Goal: Task Accomplishment & Management: Manage account settings

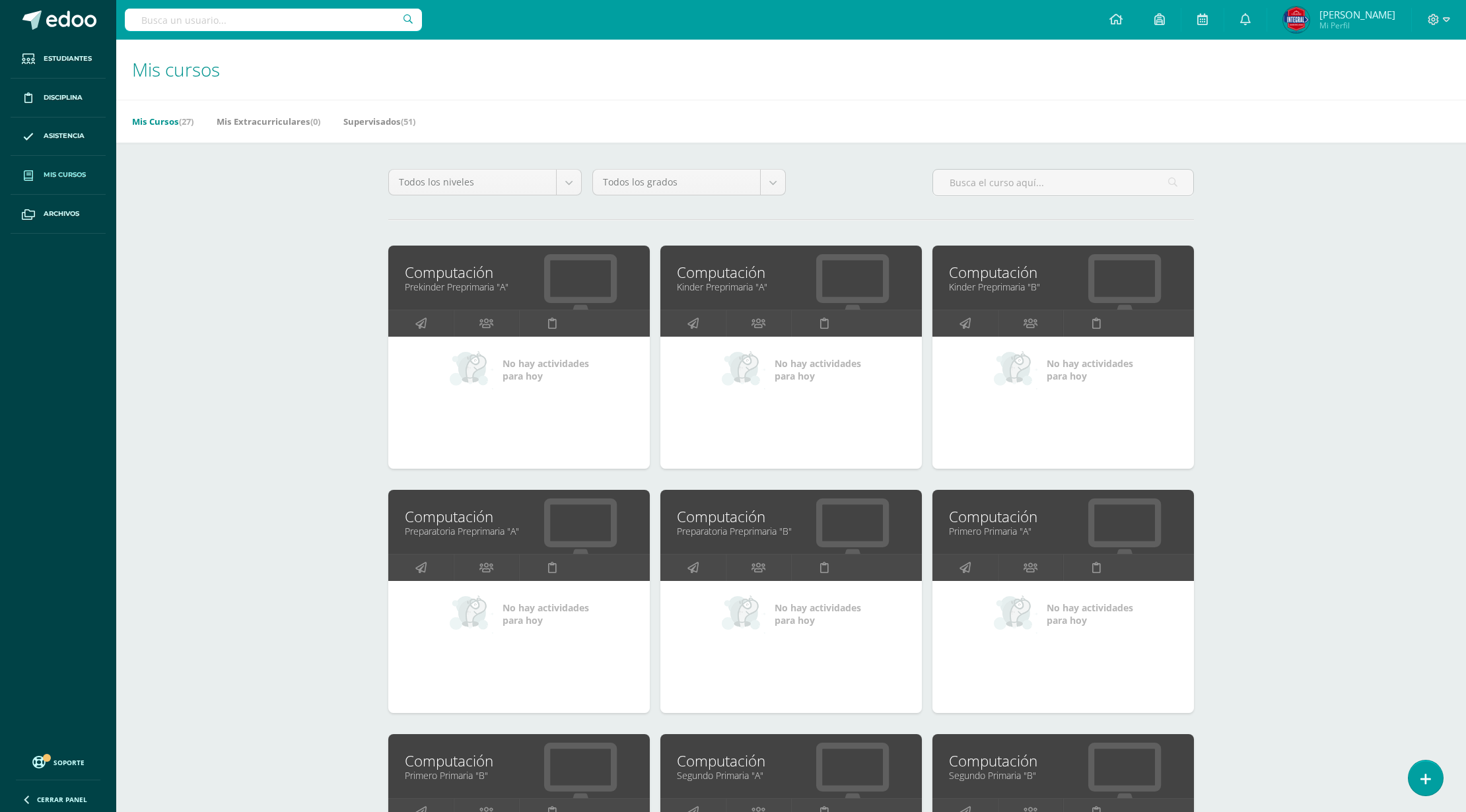
scroll to position [470, 0]
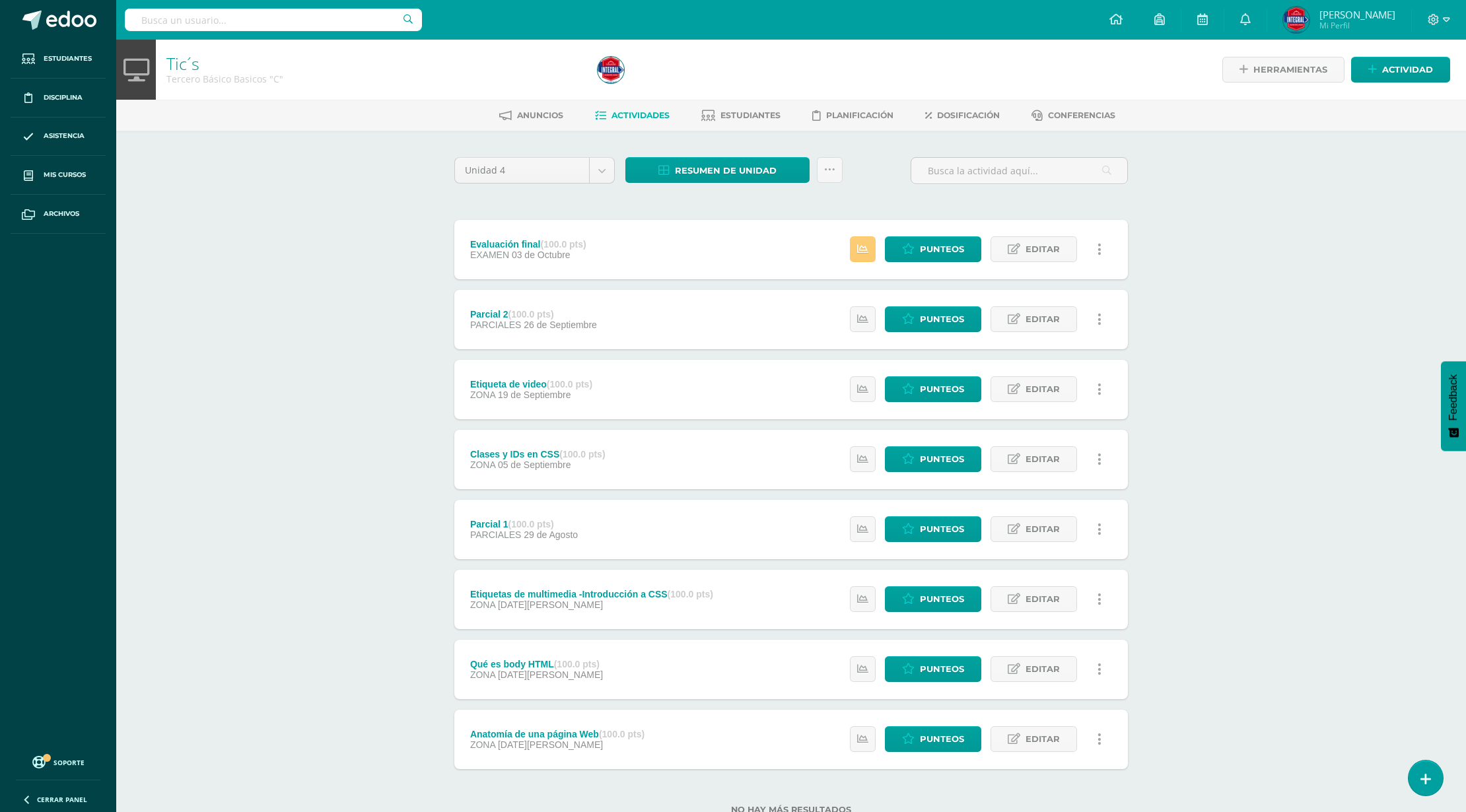
scroll to position [470, 0]
click at [862, 248] on icon at bounding box center [863, 249] width 12 height 12
click at [936, 248] on span "Punteos" at bounding box center [942, 249] width 44 height 24
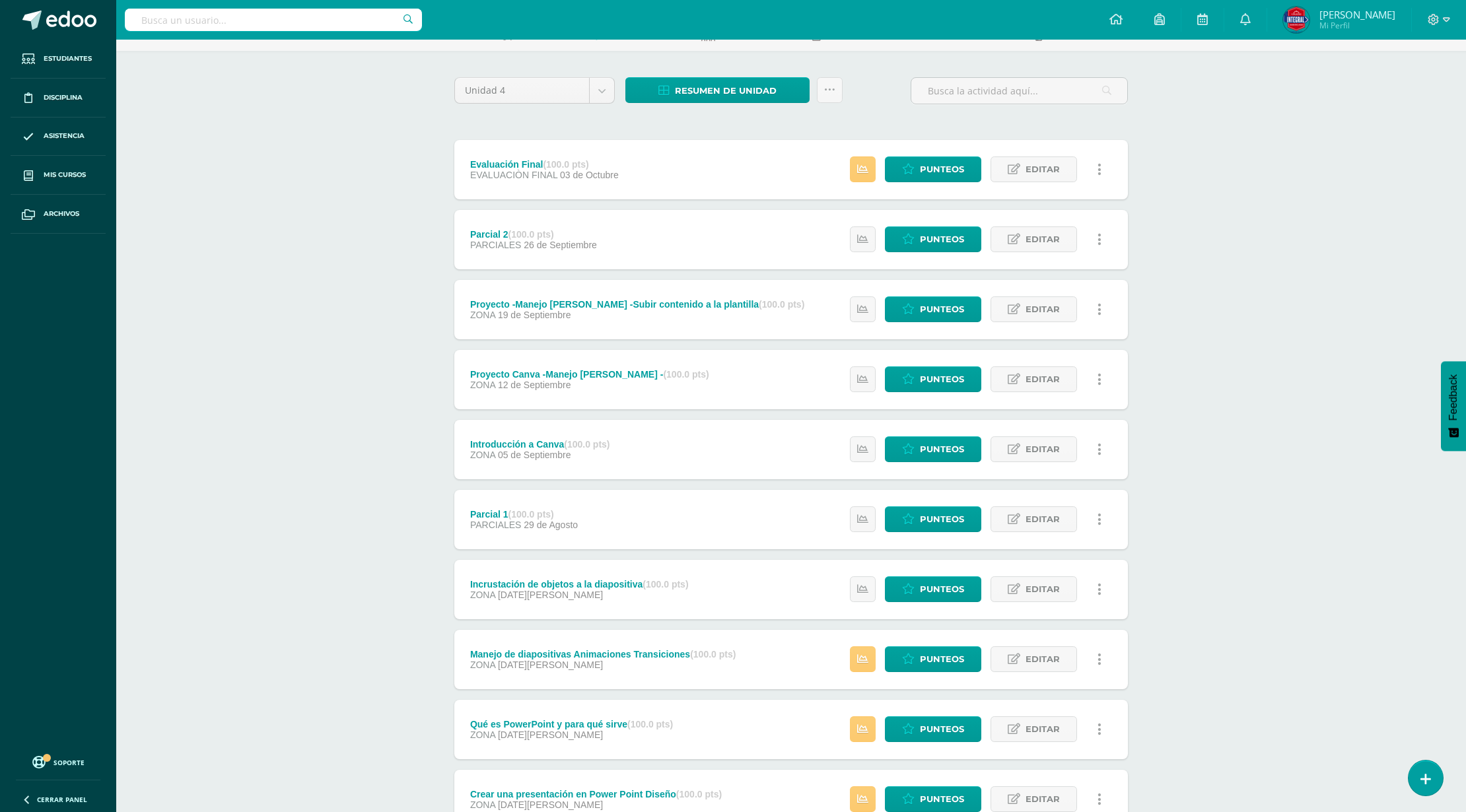
scroll to position [178, 0]
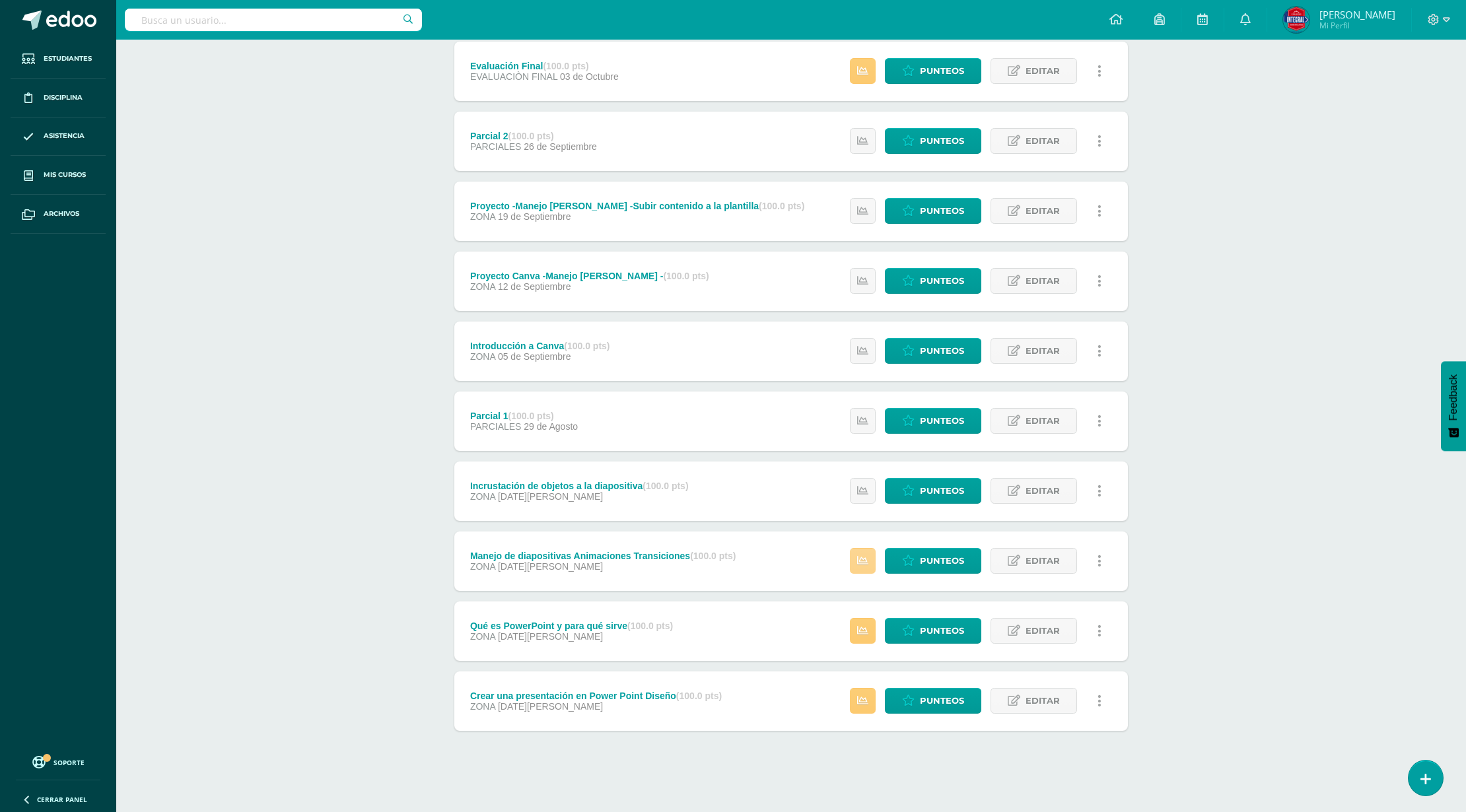
click at [854, 555] on link at bounding box center [863, 561] width 26 height 26
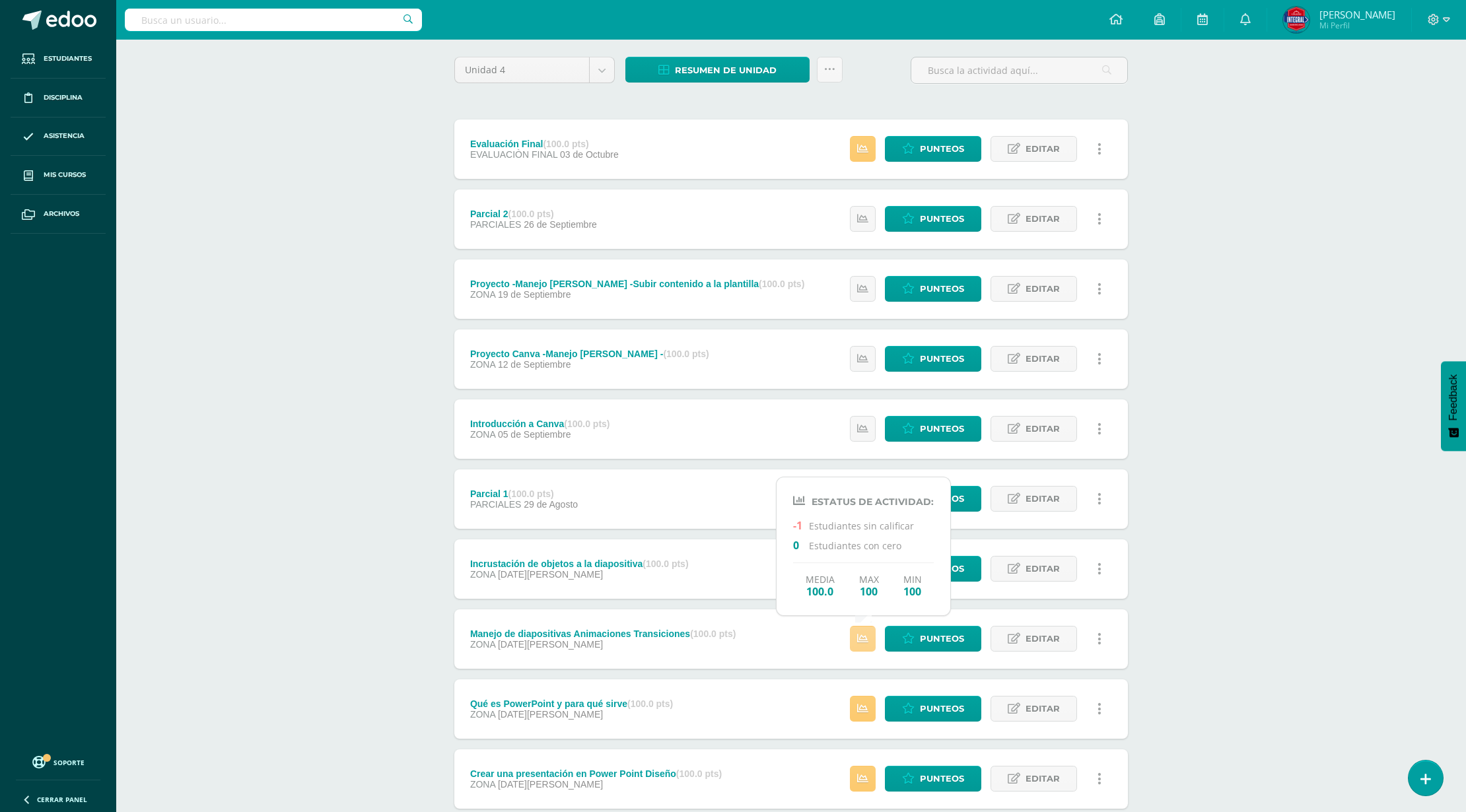
scroll to position [0, 0]
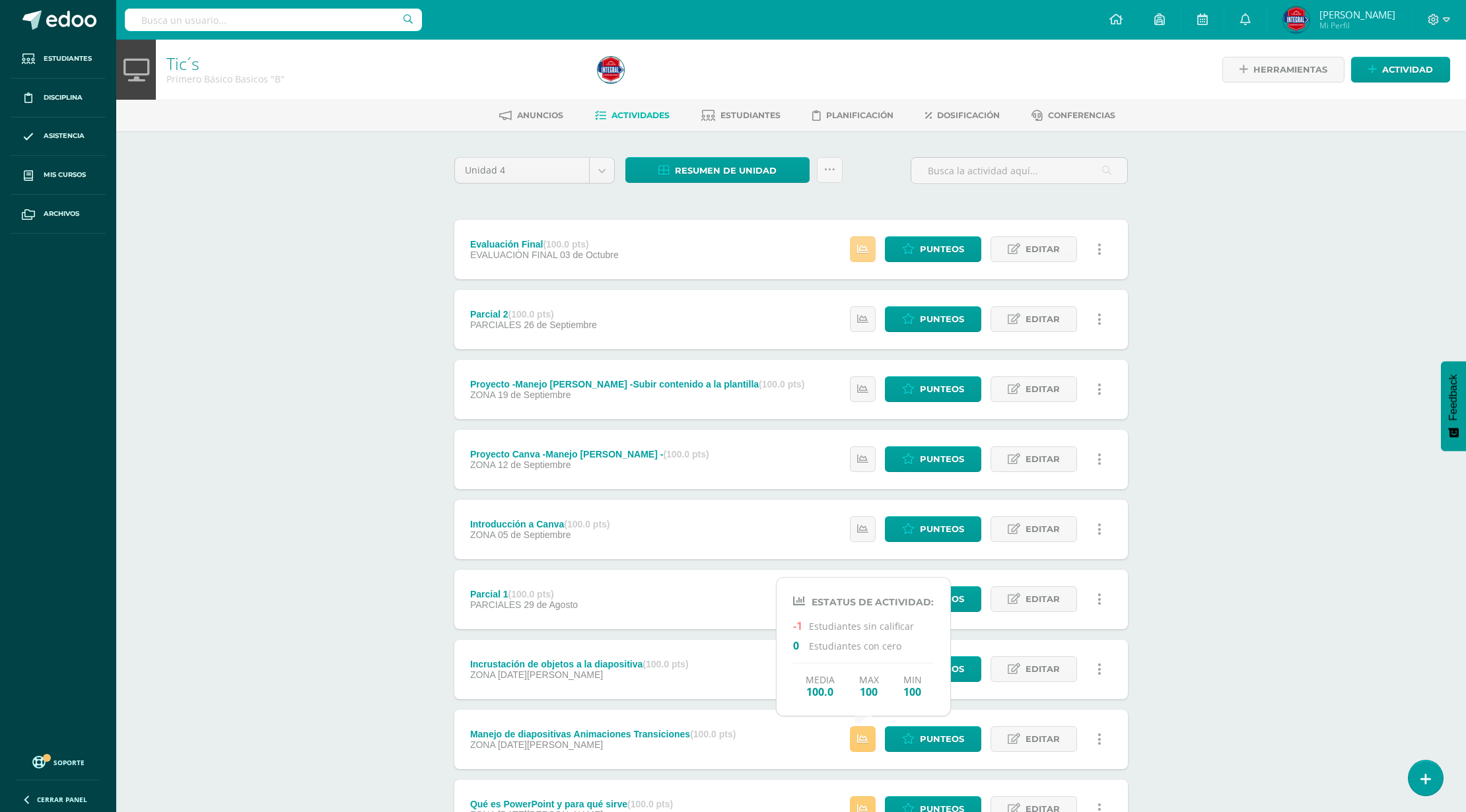
click at [854, 241] on link at bounding box center [863, 249] width 26 height 26
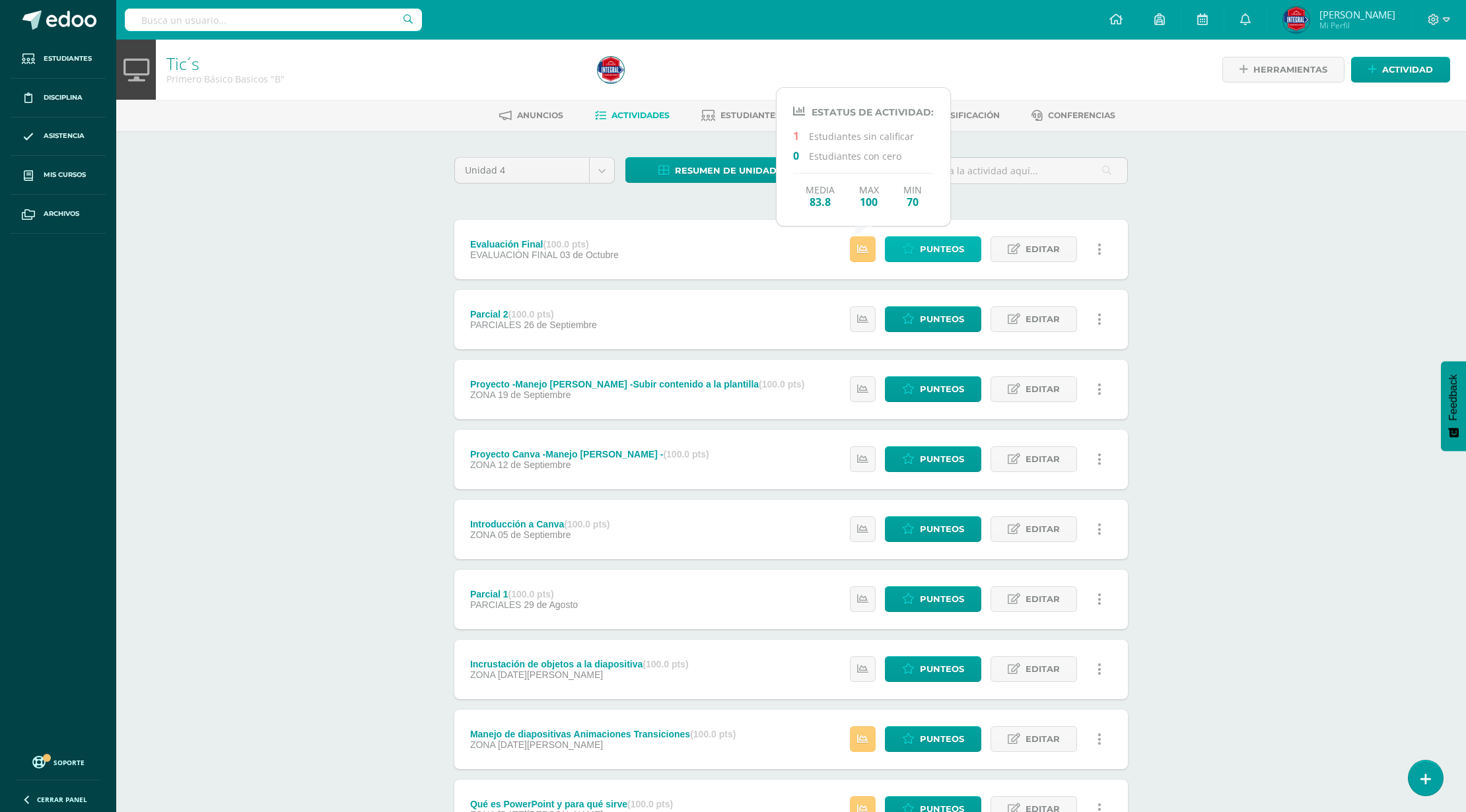
click at [910, 249] on icon at bounding box center [909, 249] width 13 height 12
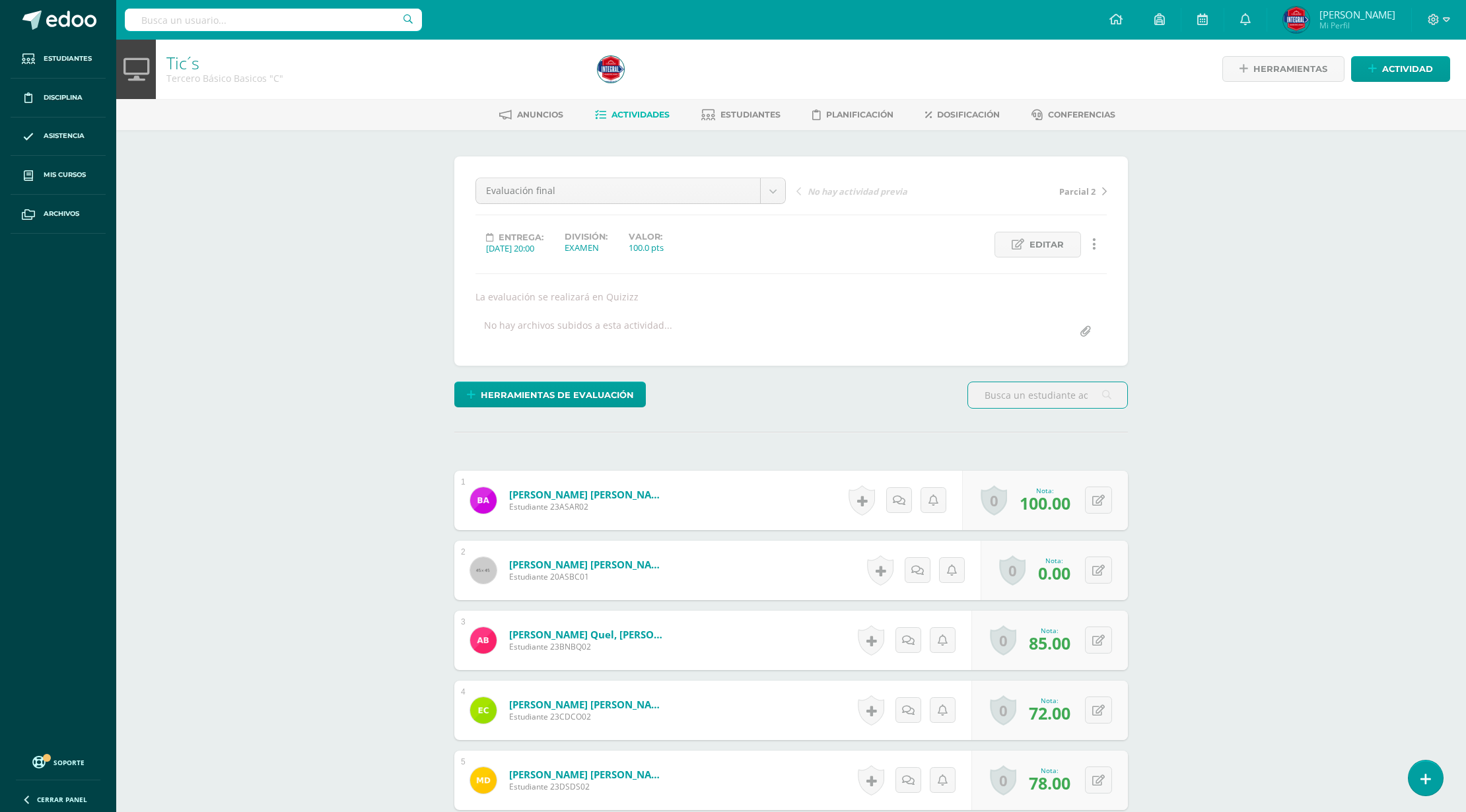
scroll to position [441, 0]
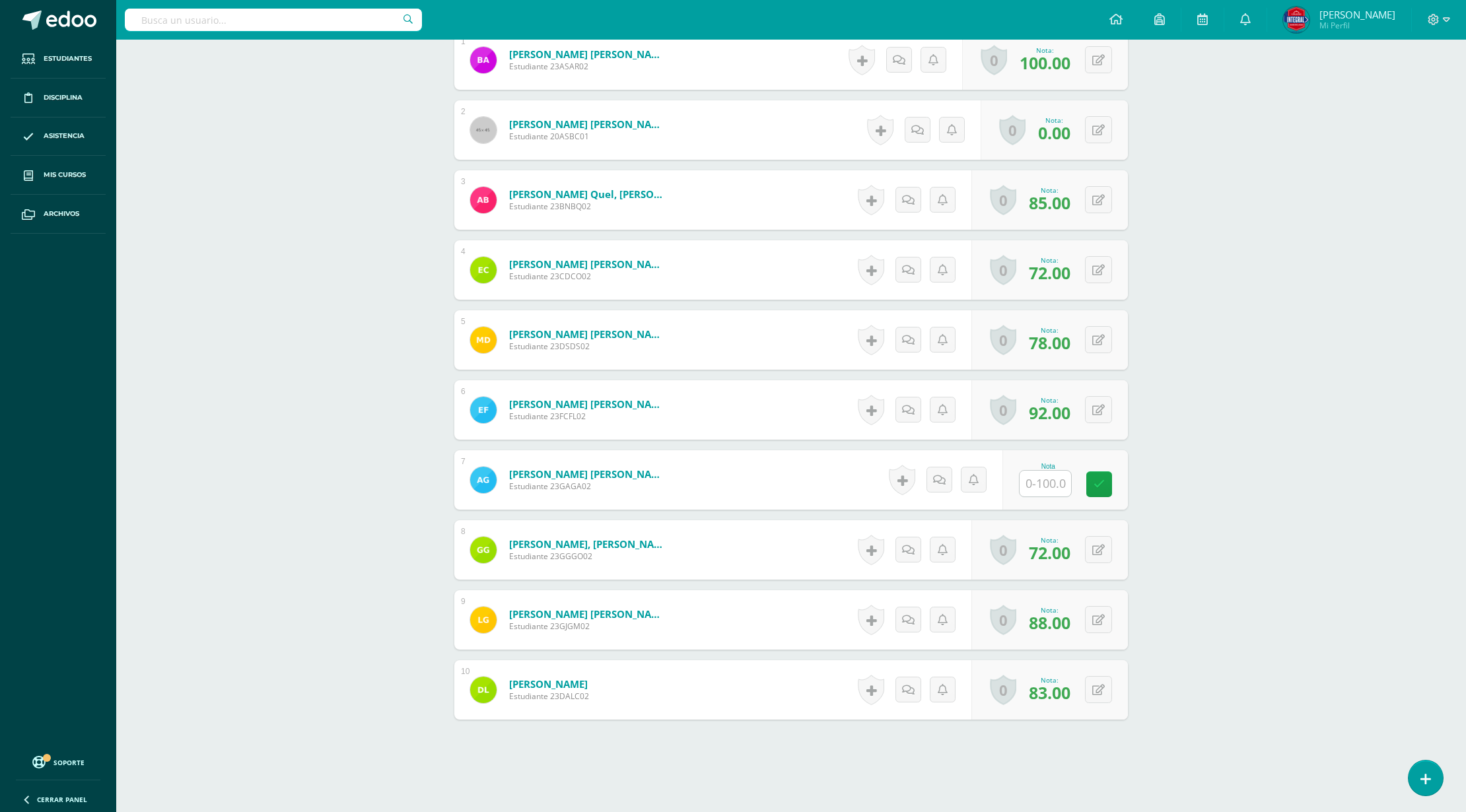
click at [1044, 487] on input "text" at bounding box center [1046, 483] width 52 height 26
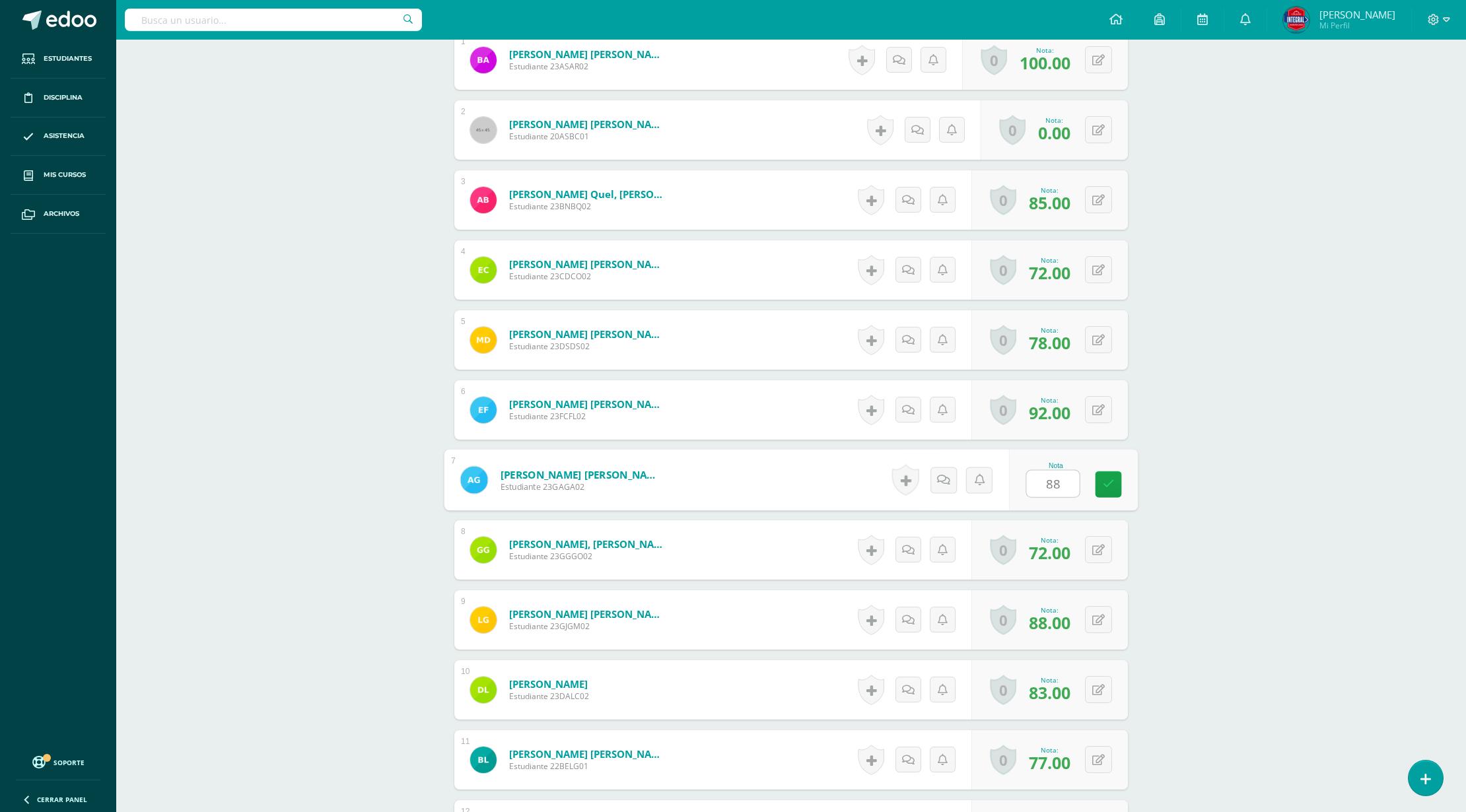
scroll to position [442, 0]
type input "80"
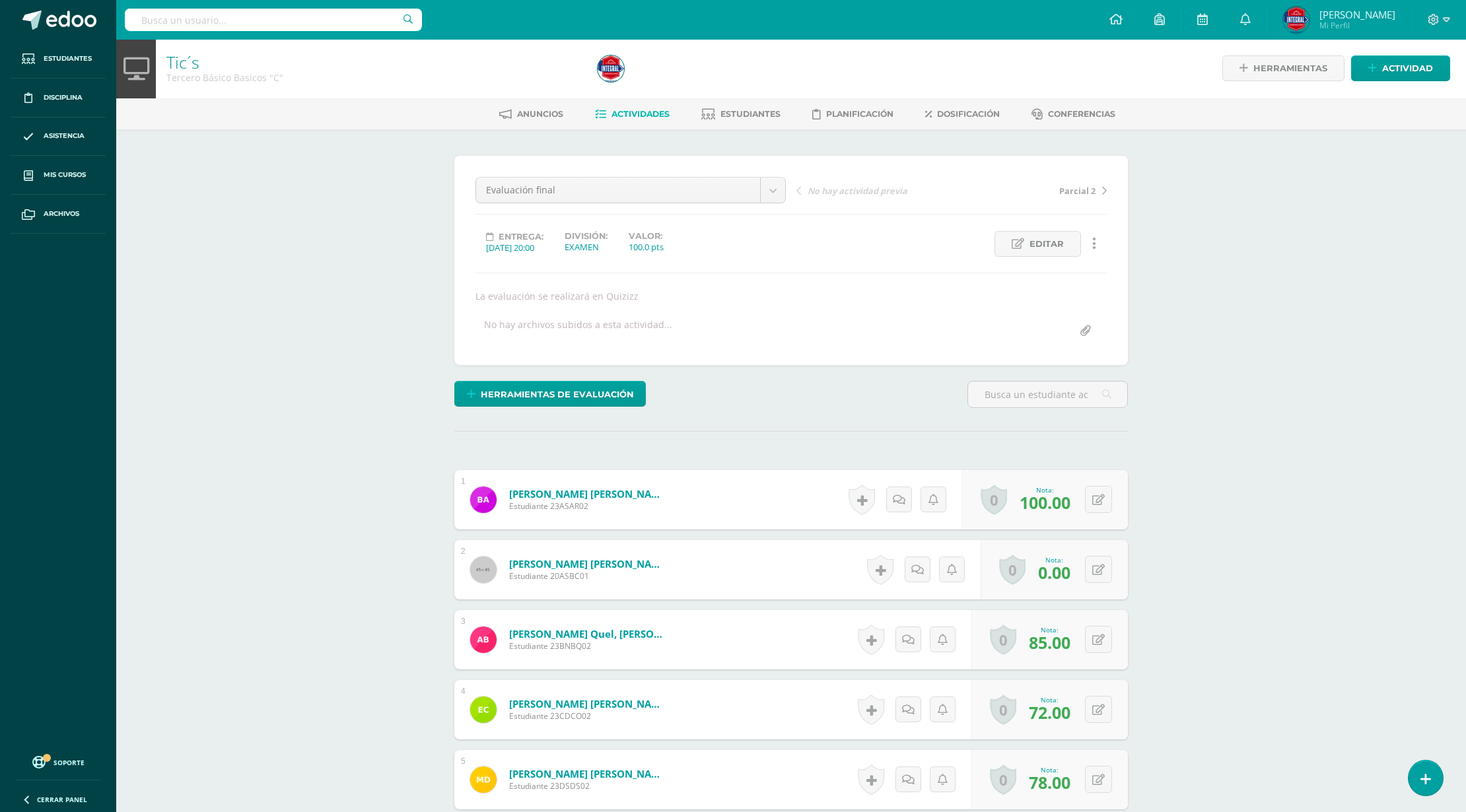
scroll to position [3, 0]
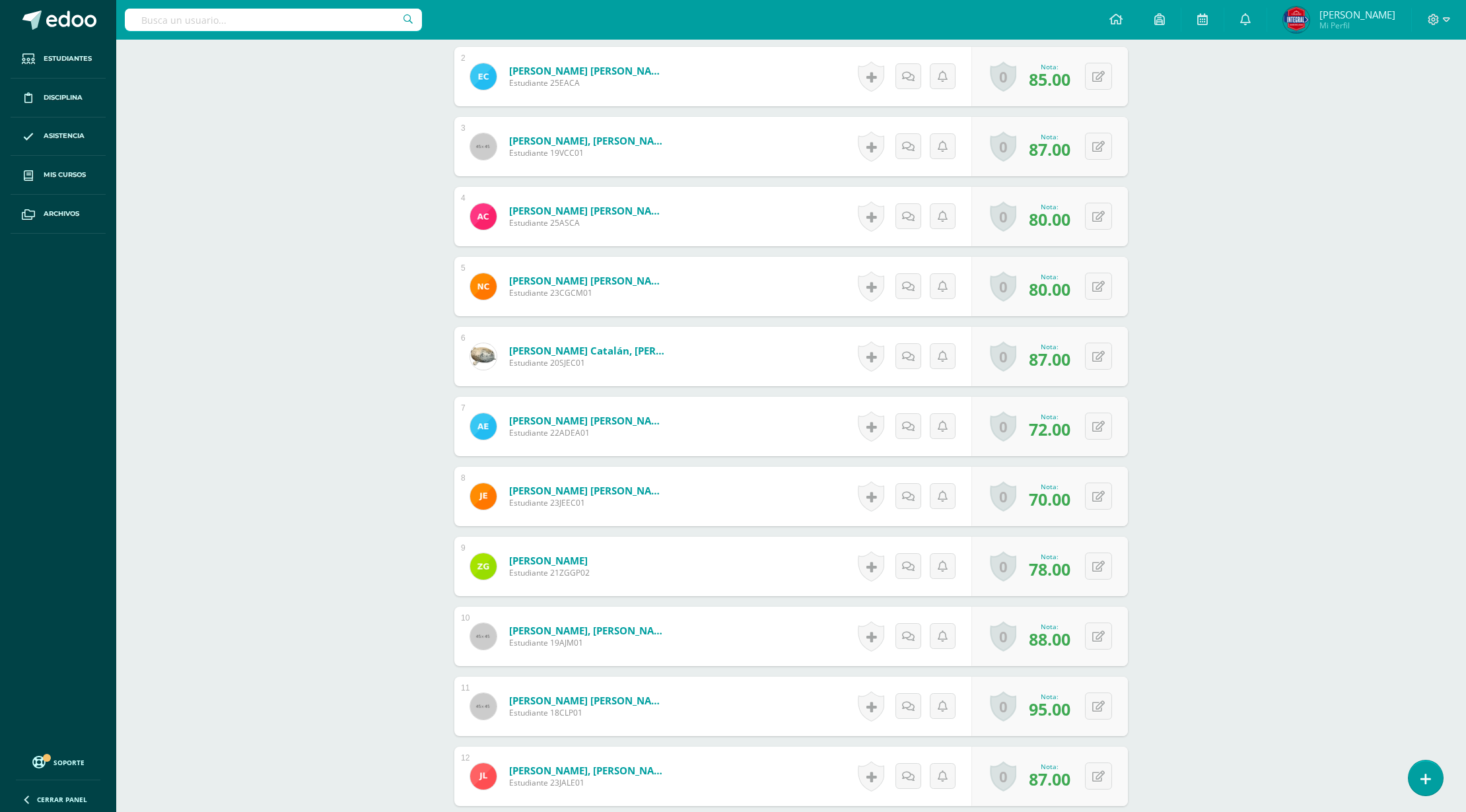
scroll to position [1110, 0]
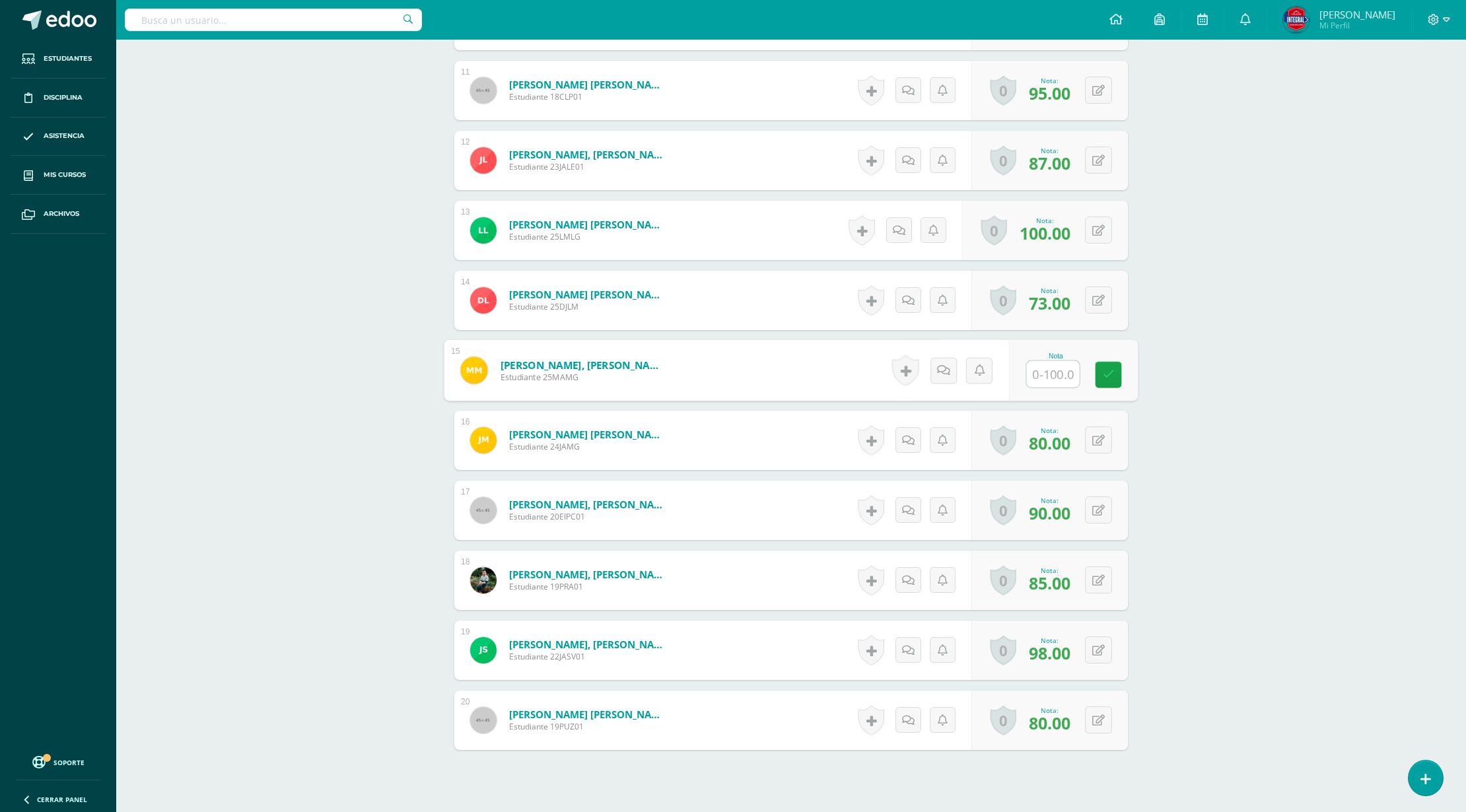
click at [1054, 371] on input "text" at bounding box center [1054, 374] width 53 height 26
type input "80"
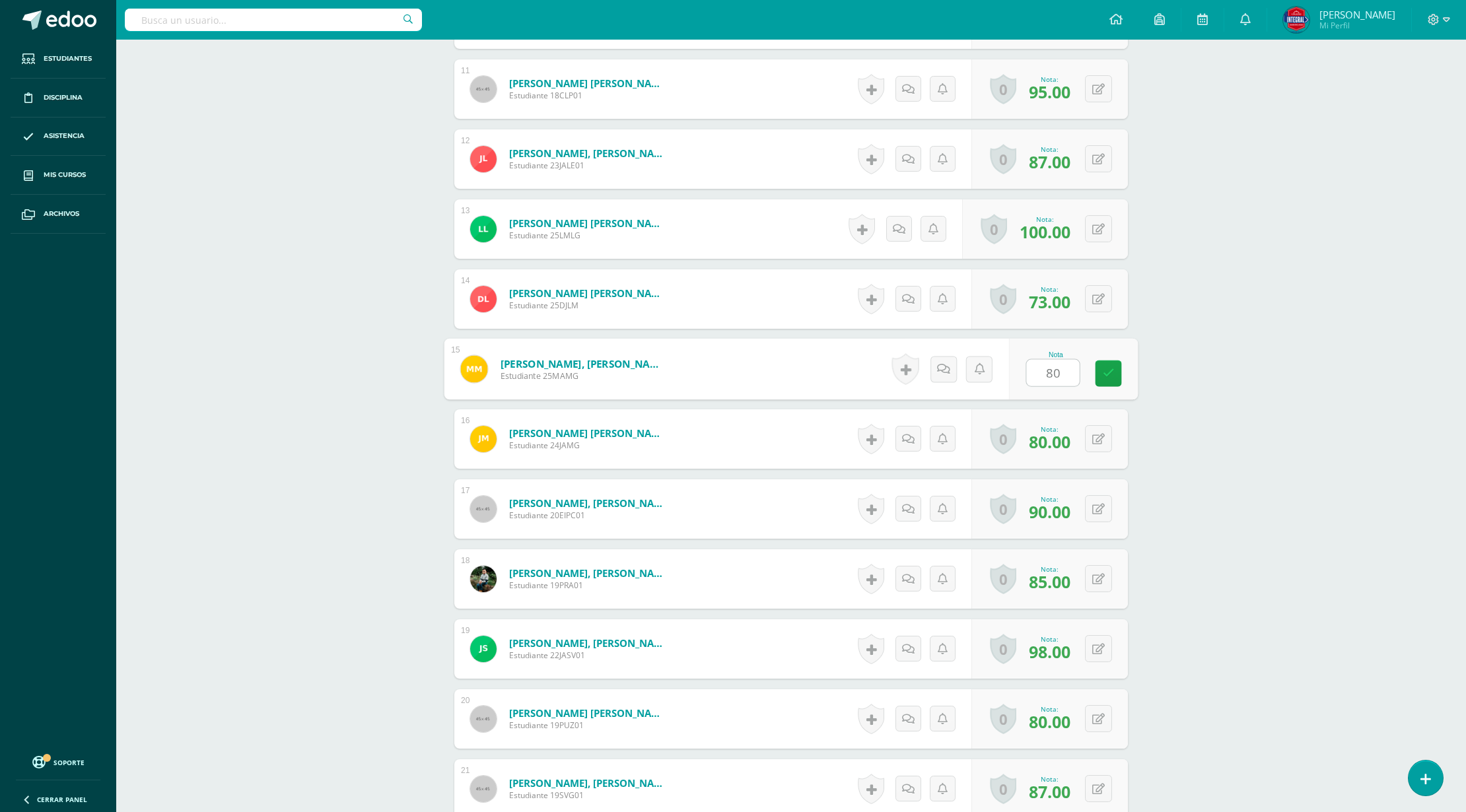
scroll to position [1112, 0]
click at [1107, 372] on button at bounding box center [1107, 368] width 28 height 28
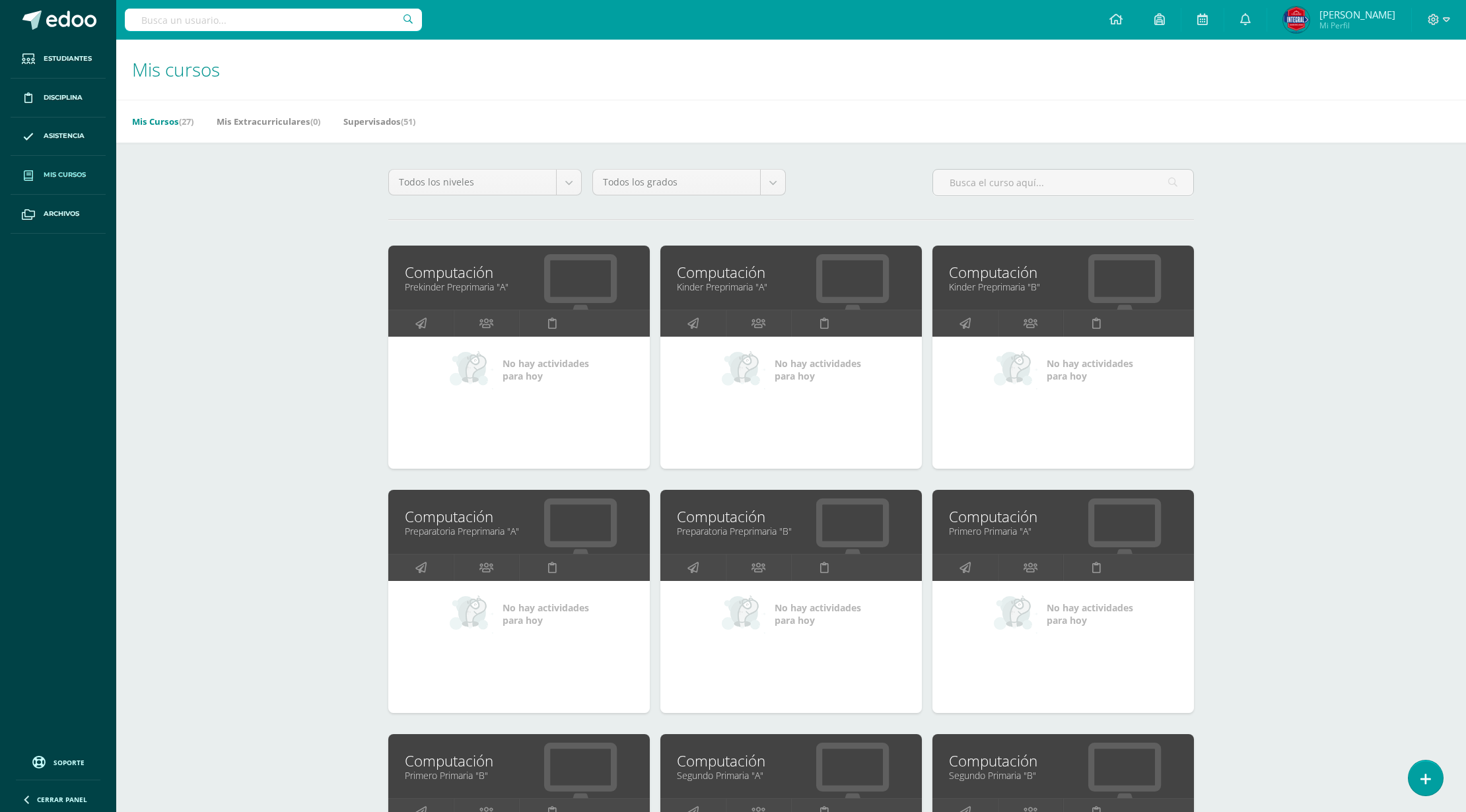
drag, startPoint x: 542, startPoint y: 300, endPoint x: 483, endPoint y: 285, distance: 60.9
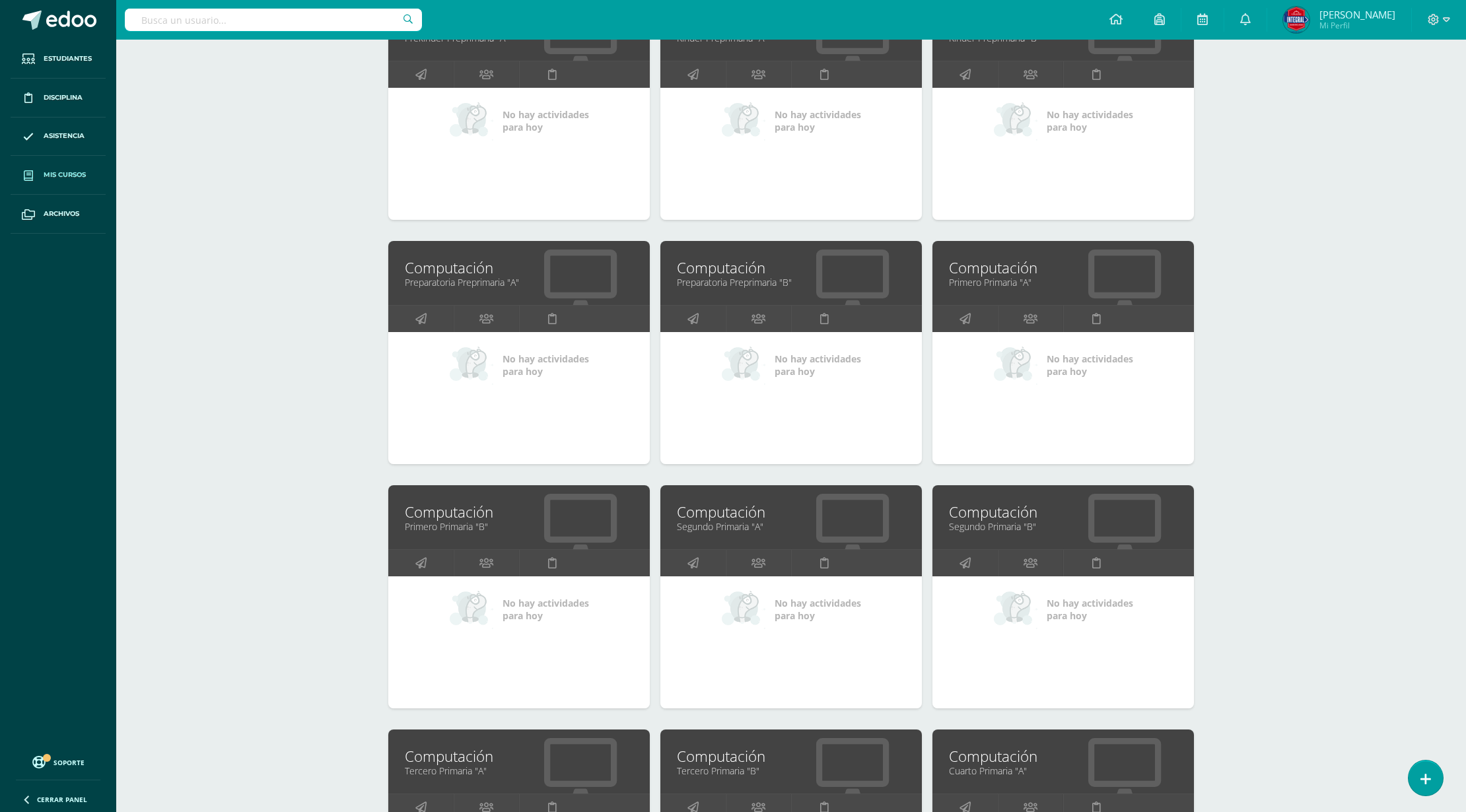
scroll to position [601, 0]
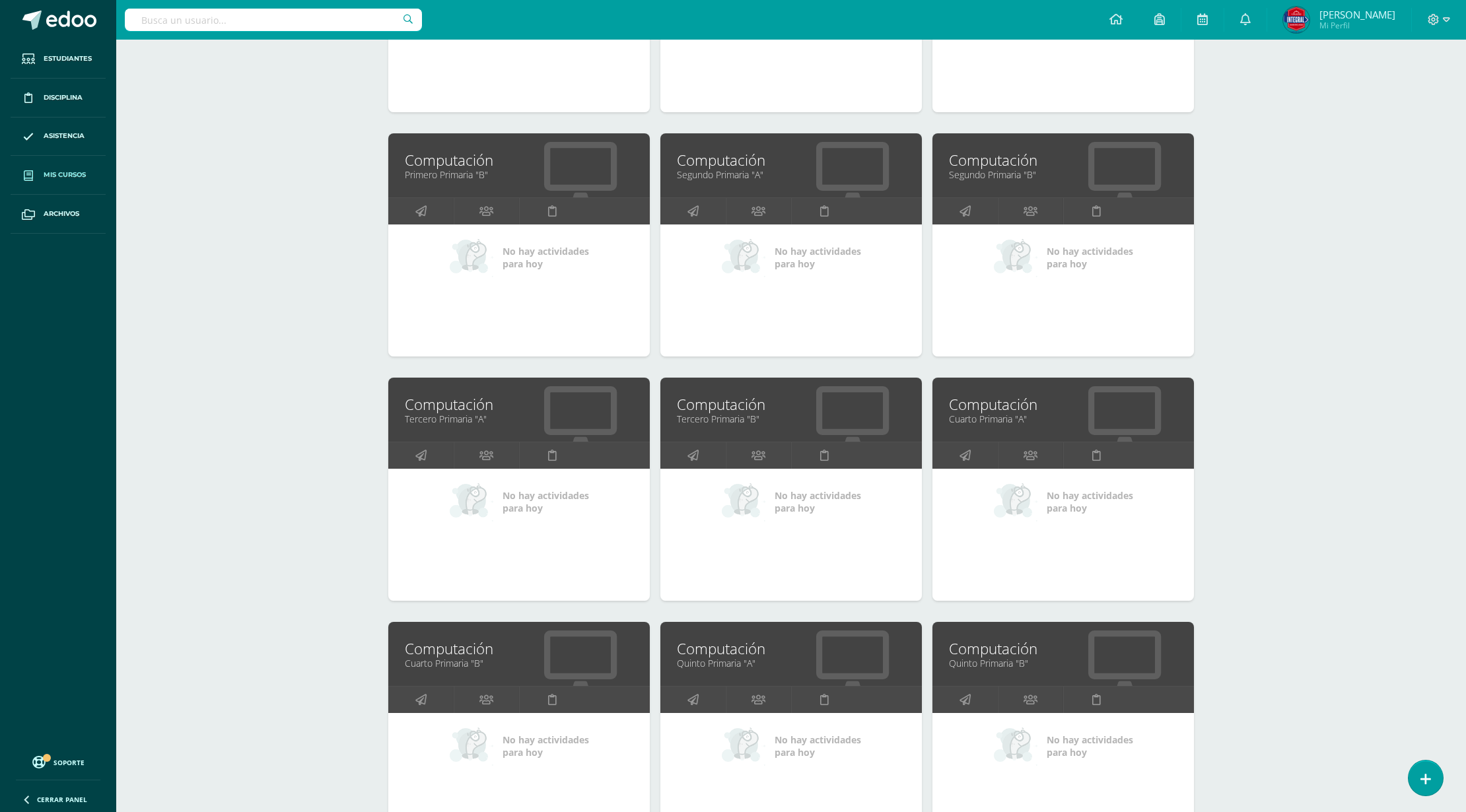
drag, startPoint x: 690, startPoint y: 428, endPoint x: 645, endPoint y: 400, distance: 53.0
drag, startPoint x: 645, startPoint y: 400, endPoint x: 700, endPoint y: 390, distance: 55.9
drag, startPoint x: 700, startPoint y: 390, endPoint x: 691, endPoint y: 407, distance: 19.2
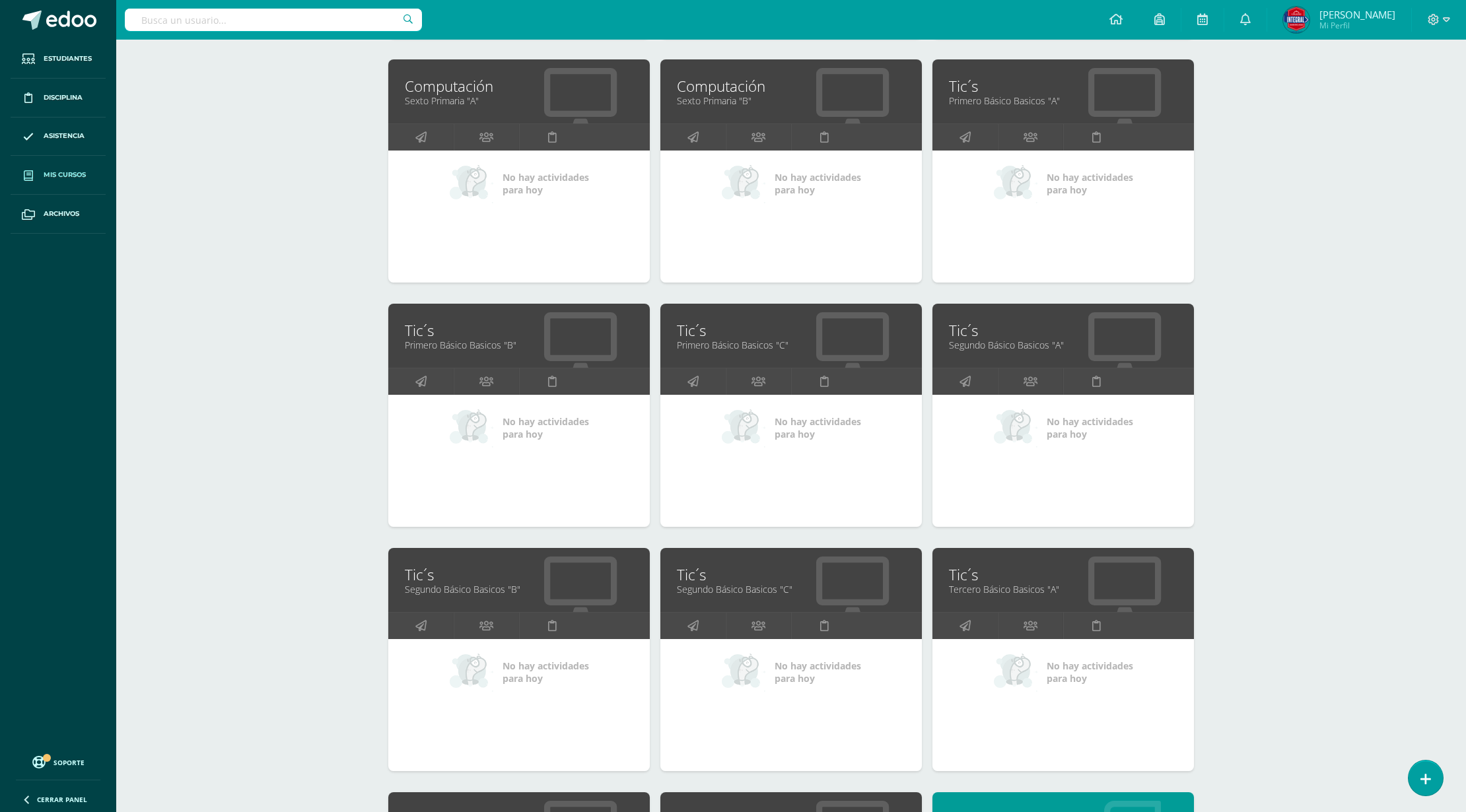
scroll to position [1569, 0]
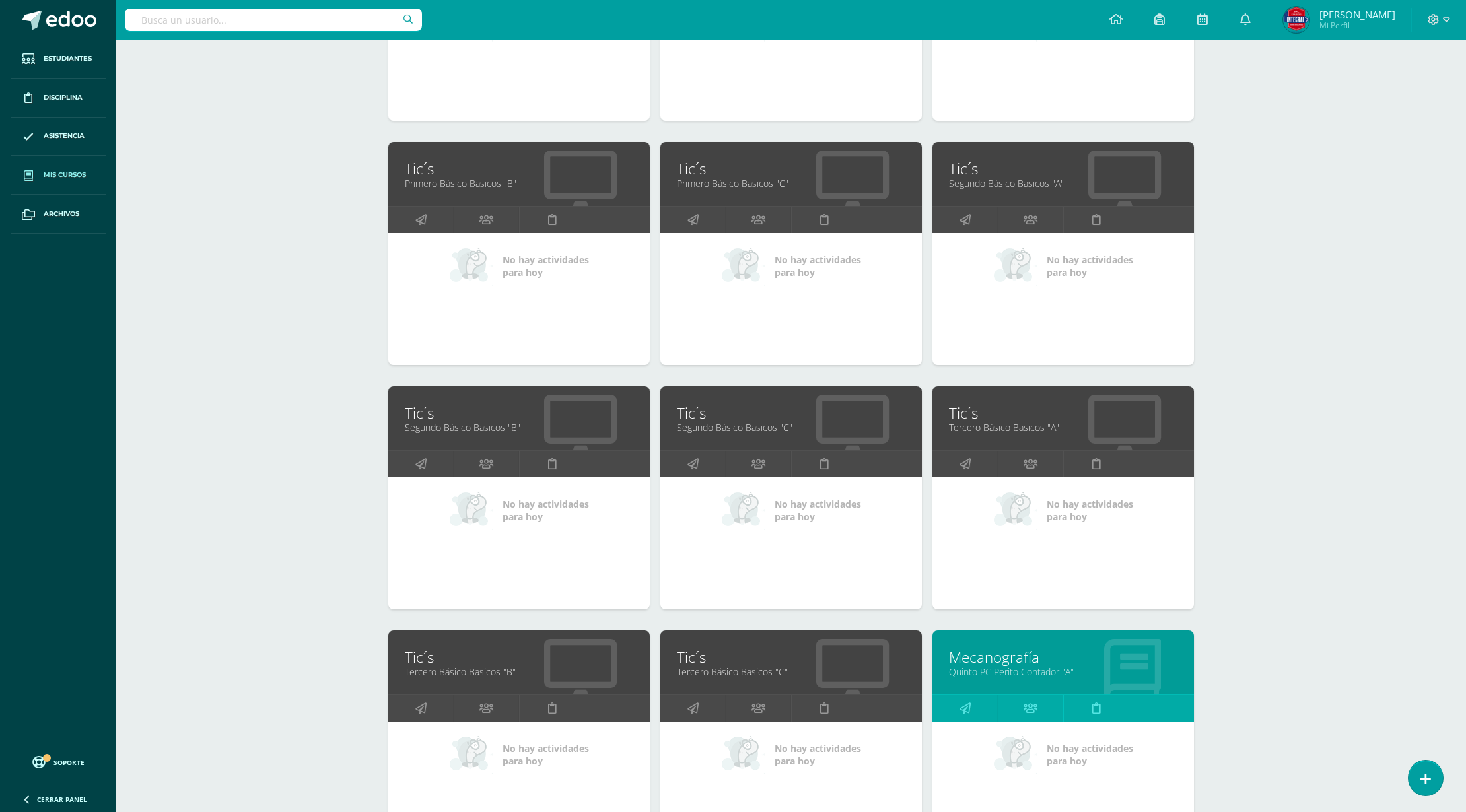
drag, startPoint x: 941, startPoint y: 419, endPoint x: 955, endPoint y: 420, distance: 14.0
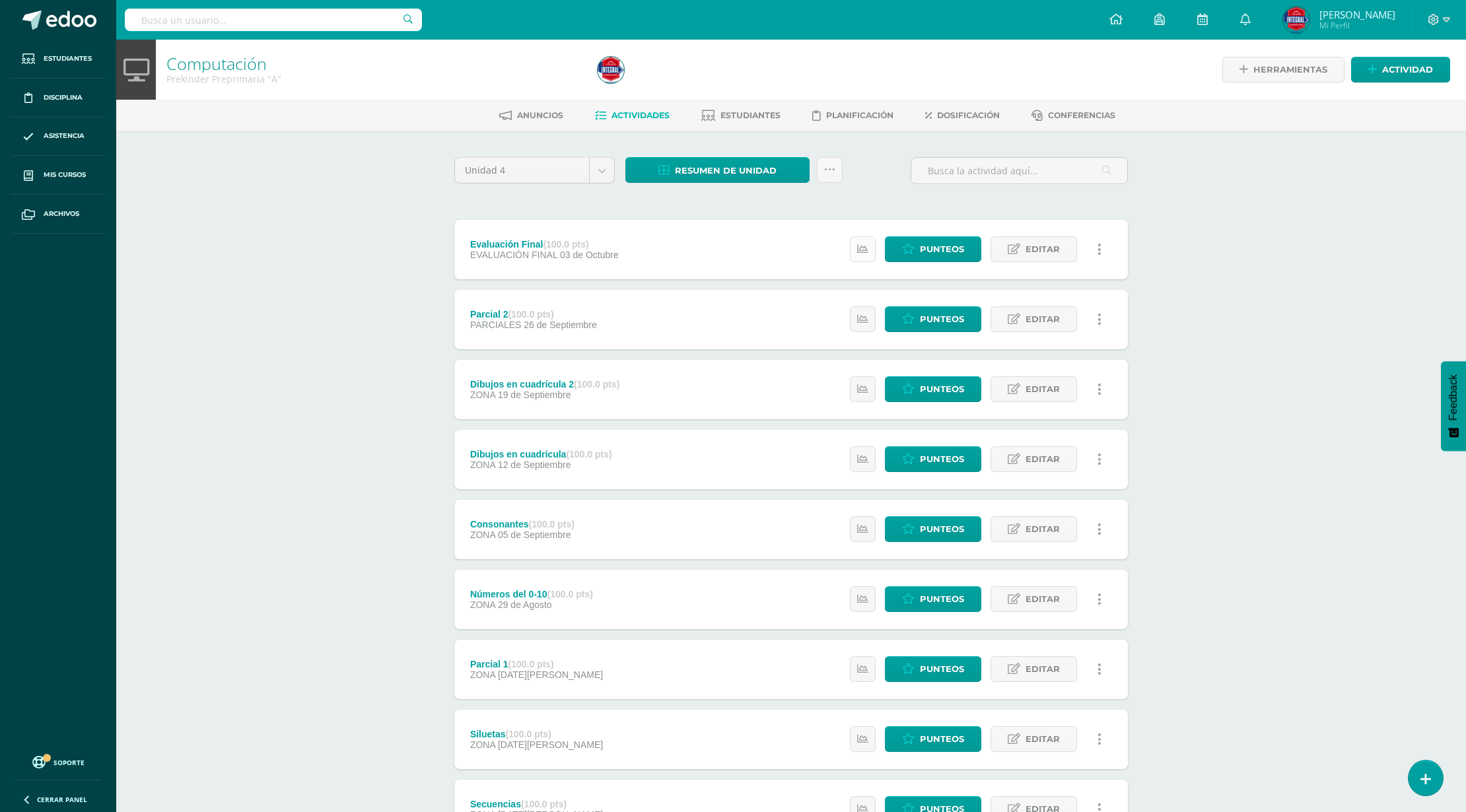
click at [863, 249] on icon at bounding box center [863, 249] width 12 height 12
click at [862, 314] on icon at bounding box center [863, 319] width 12 height 12
click at [932, 327] on span "Punteos" at bounding box center [942, 319] width 44 height 24
click at [907, 316] on icon at bounding box center [909, 319] width 13 height 12
click at [857, 249] on icon at bounding box center [863, 249] width 12 height 12
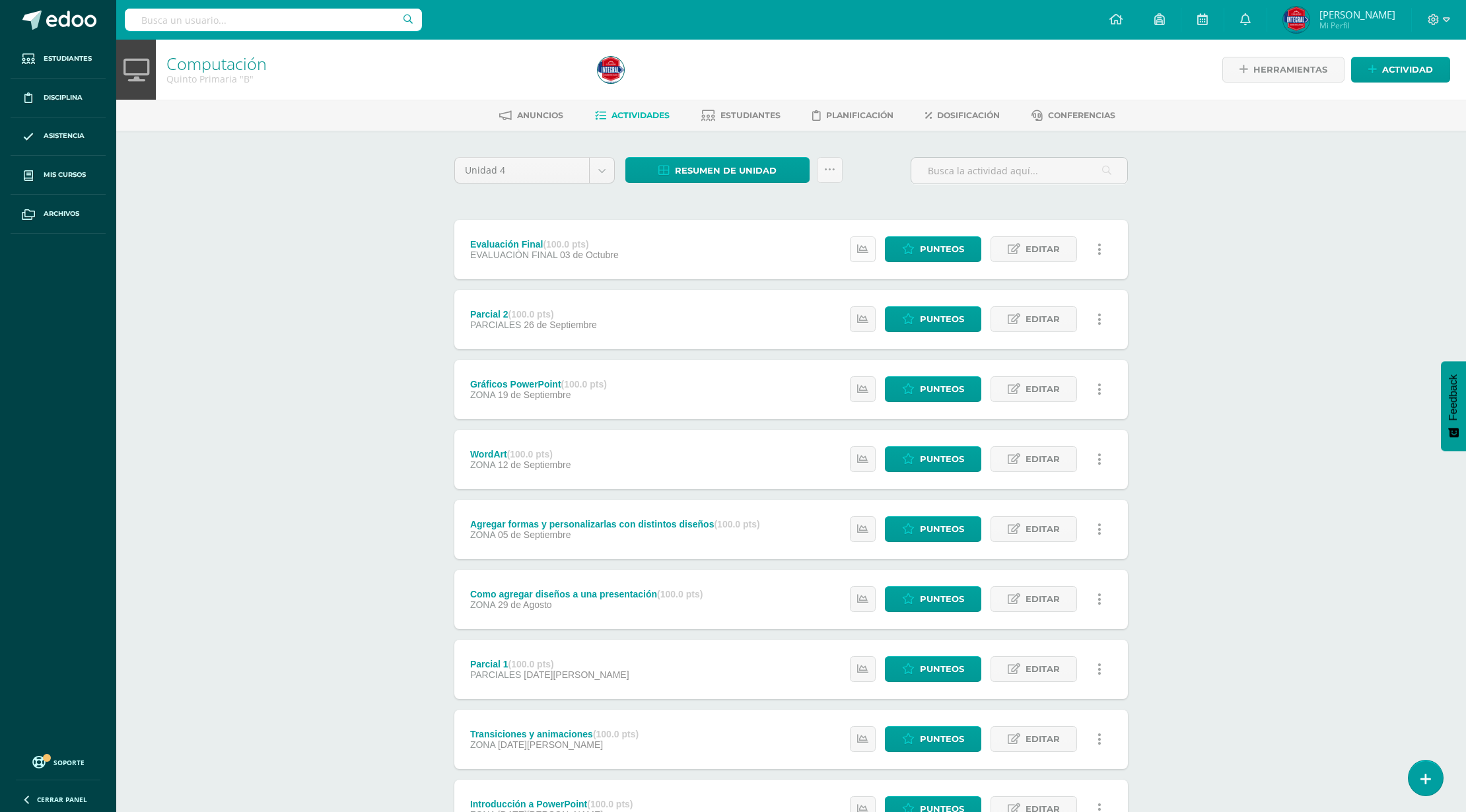
click at [862, 253] on icon at bounding box center [863, 249] width 12 height 12
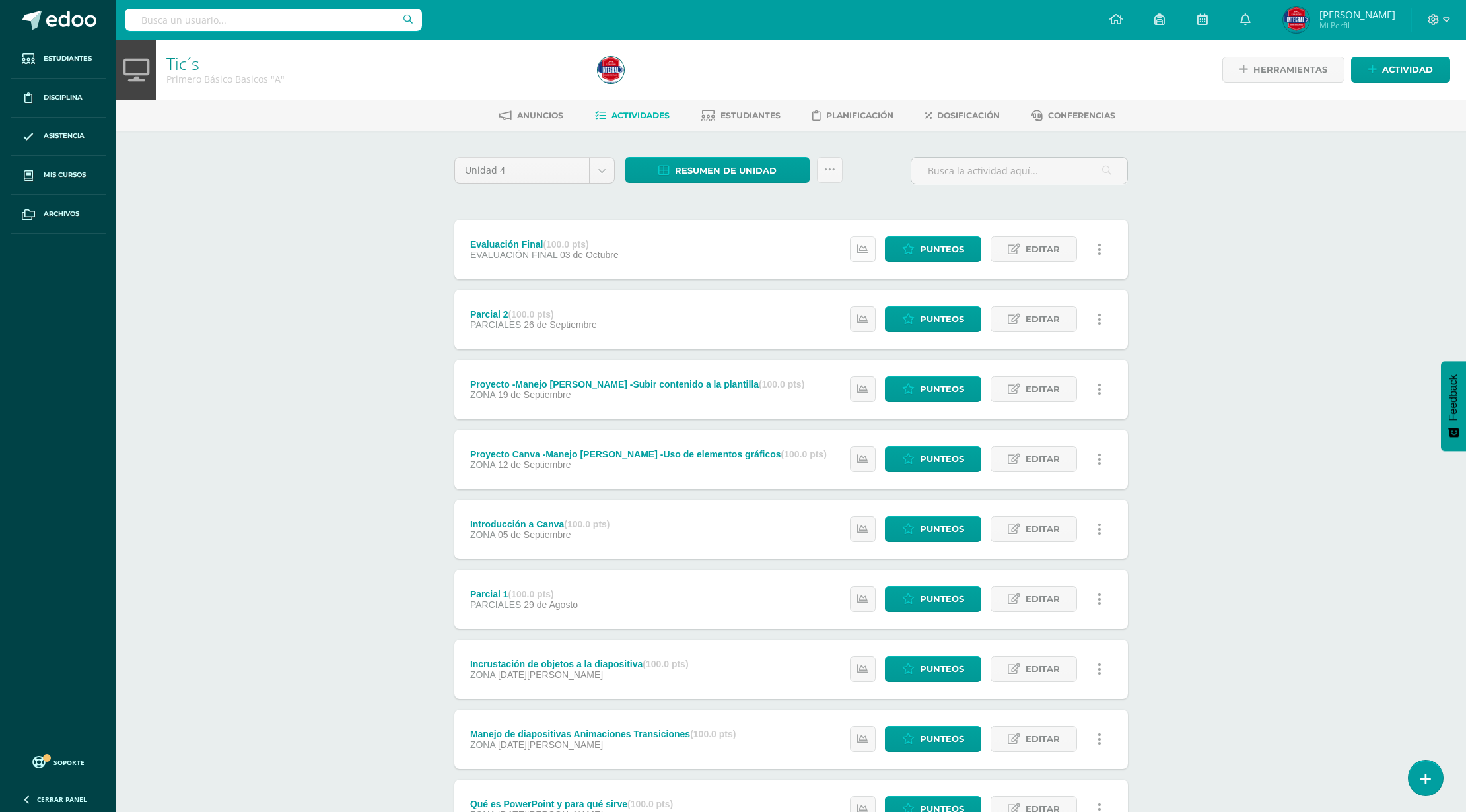
click at [859, 251] on icon at bounding box center [863, 249] width 12 height 12
click at [872, 260] on link at bounding box center [863, 249] width 26 height 26
click at [863, 319] on icon at bounding box center [863, 319] width 12 height 12
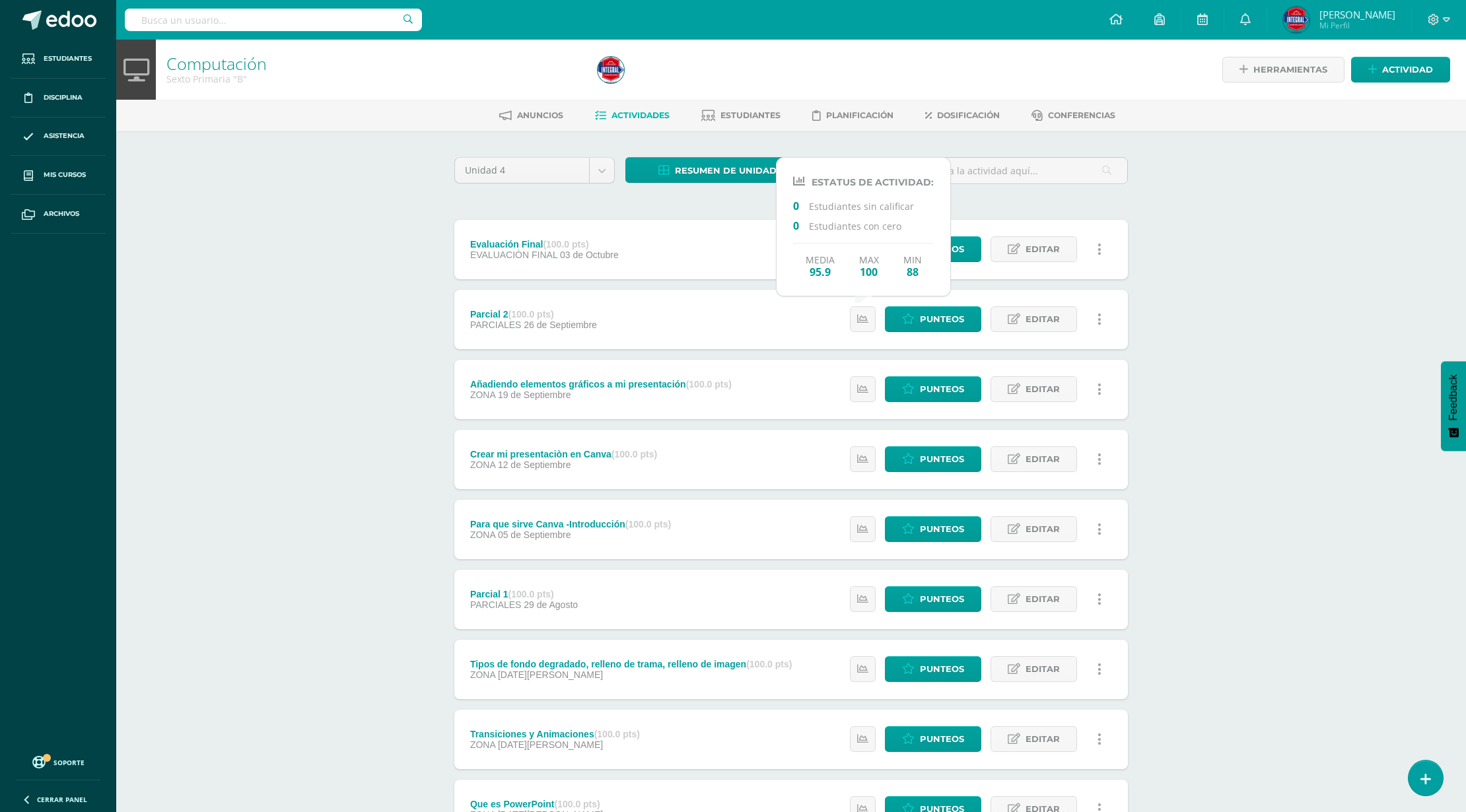
click at [1176, 287] on div "Computación Sexto Primaria "B" Herramientas Detalle de asistencias Actividad An…" at bounding box center [791, 516] width 1350 height 953
click at [859, 251] on icon at bounding box center [863, 249] width 12 height 12
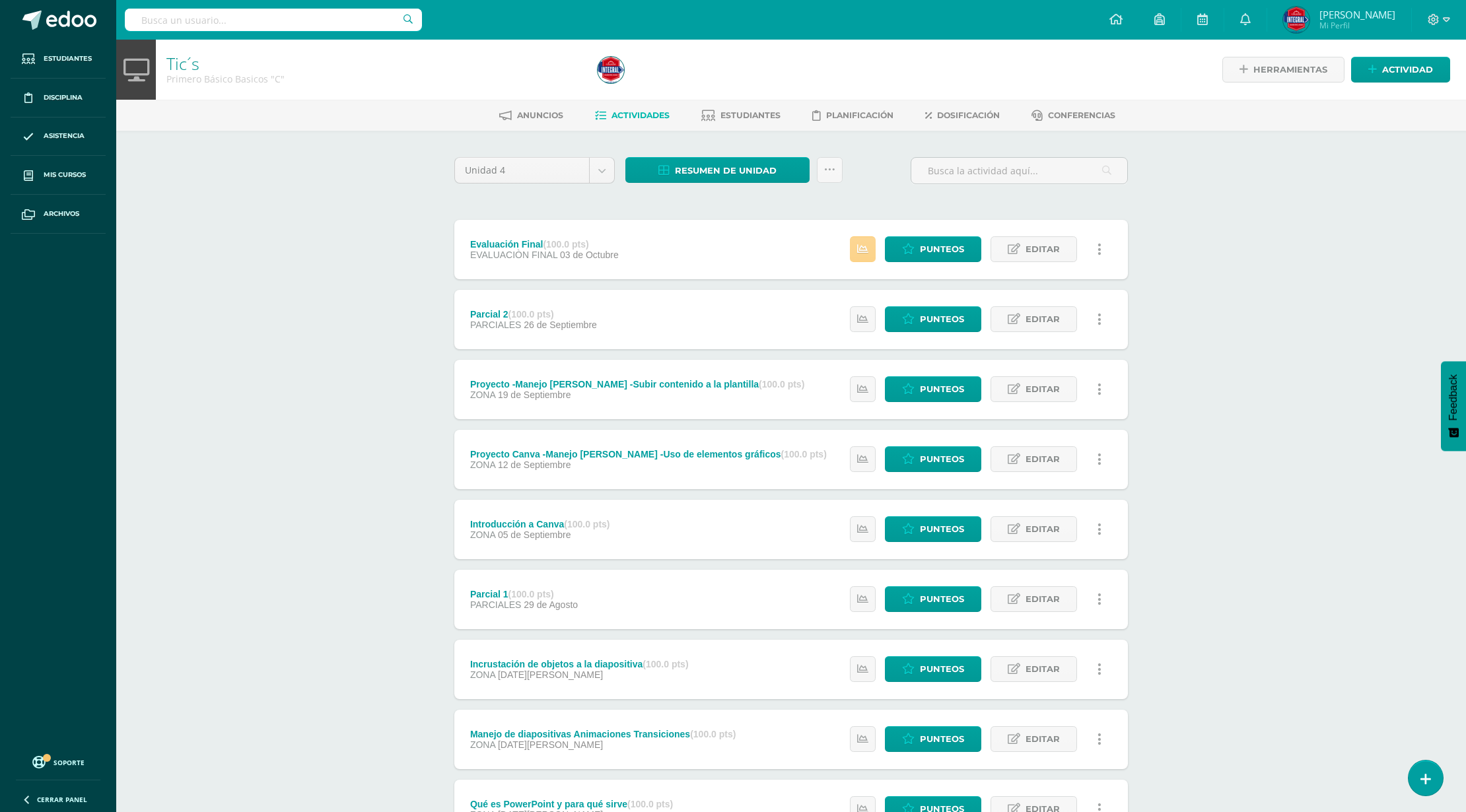
click at [859, 241] on link at bounding box center [863, 249] width 26 height 26
click at [859, 251] on icon at bounding box center [863, 249] width 12 height 12
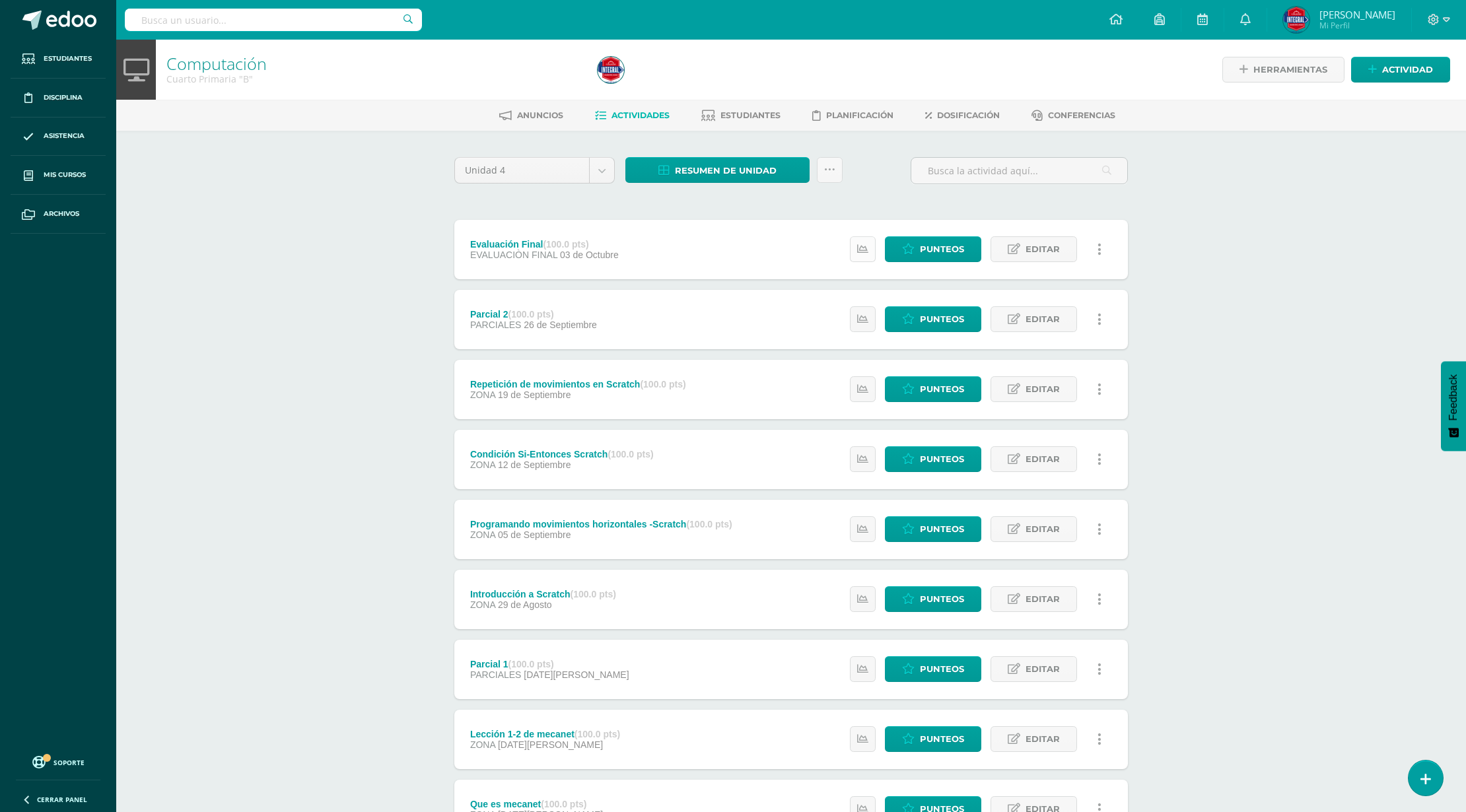
click at [858, 247] on icon at bounding box center [863, 249] width 12 height 12
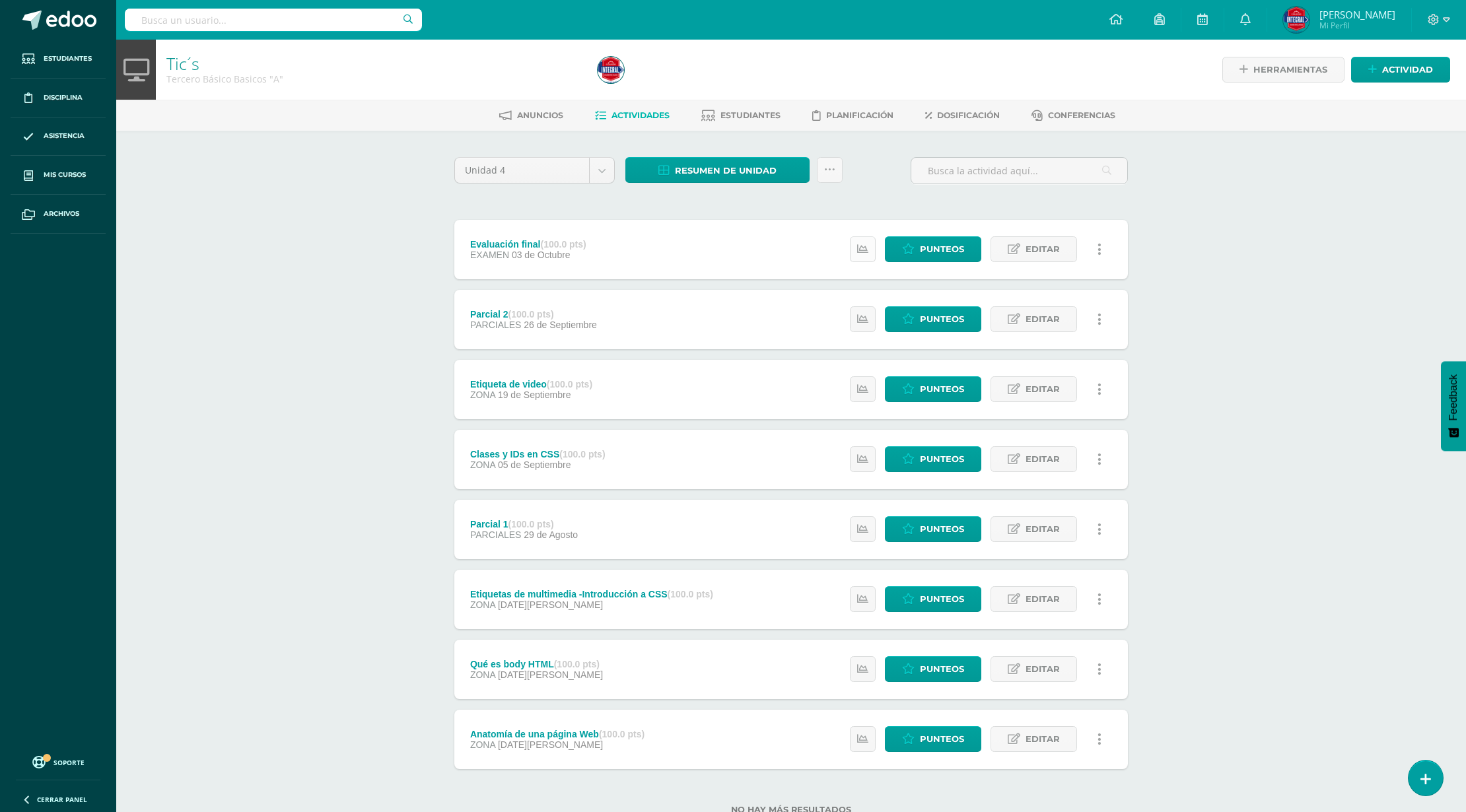
click at [869, 249] on link at bounding box center [863, 249] width 26 height 26
click at [860, 314] on icon at bounding box center [863, 319] width 12 height 12
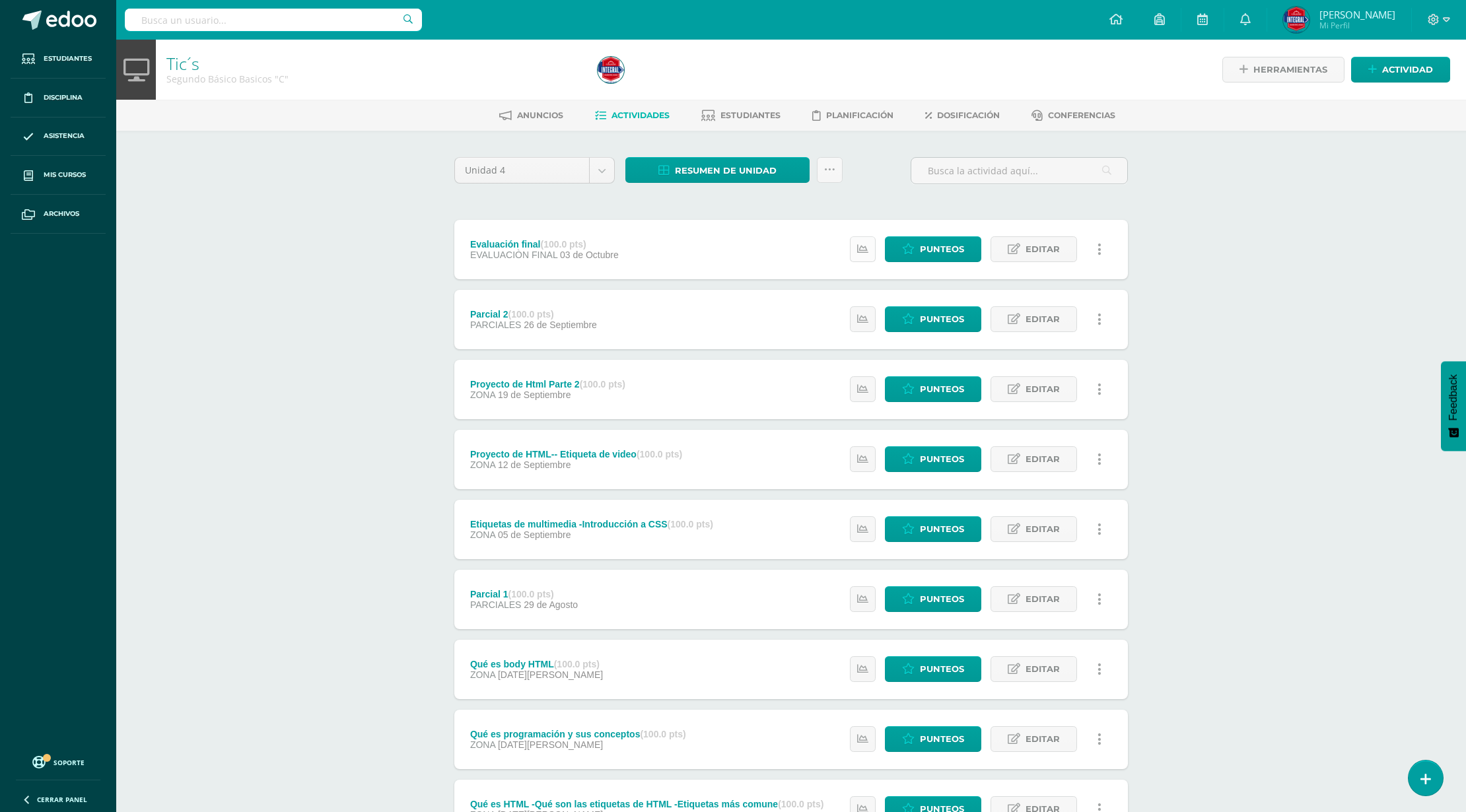
click at [869, 249] on link at bounding box center [863, 249] width 26 height 26
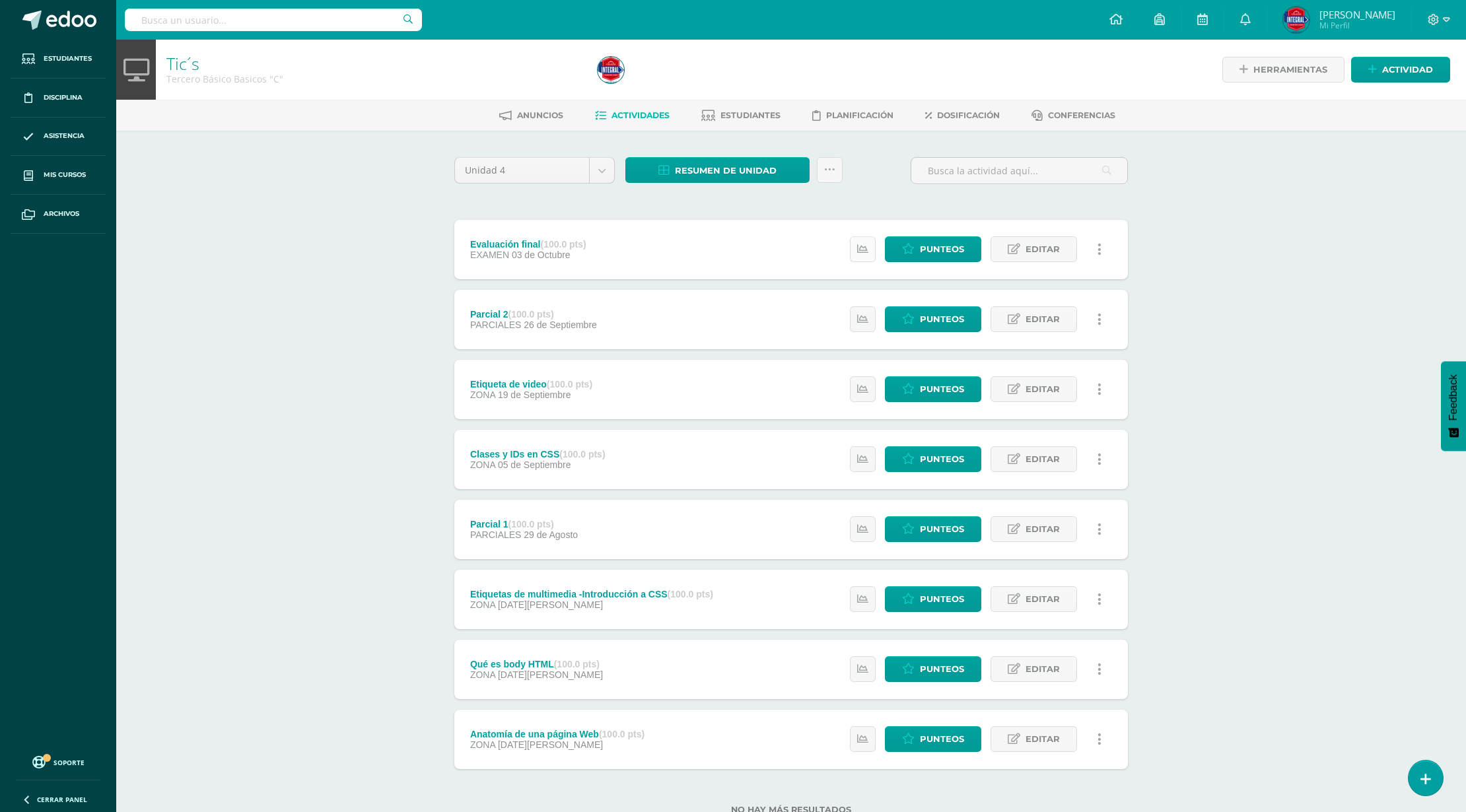
click at [865, 253] on icon at bounding box center [863, 249] width 12 height 12
click at [869, 249] on link at bounding box center [863, 249] width 26 height 26
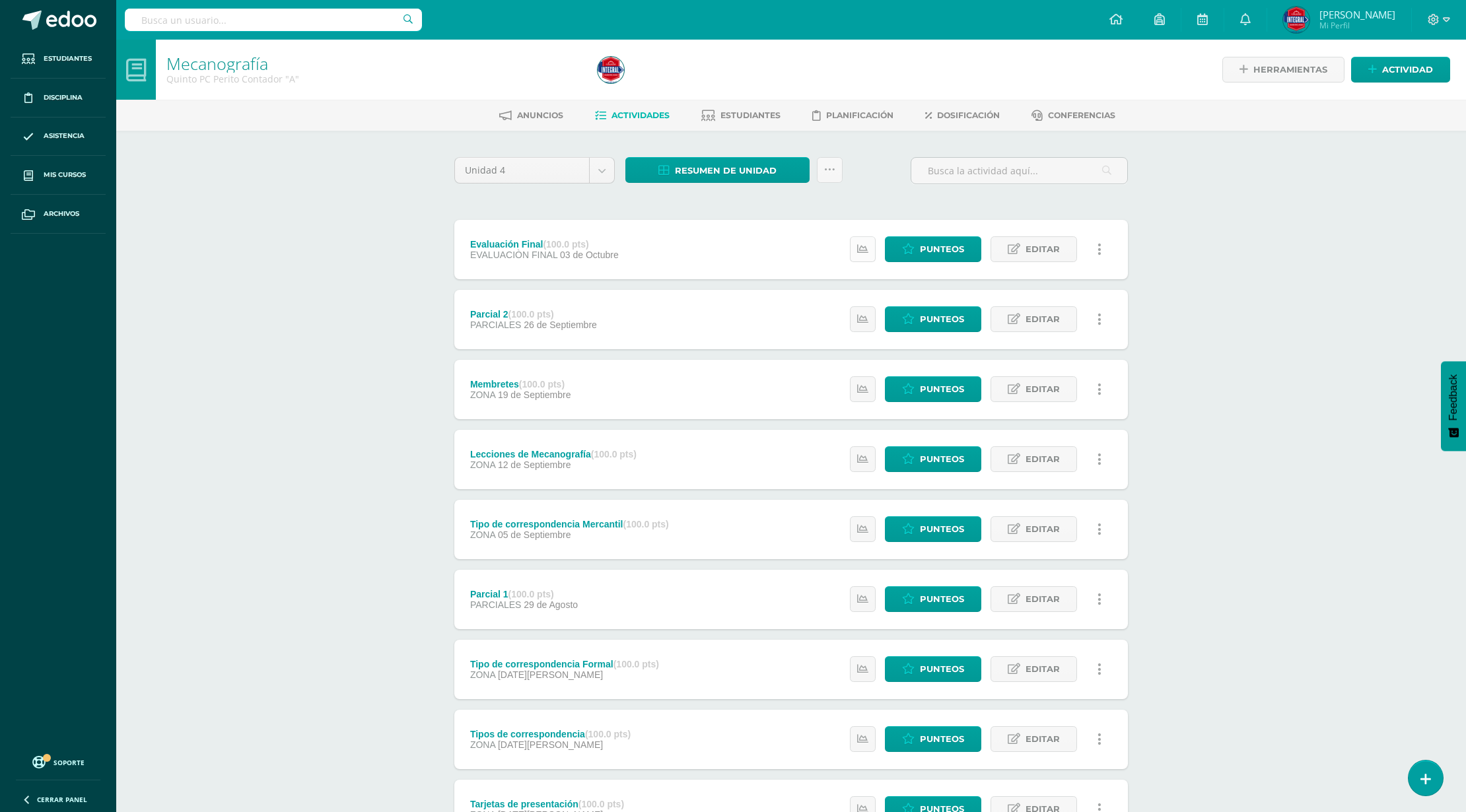
click at [865, 253] on icon at bounding box center [863, 249] width 12 height 12
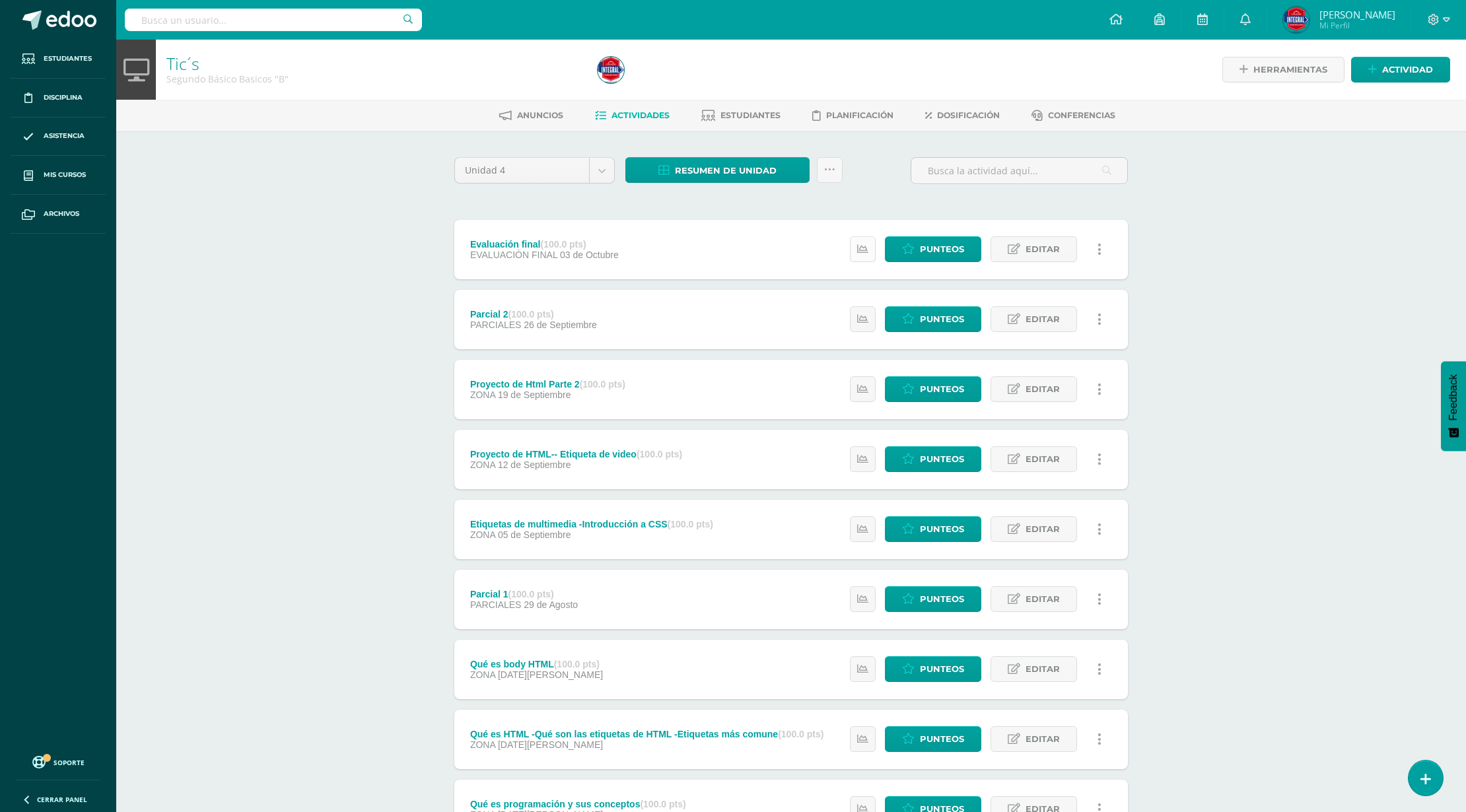
click at [872, 251] on link at bounding box center [863, 249] width 26 height 26
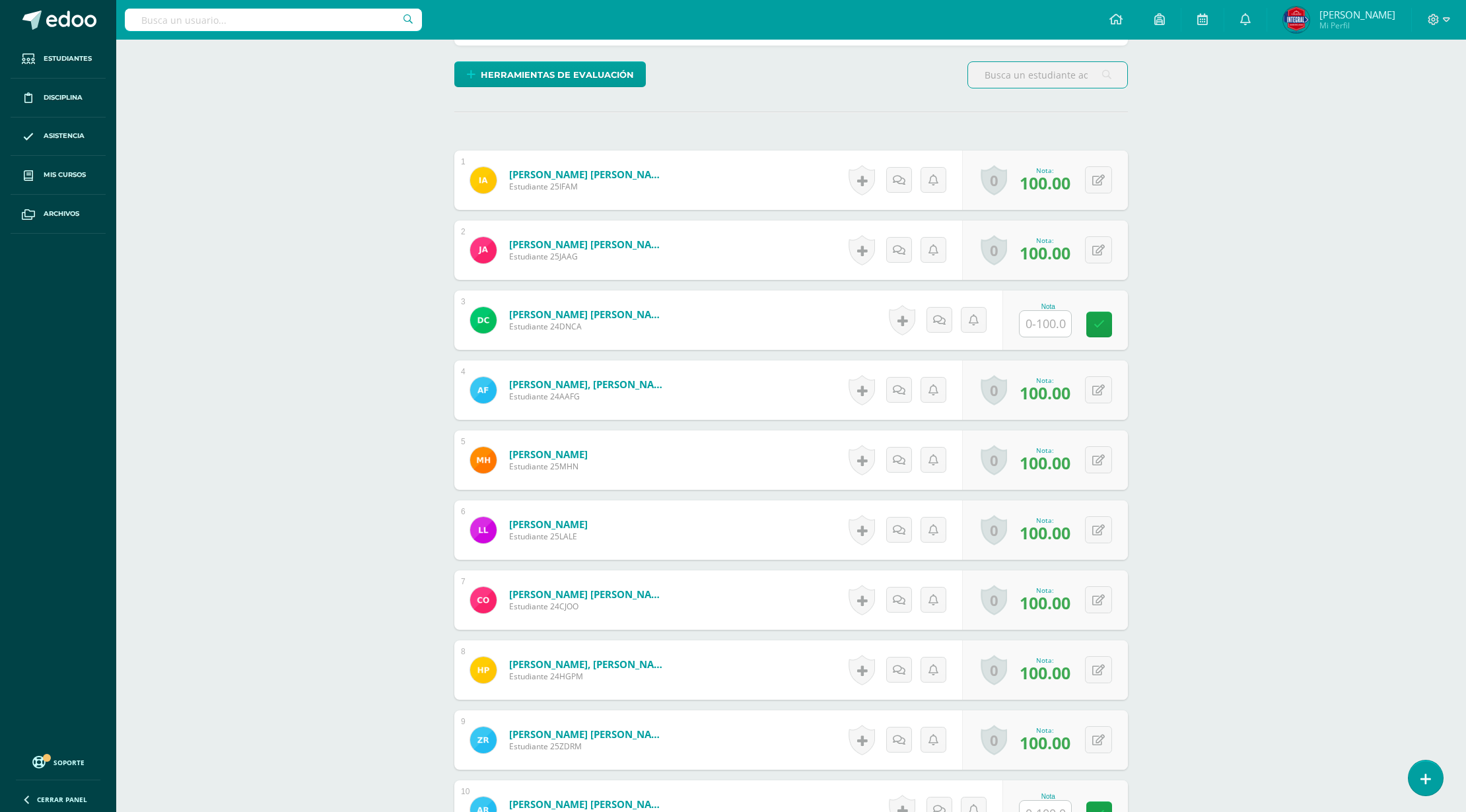
scroll to position [442, 0]
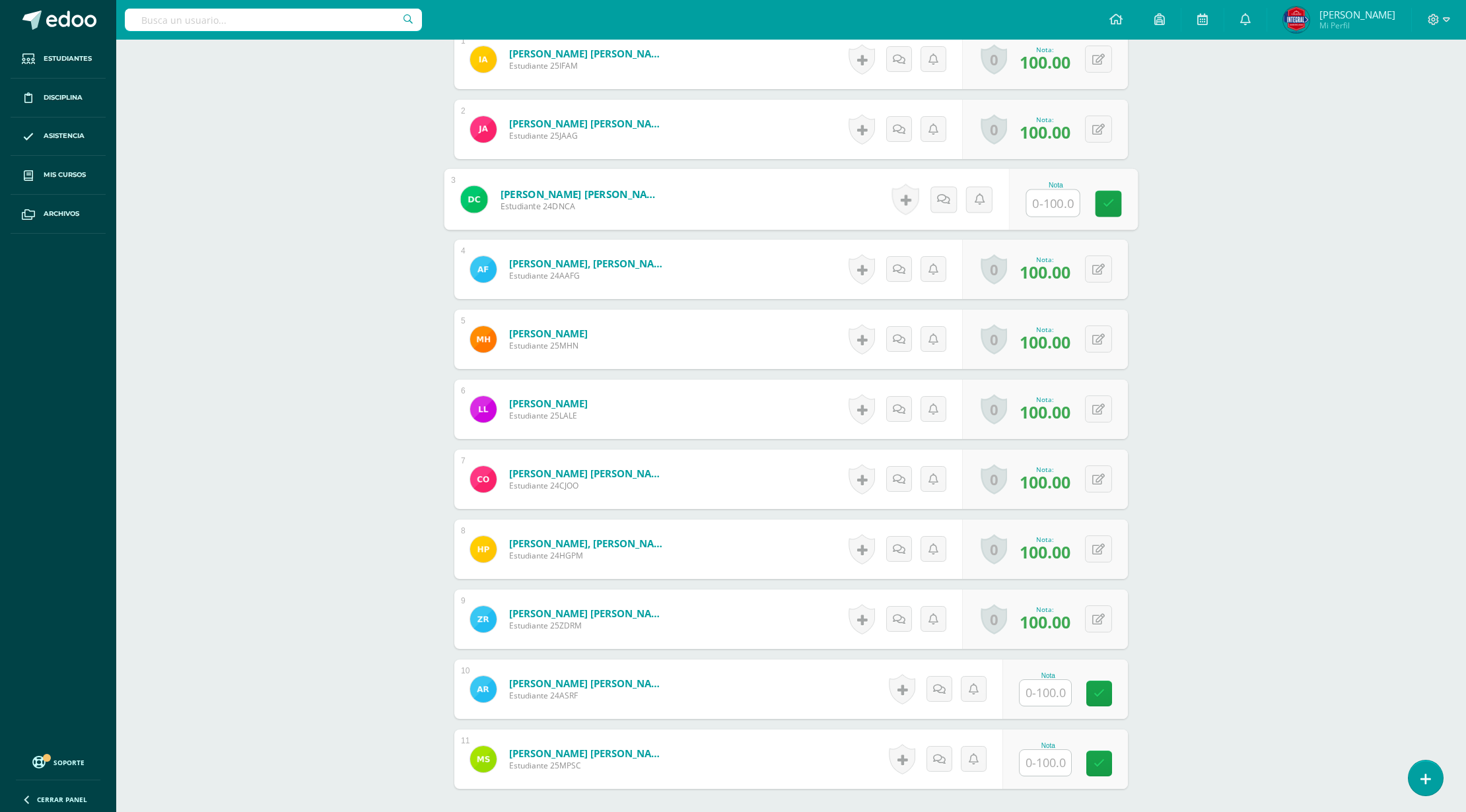
click at [1029, 202] on input "text" at bounding box center [1054, 203] width 53 height 26
type input "100"
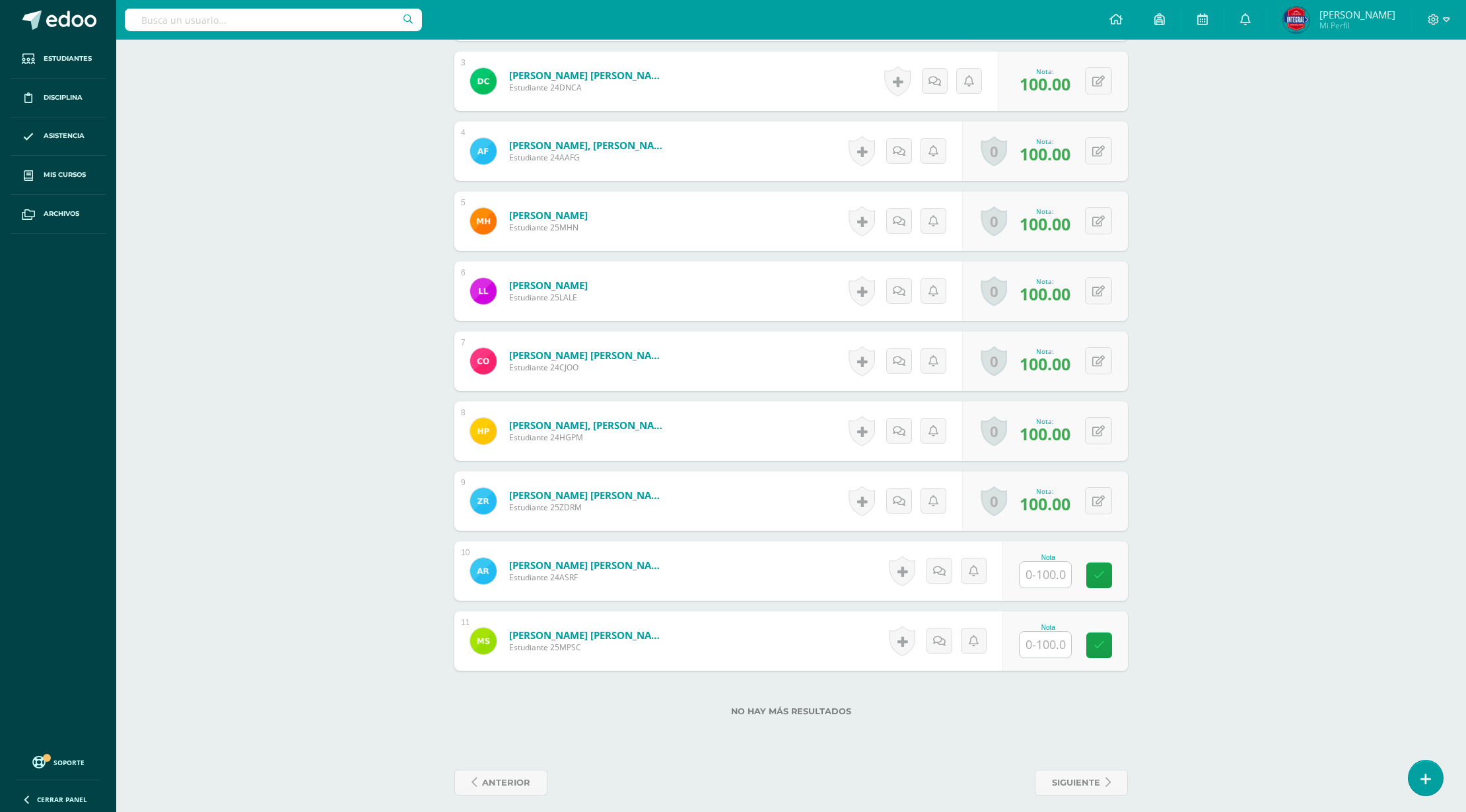
scroll to position [569, 0]
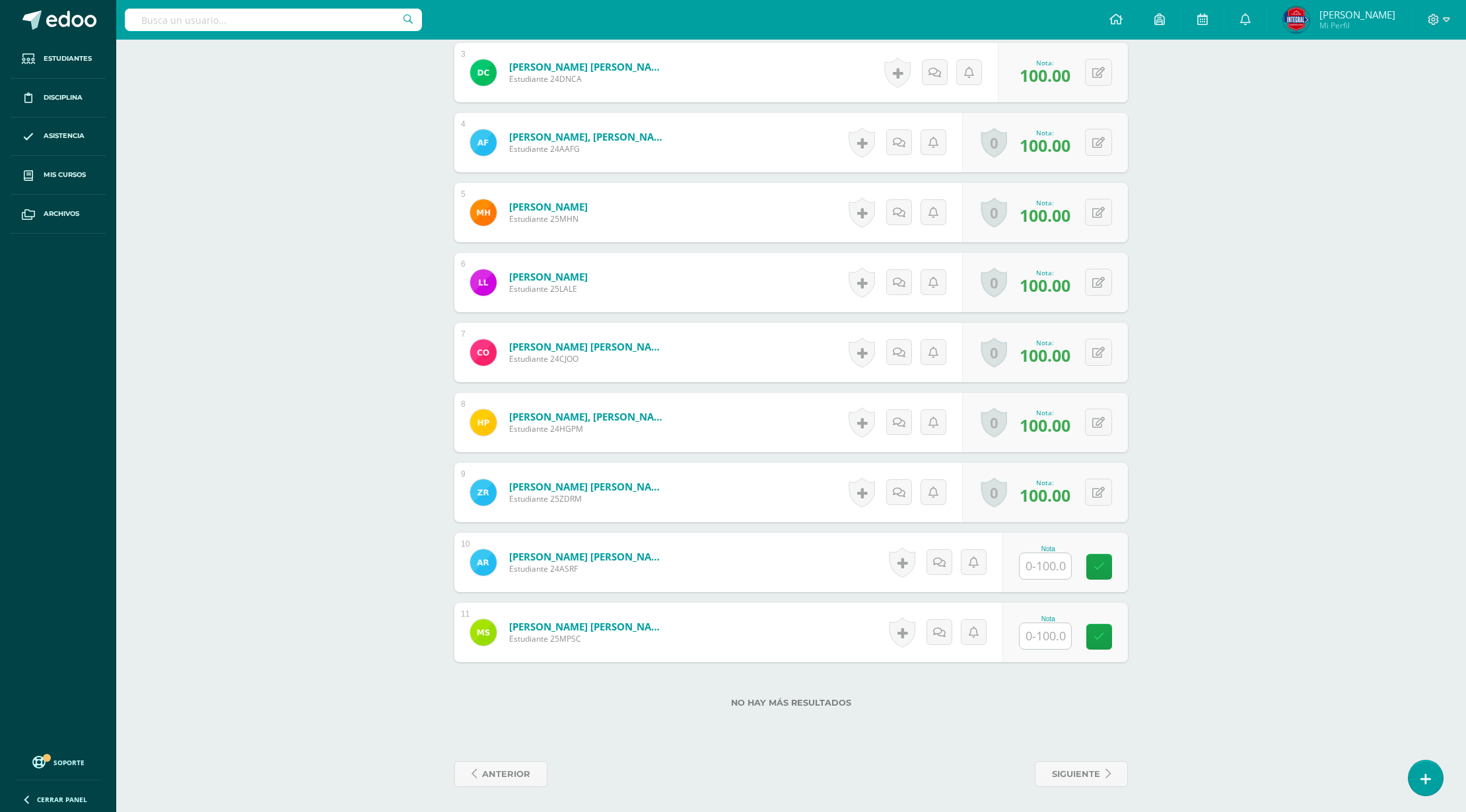
click at [1055, 571] on input "text" at bounding box center [1046, 566] width 52 height 26
type input "10"
type input "100"
click at [1105, 555] on button at bounding box center [1098, 562] width 27 height 27
type input "100"
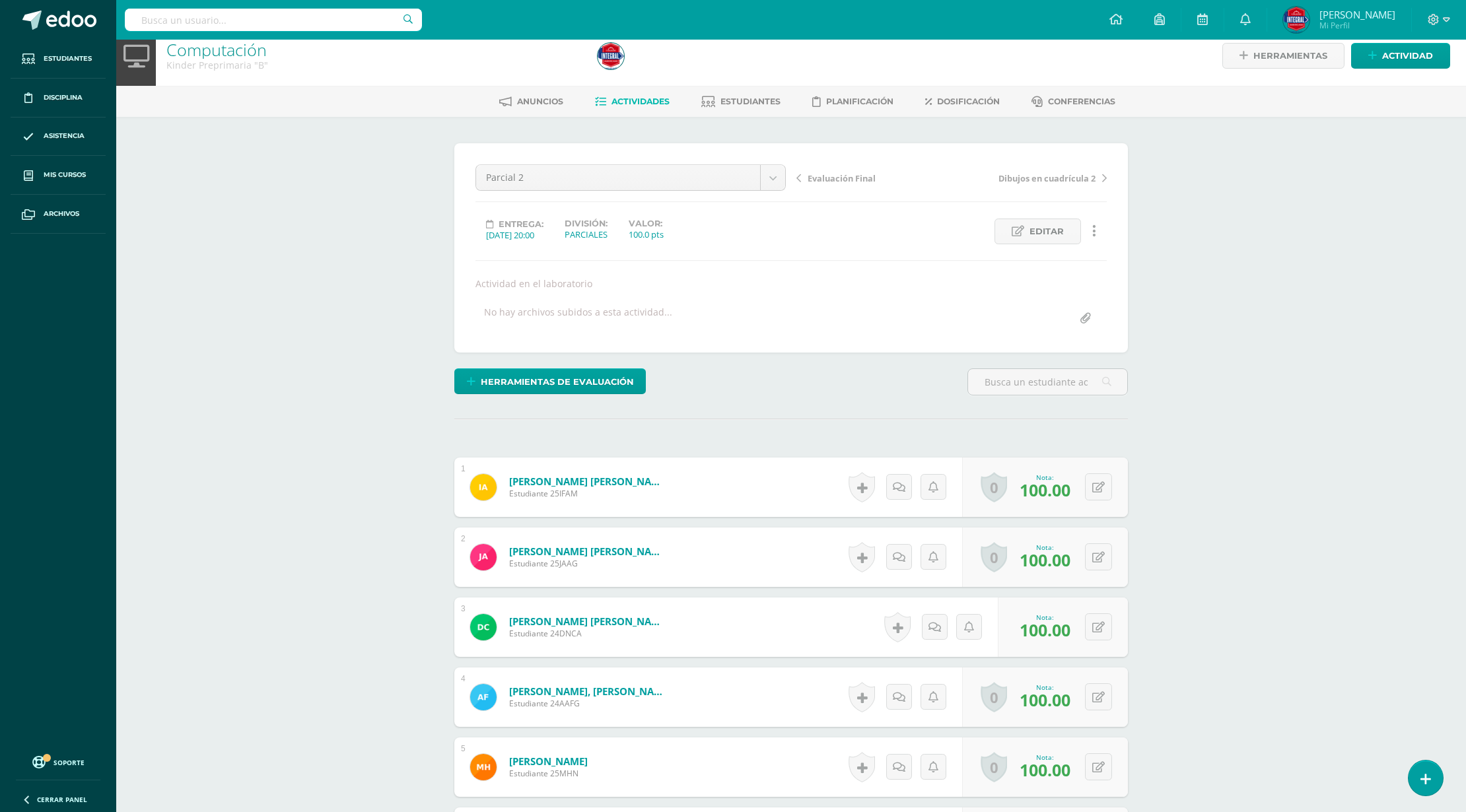
scroll to position [0, 0]
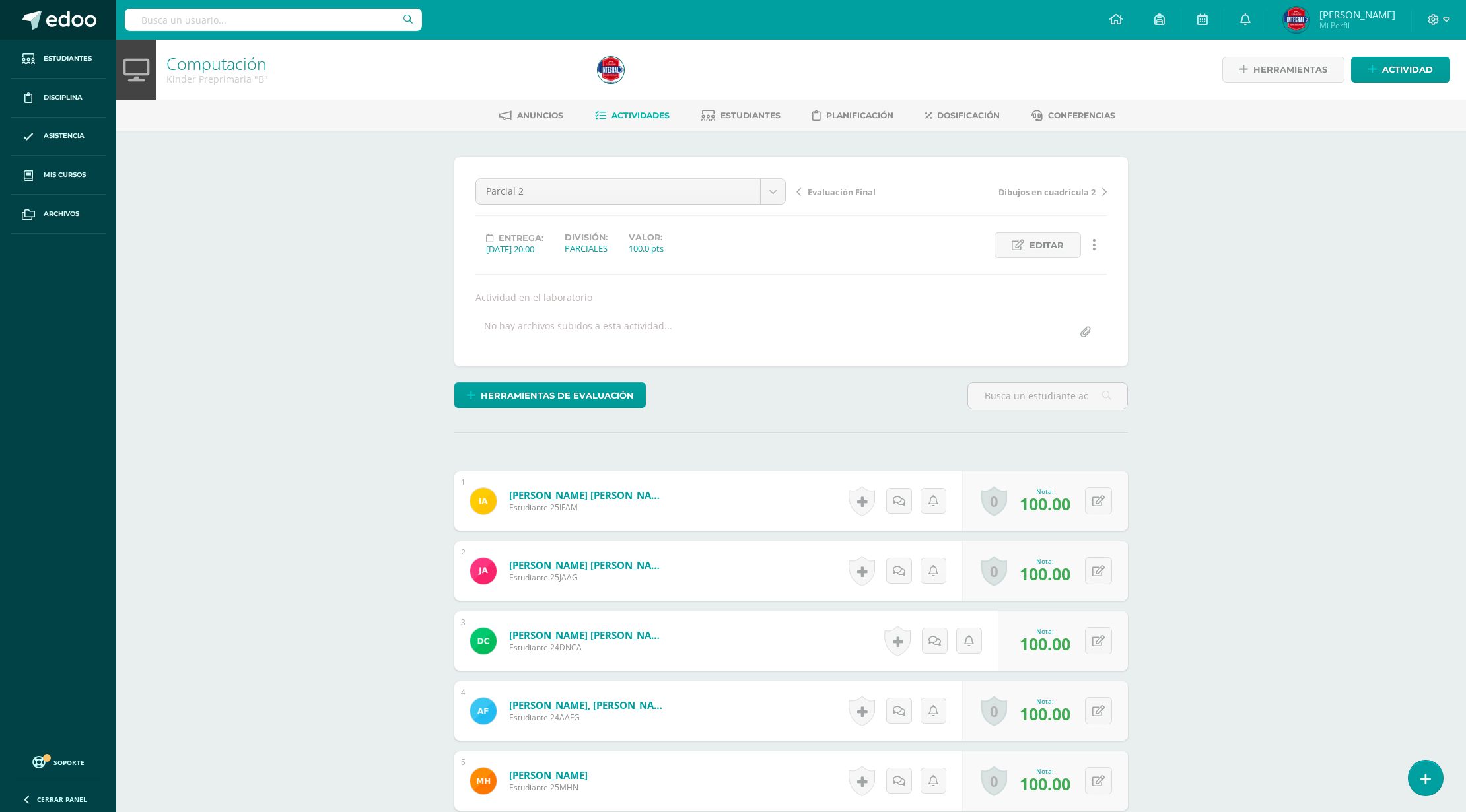
click at [75, 20] on span at bounding box center [71, 20] width 50 height 20
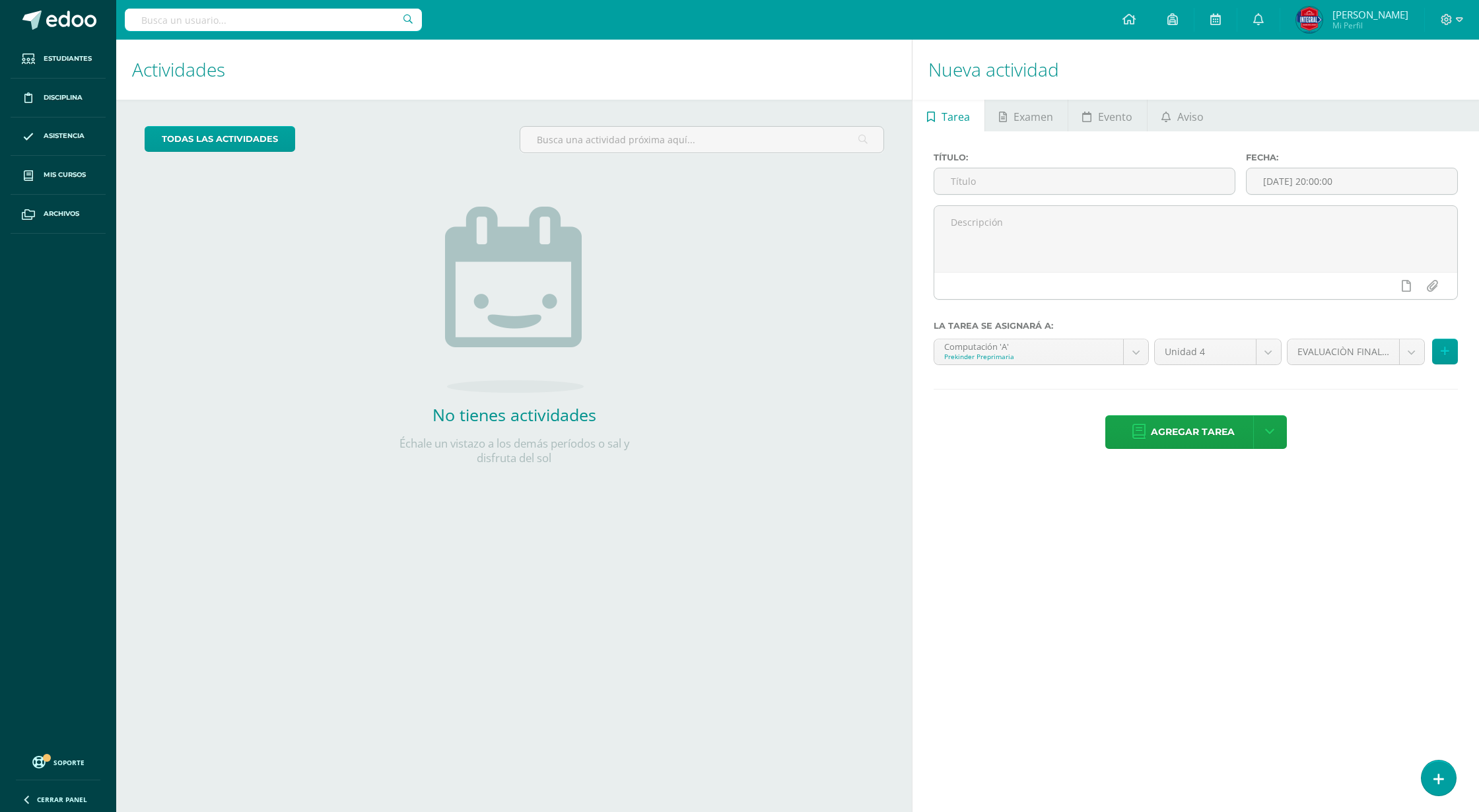
click at [651, 95] on h1 "Actividades" at bounding box center [514, 69] width 764 height 60
click at [658, 302] on div "todas las Actividades No tienes actividades Échale un vistazo a los demás perío…" at bounding box center [514, 304] width 792 height 408
click at [511, 304] on img at bounding box center [514, 300] width 139 height 186
click at [667, 368] on div "todas las Actividades No tienes actividades Échale un vistazo a los demás perío…" at bounding box center [514, 304] width 792 height 408
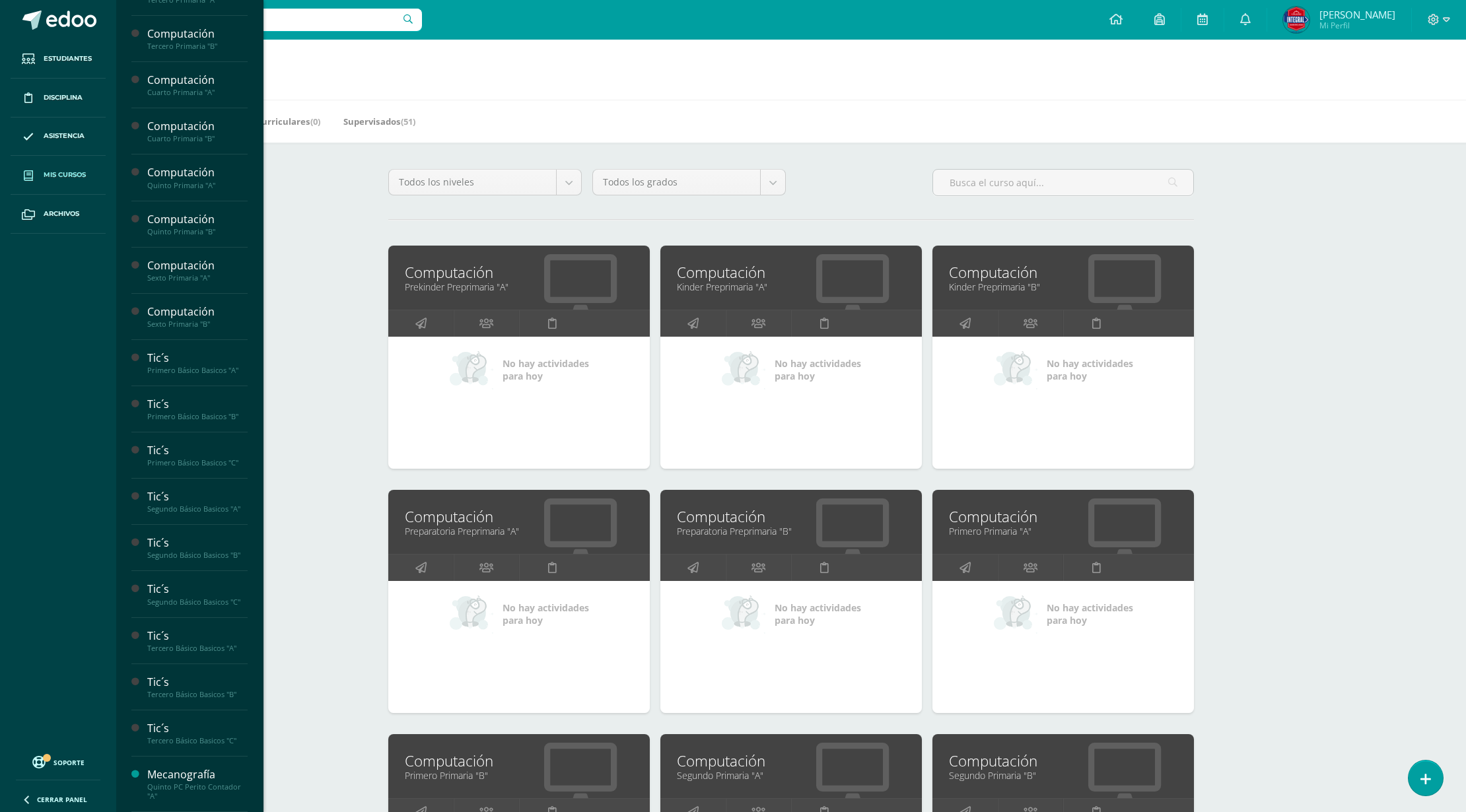
scroll to position [470, 0]
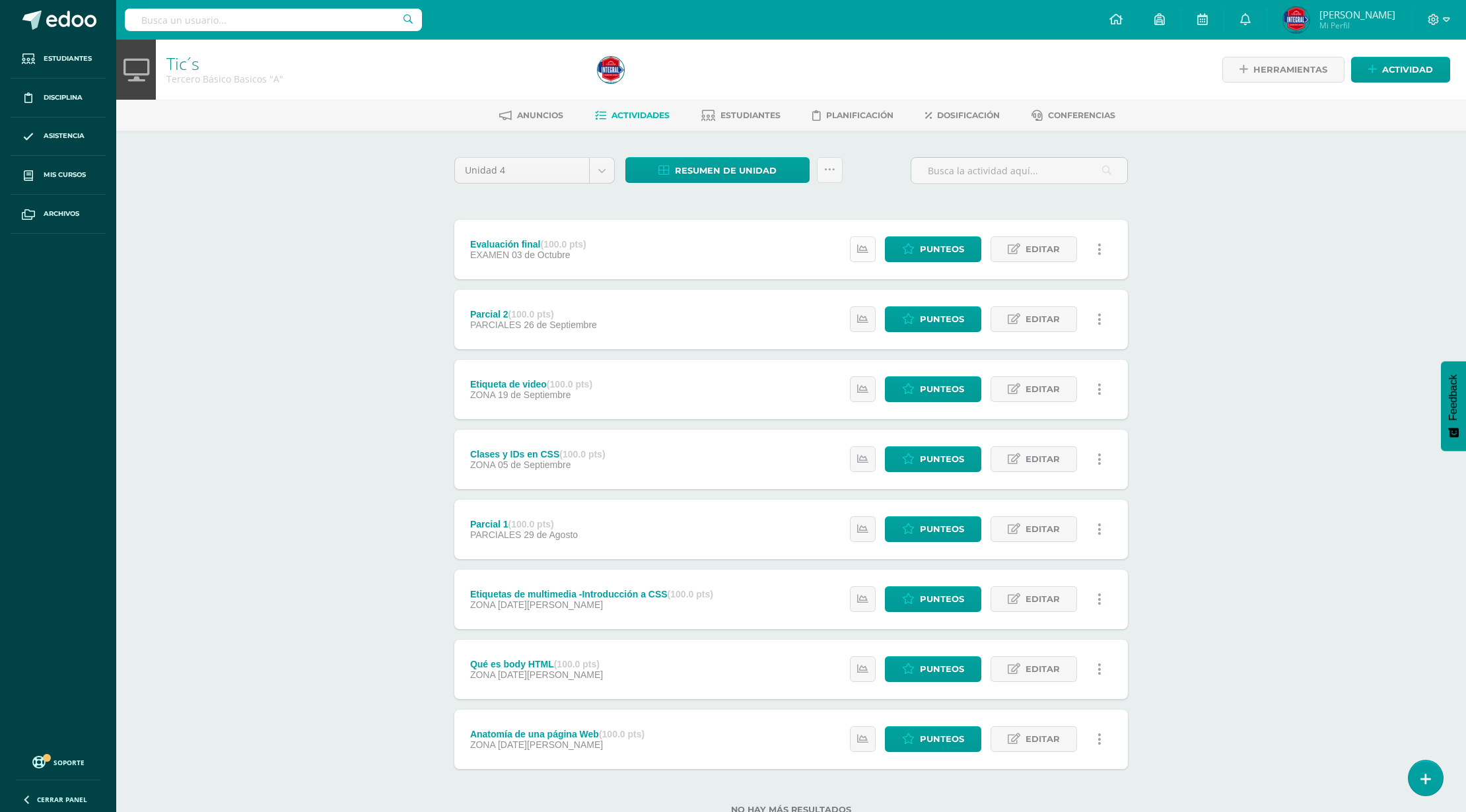
click at [868, 249] on icon at bounding box center [863, 249] width 12 height 12
click at [1219, 272] on div "Tic´s Tercero Básico Basicos "A" Herramientas Detalle de asistencias Actividad …" at bounding box center [791, 448] width 1350 height 817
click at [532, 169] on body "Estudiantes Disciplina Asistencia Mis cursos Archivos Soporte Ayuda Reportar un…" at bounding box center [733, 428] width 1466 height 857
click at [827, 176] on body "Estudiantes Disciplina Asistencia Mis cursos Archivos Soporte Ayuda Reportar un…" at bounding box center [733, 428] width 1466 height 857
click at [830, 167] on icon at bounding box center [830, 170] width 12 height 12
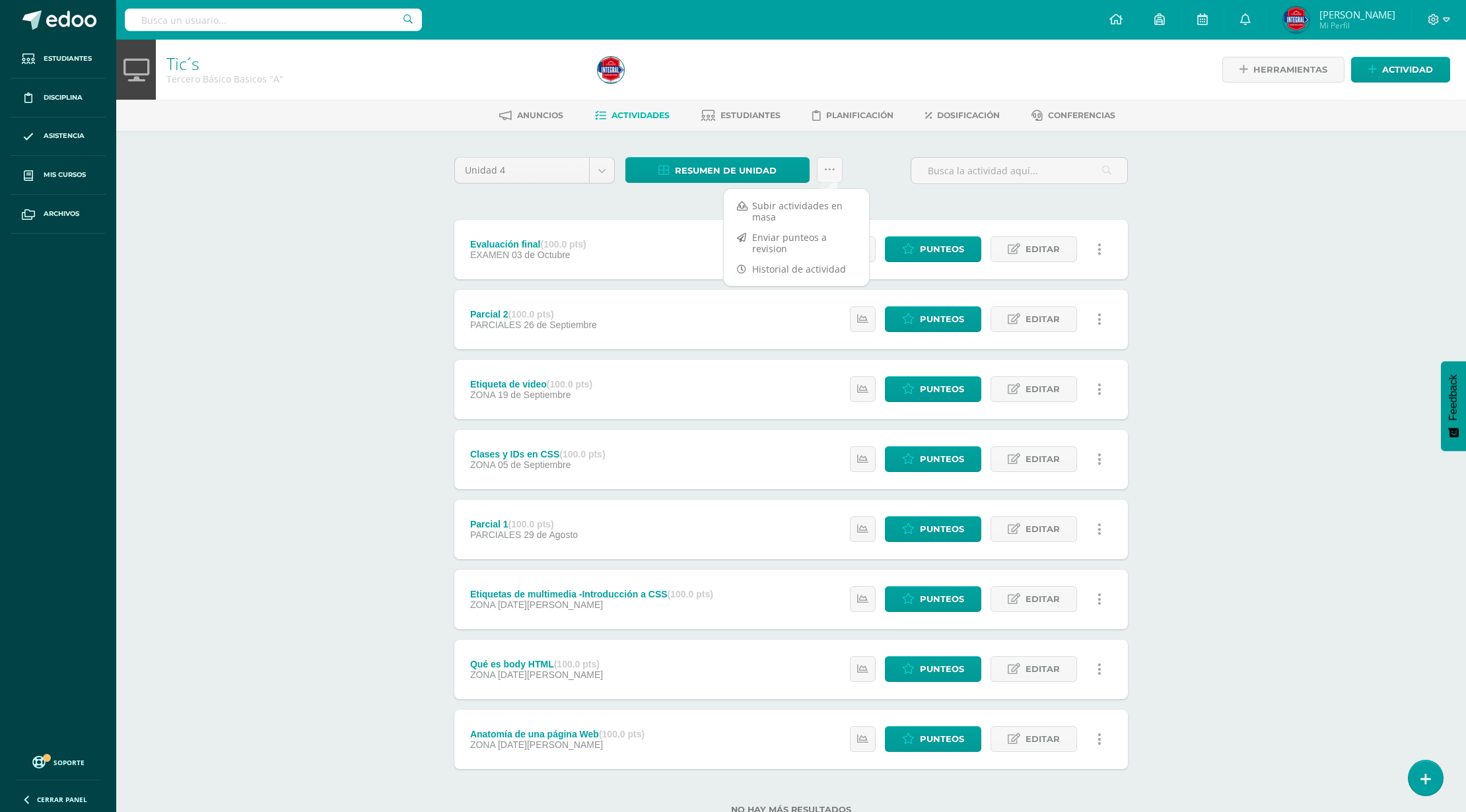
drag, startPoint x: 629, startPoint y: 203, endPoint x: 608, endPoint y: 198, distance: 21.6
click at [623, 201] on div "Unidad 4 Unidad 1 Unidad 2 Unidad 3 Unidad 4 Resumen de unidad Descargar como H…" at bounding box center [791, 494] width 684 height 674
click at [566, 167] on body "Estudiantes Disciplina Asistencia Mis cursos Archivos Soporte Ayuda Reportar un…" at bounding box center [733, 428] width 1466 height 857
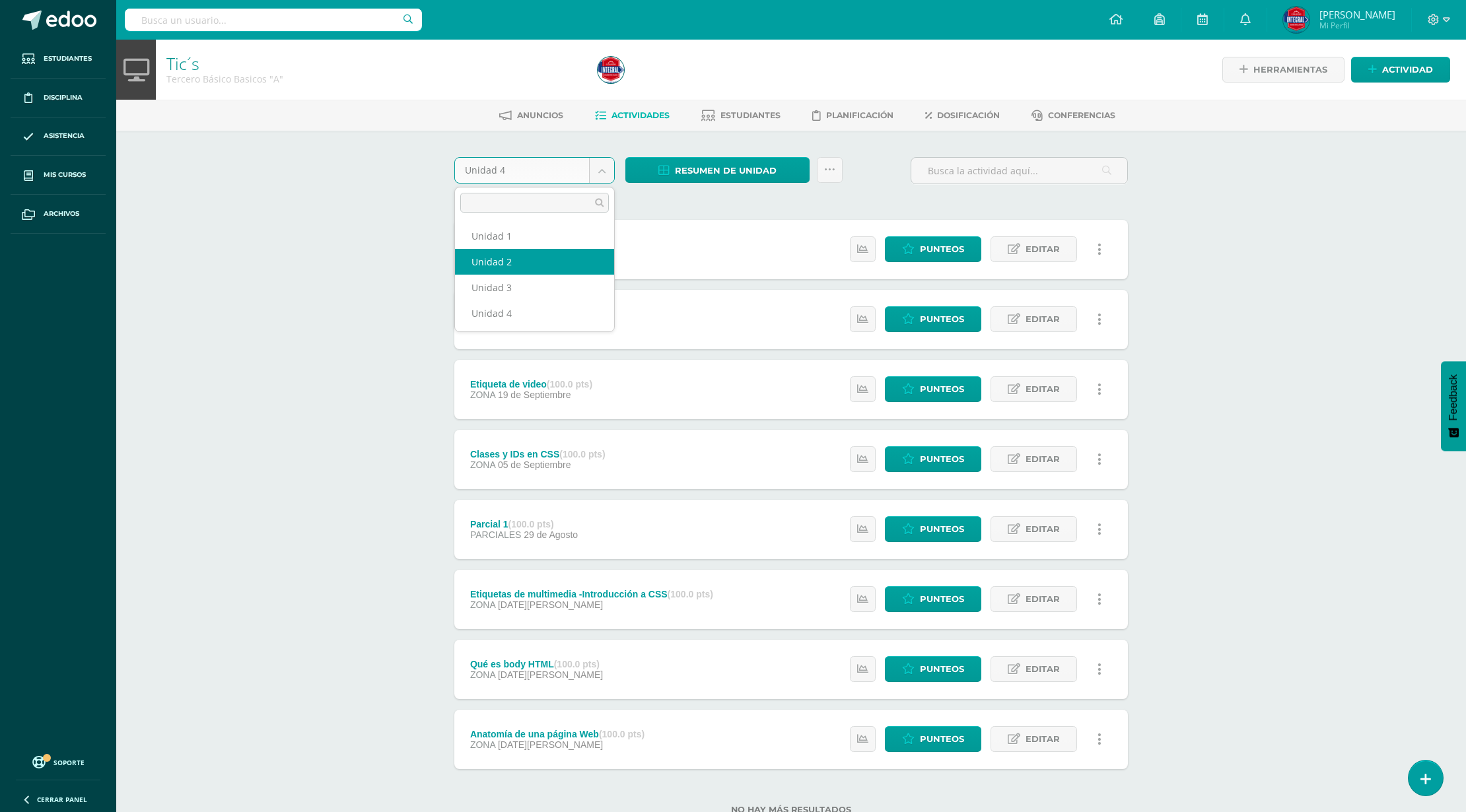
select select "Unidad 2"
click at [540, 175] on body "Estudiantes Disciplina Asistencia Mis cursos Archivos Soporte Ayuda Reportar un…" at bounding box center [733, 428] width 1466 height 857
select select "Unidad 2"
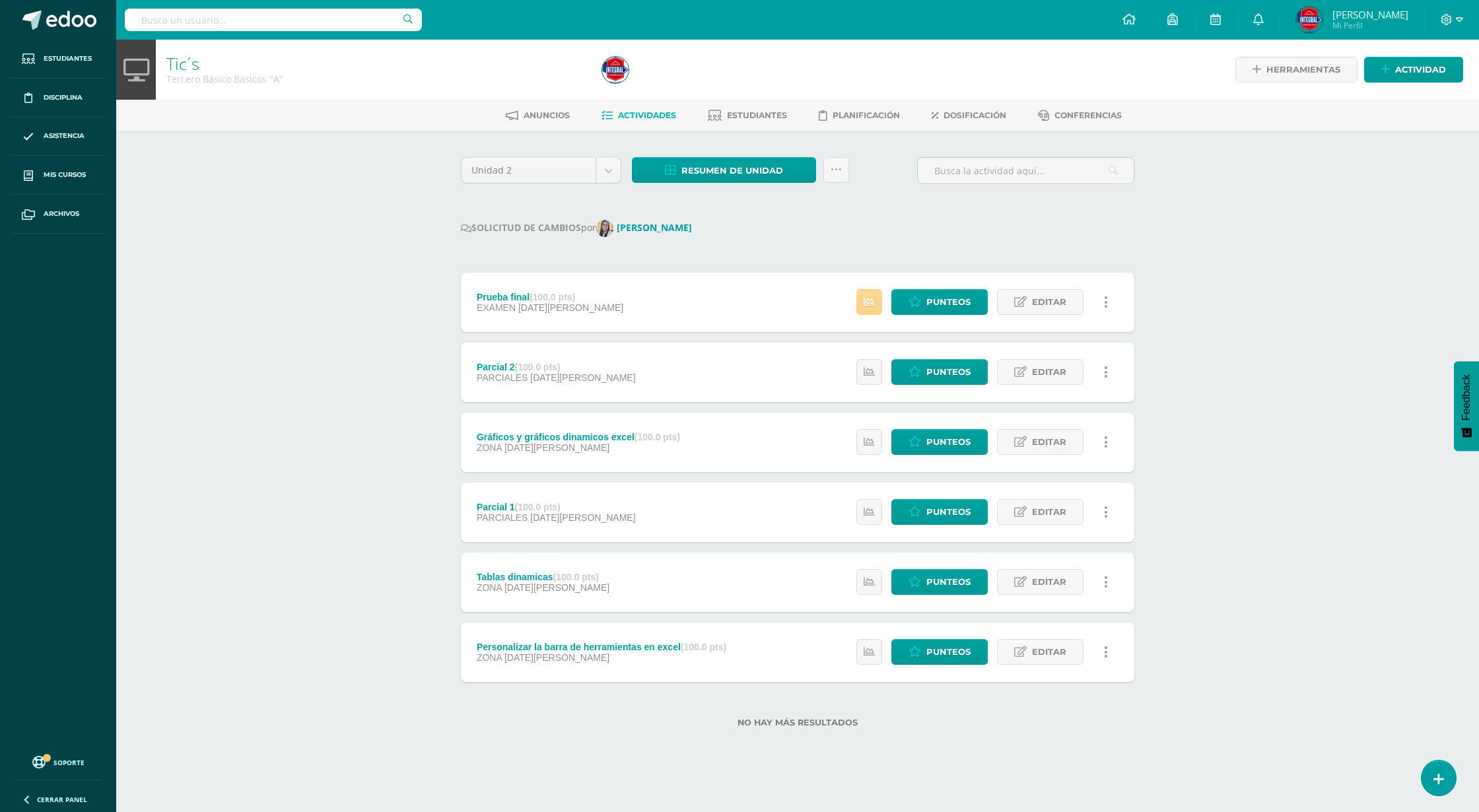
click at [872, 310] on link at bounding box center [869, 302] width 26 height 26
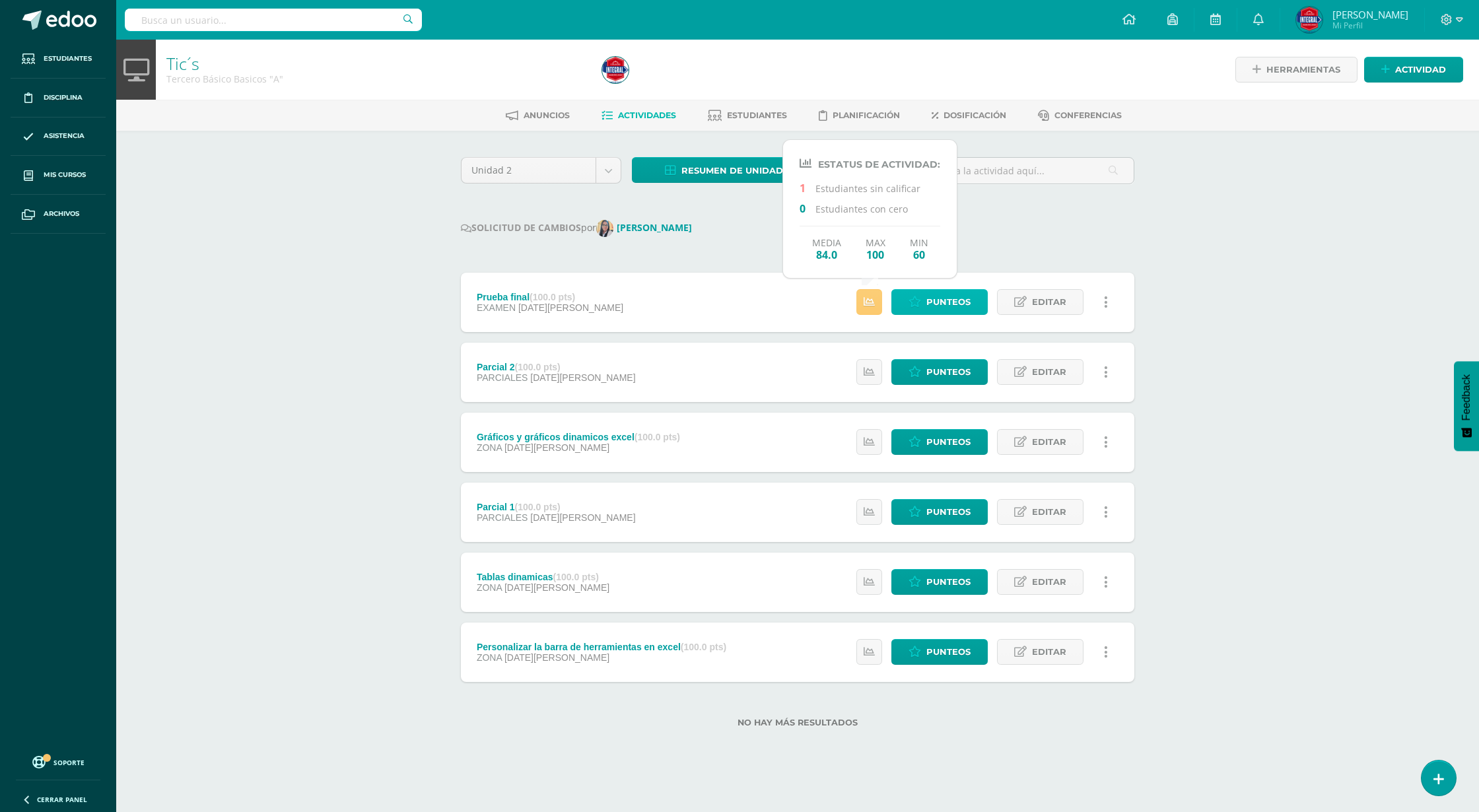
click at [915, 301] on icon at bounding box center [914, 302] width 13 height 12
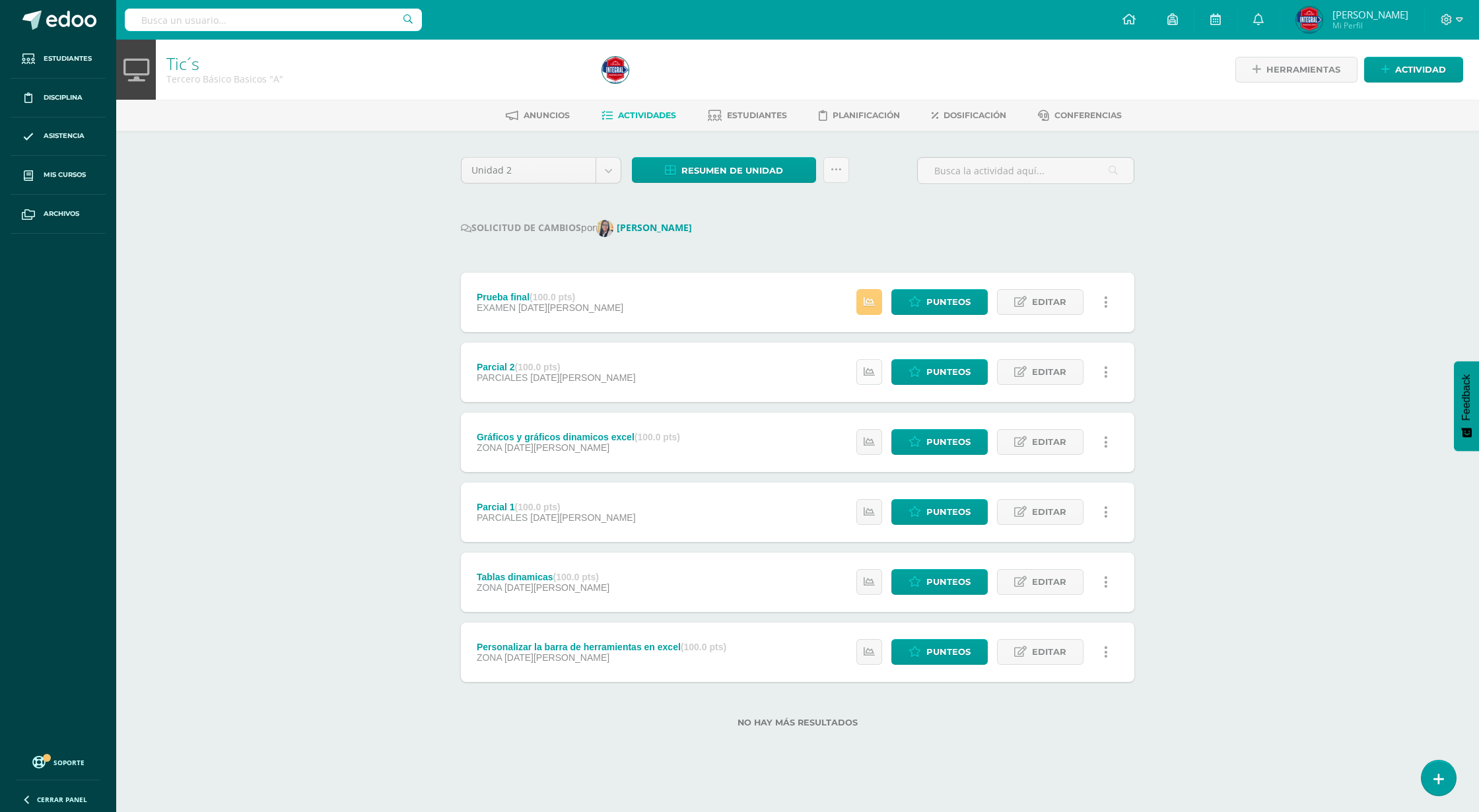
click at [870, 373] on icon at bounding box center [869, 372] width 12 height 12
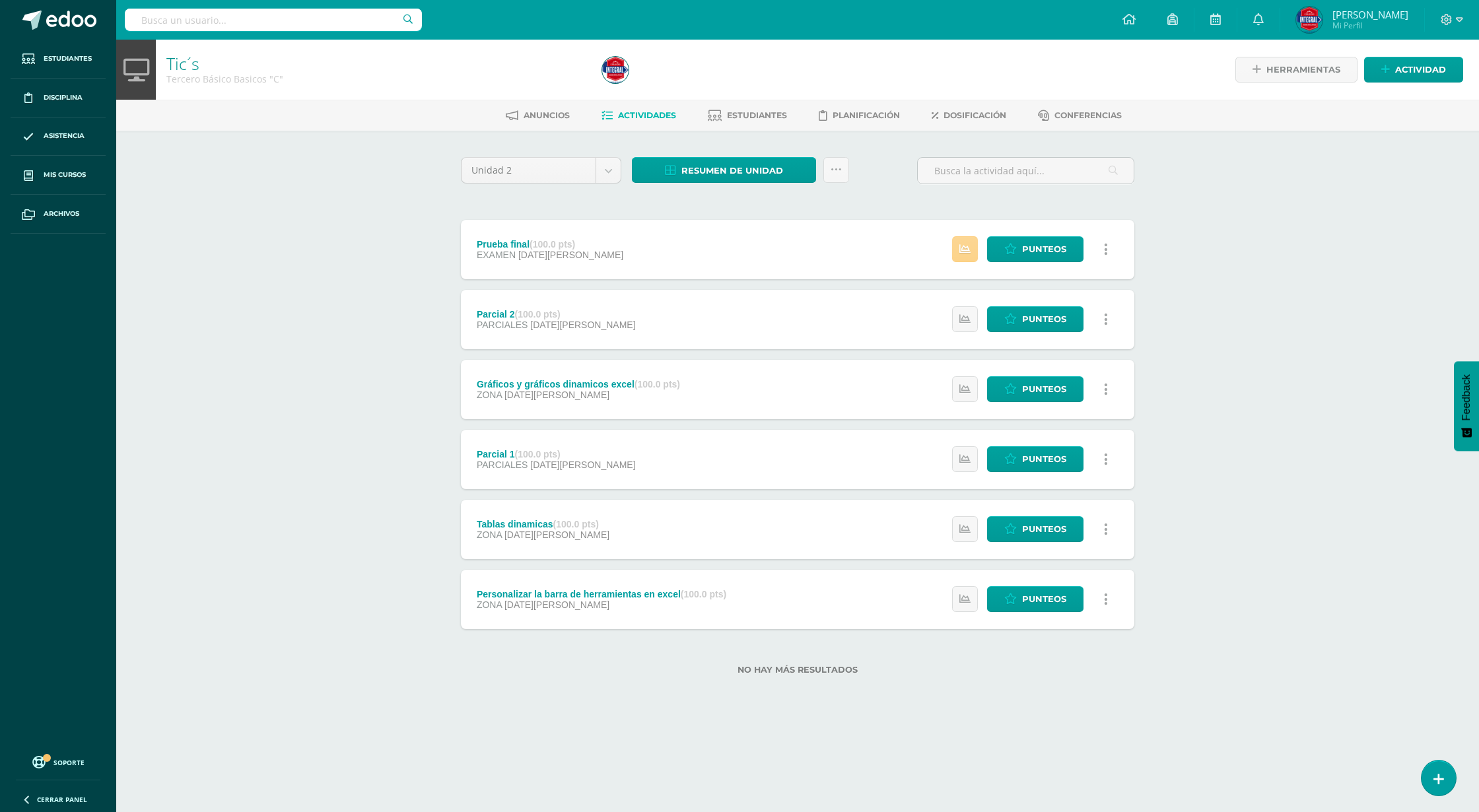
click at [959, 248] on icon at bounding box center [965, 249] width 12 height 12
click at [1007, 256] on link "Punteos" at bounding box center [1035, 249] width 96 height 26
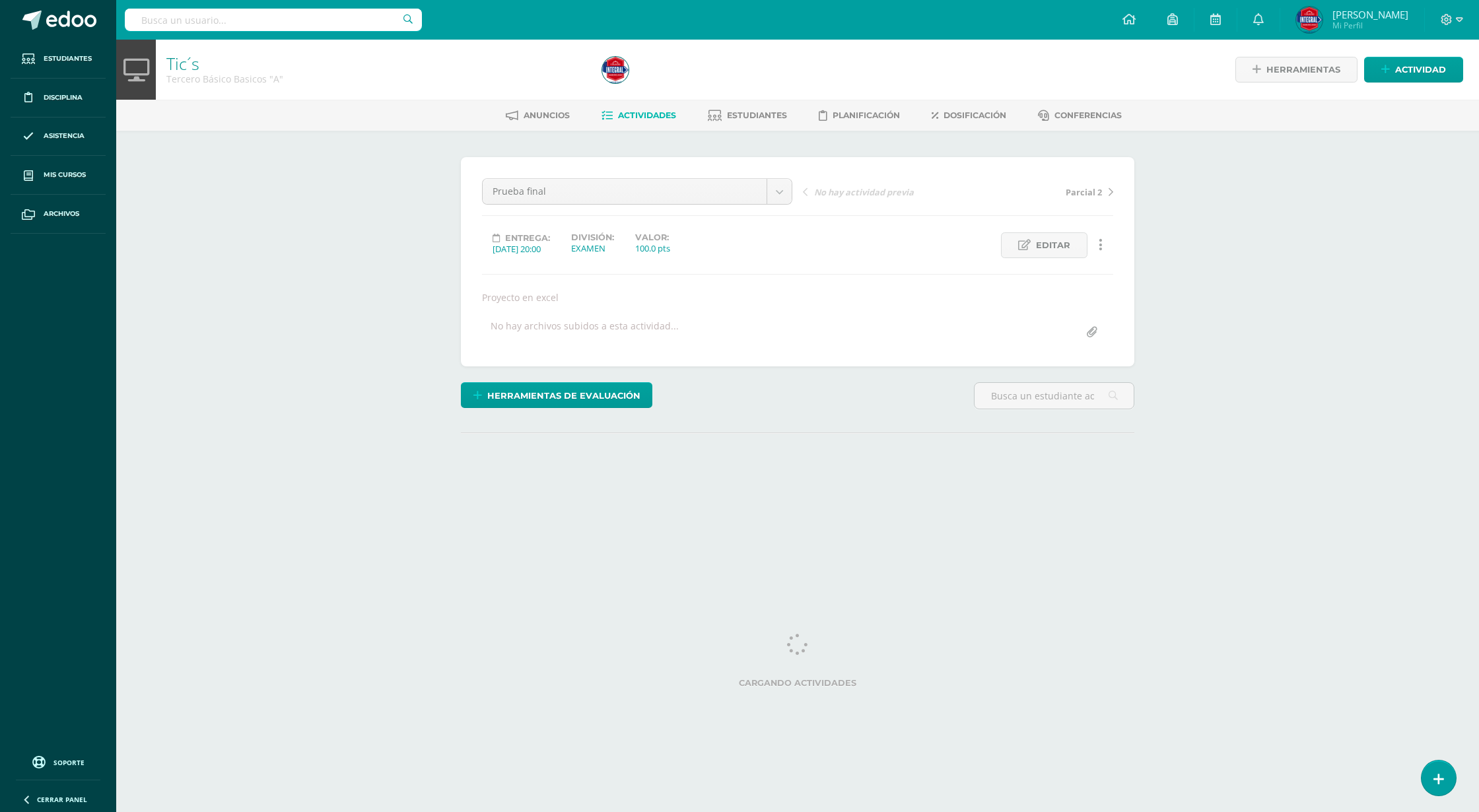
click at [1256, 378] on div "Tic´s Tercero Básico Basicos "A" Herramientas Detalle de asistencias Actividad …" at bounding box center [797, 287] width 1362 height 496
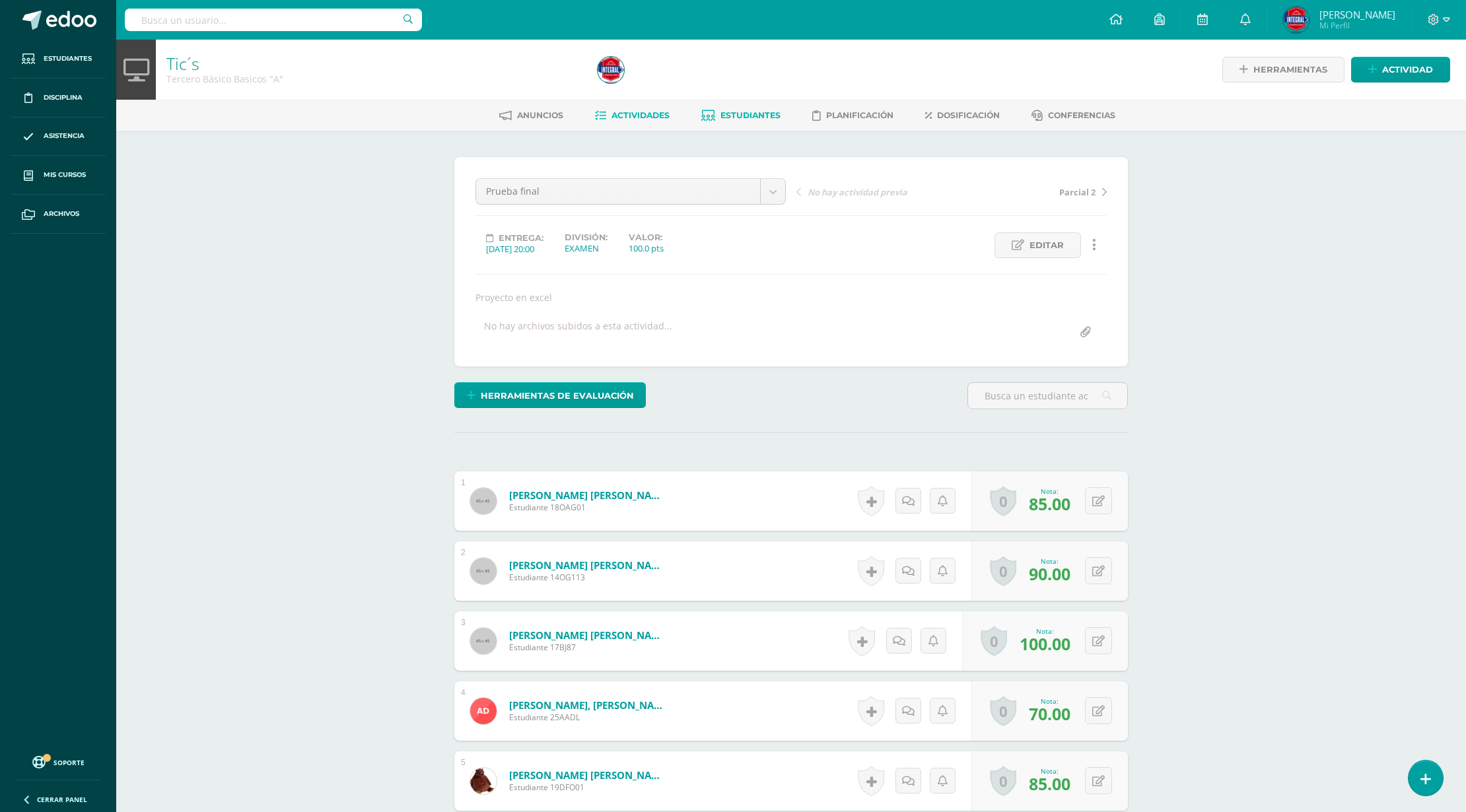
drag, startPoint x: 777, startPoint y: 104, endPoint x: 772, endPoint y: 107, distance: 5.8
click at [776, 104] on div "Anuncios Actividades Estudiantes Planificación Dosificación Conferencias" at bounding box center [807, 115] width 1382 height 31
click at [768, 125] on link "Estudiantes" at bounding box center [740, 115] width 79 height 21
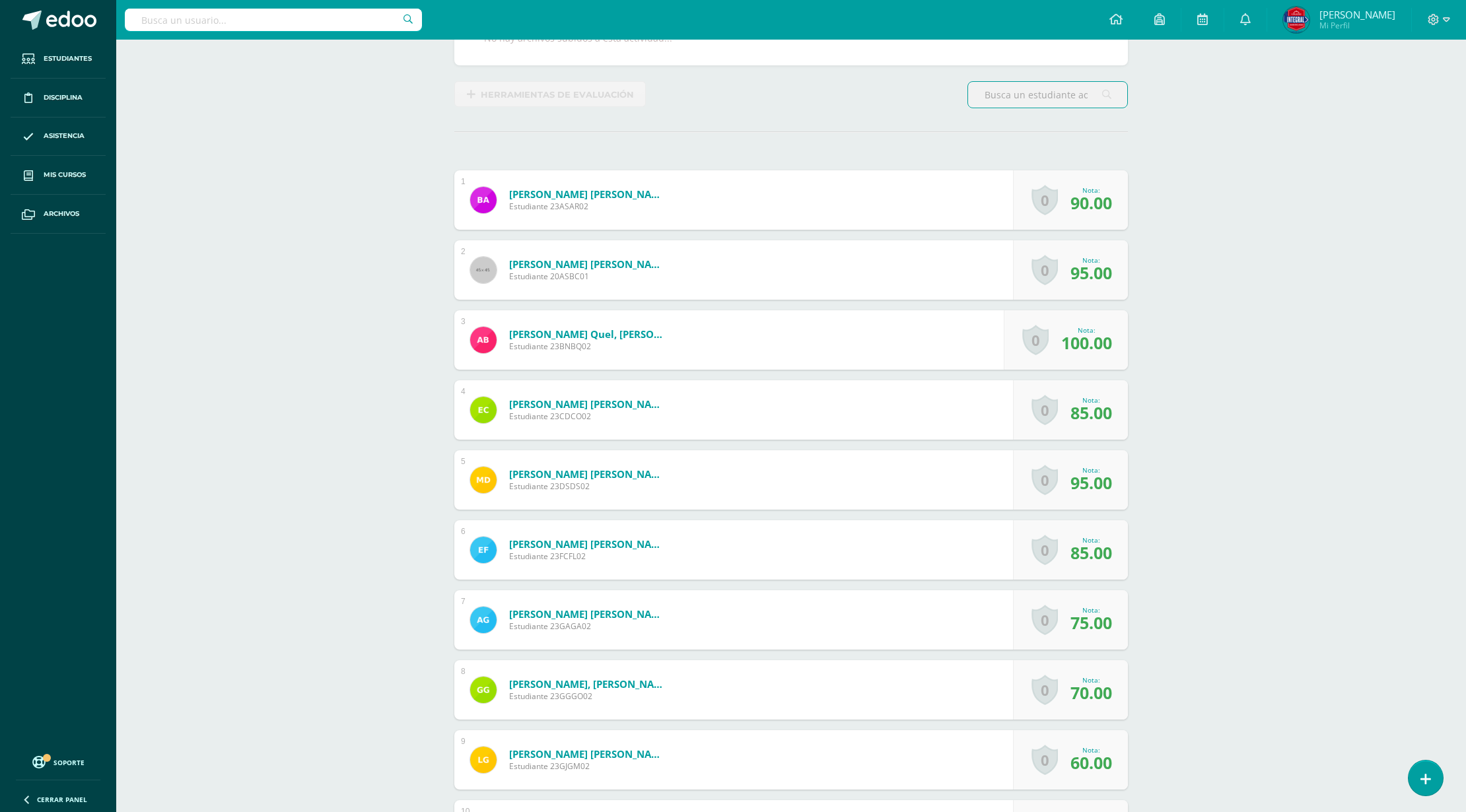
scroll to position [1, 0]
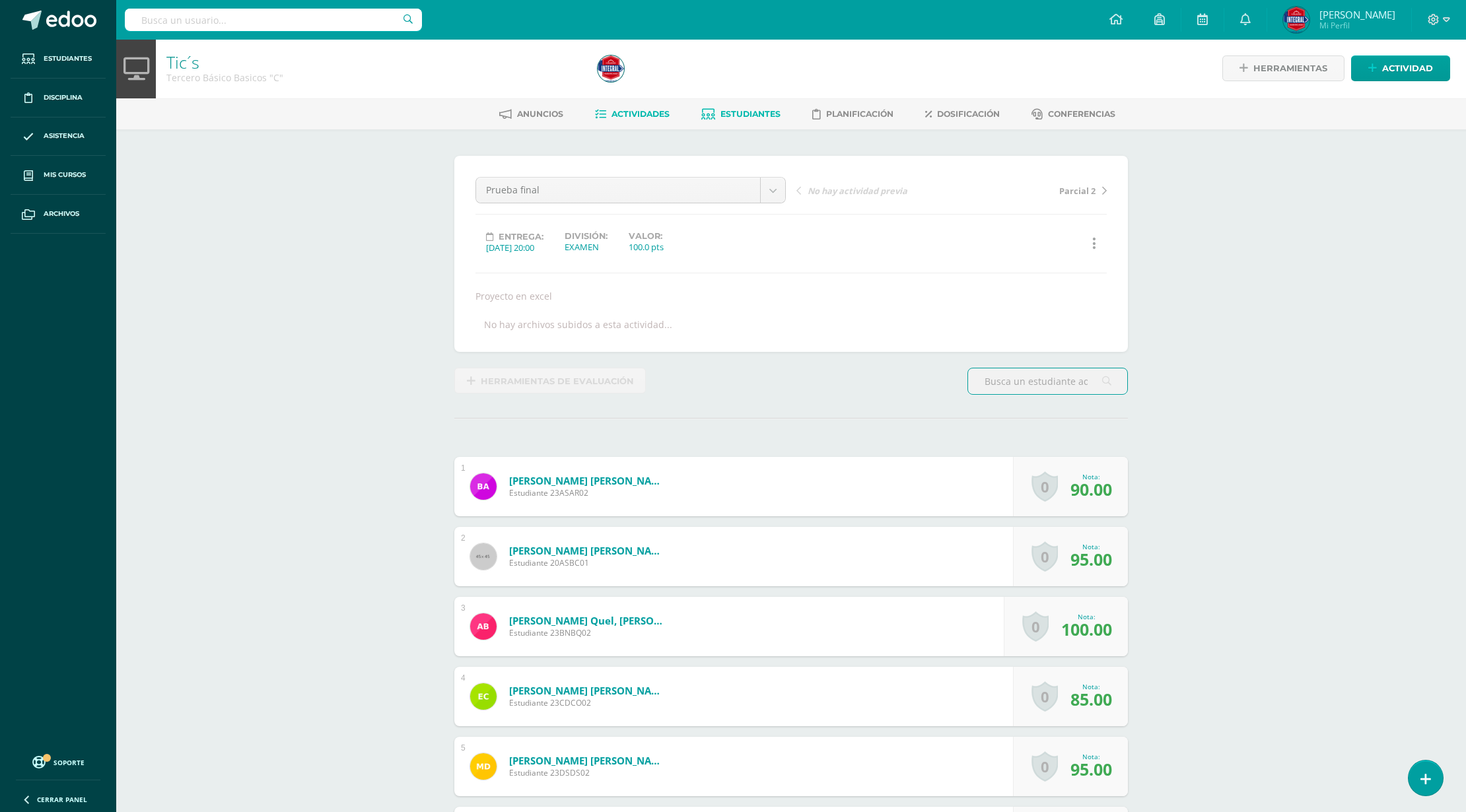
click at [749, 122] on link "Estudiantes" at bounding box center [740, 114] width 79 height 21
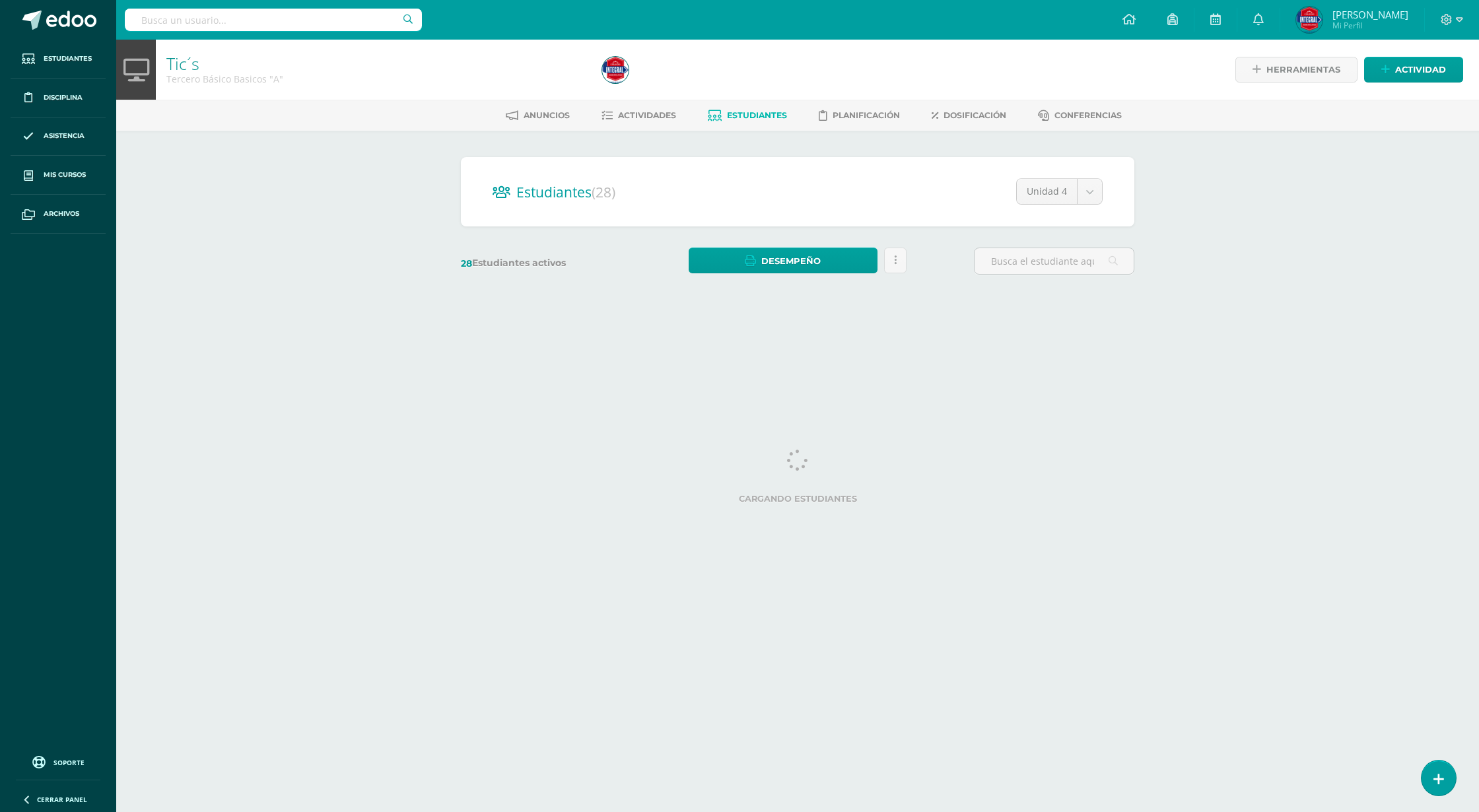
drag, startPoint x: 125, startPoint y: 269, endPoint x: 327, endPoint y: 288, distance: 202.9
click at [206, 279] on div "Tic´s Tercero Básico Basicos "A" Herramientas Detalle de asistencias Actividad …" at bounding box center [797, 176] width 1362 height 274
click at [338, 310] on div "Tic´s Tercero Básico Basicos "A" Herramientas Detalle de asistencias Actividad …" at bounding box center [797, 176] width 1362 height 274
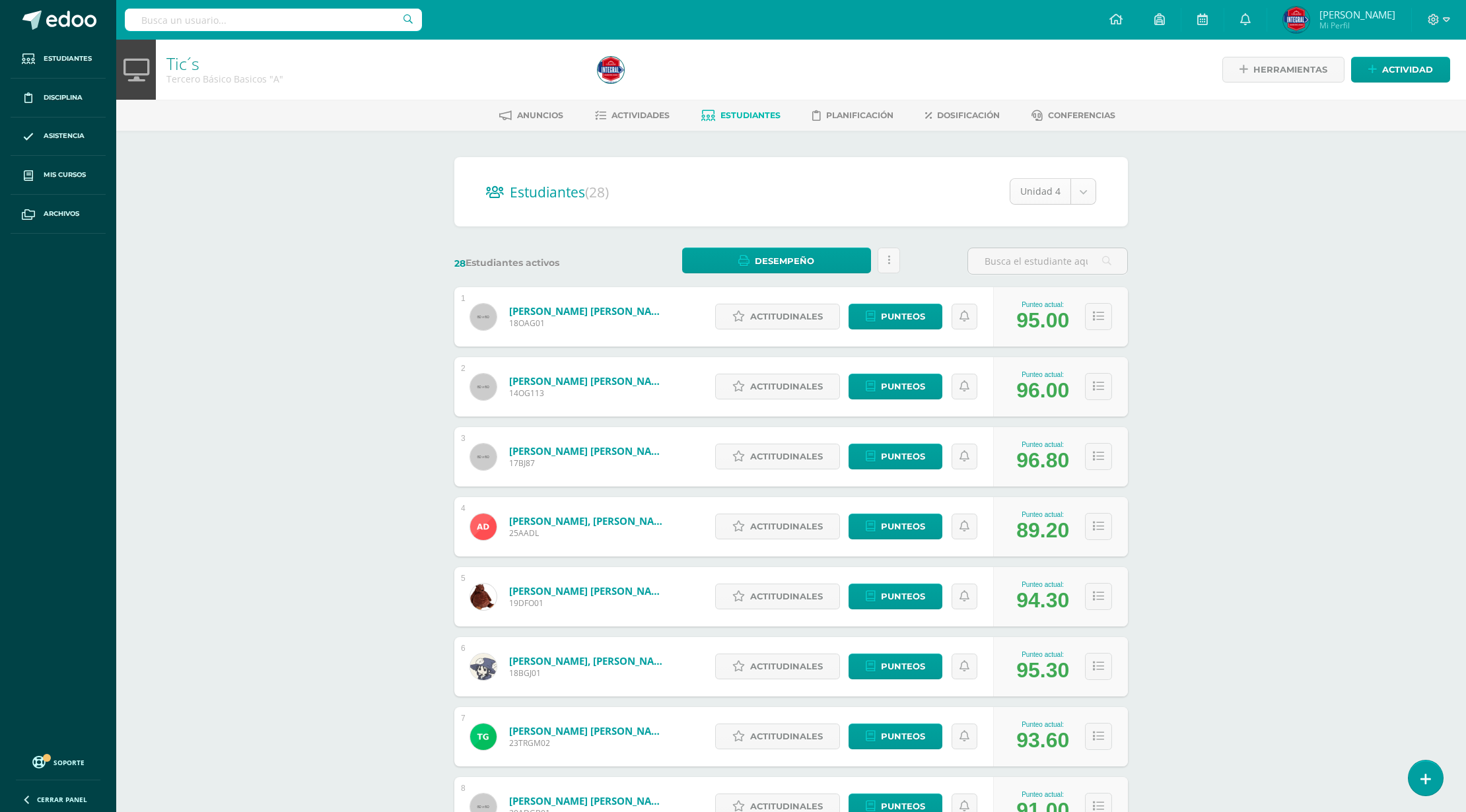
select select "/dashboard/teacher/section/4630/students/?unit=168604"
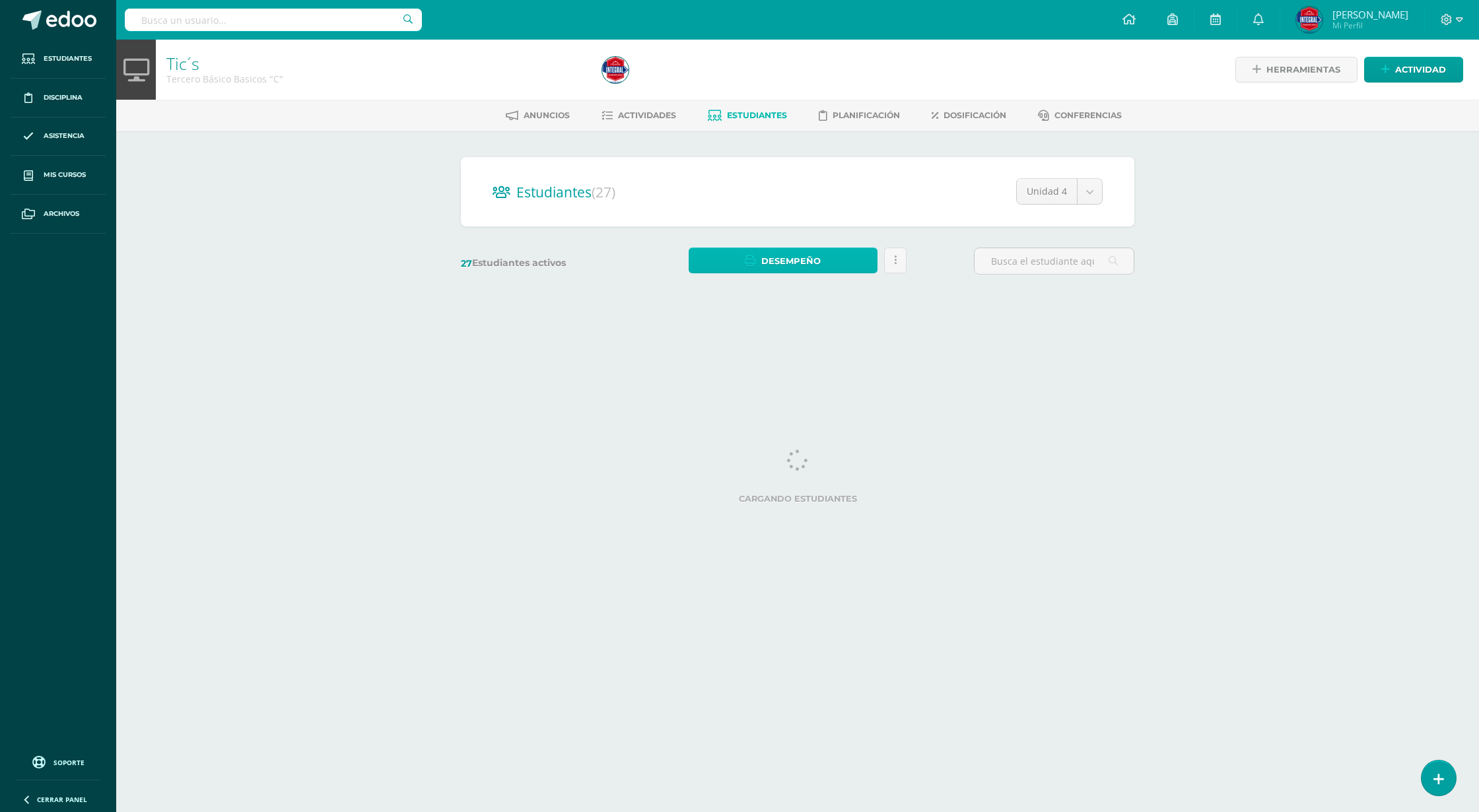
click at [830, 262] on link "Desempeño" at bounding box center [783, 260] width 188 height 26
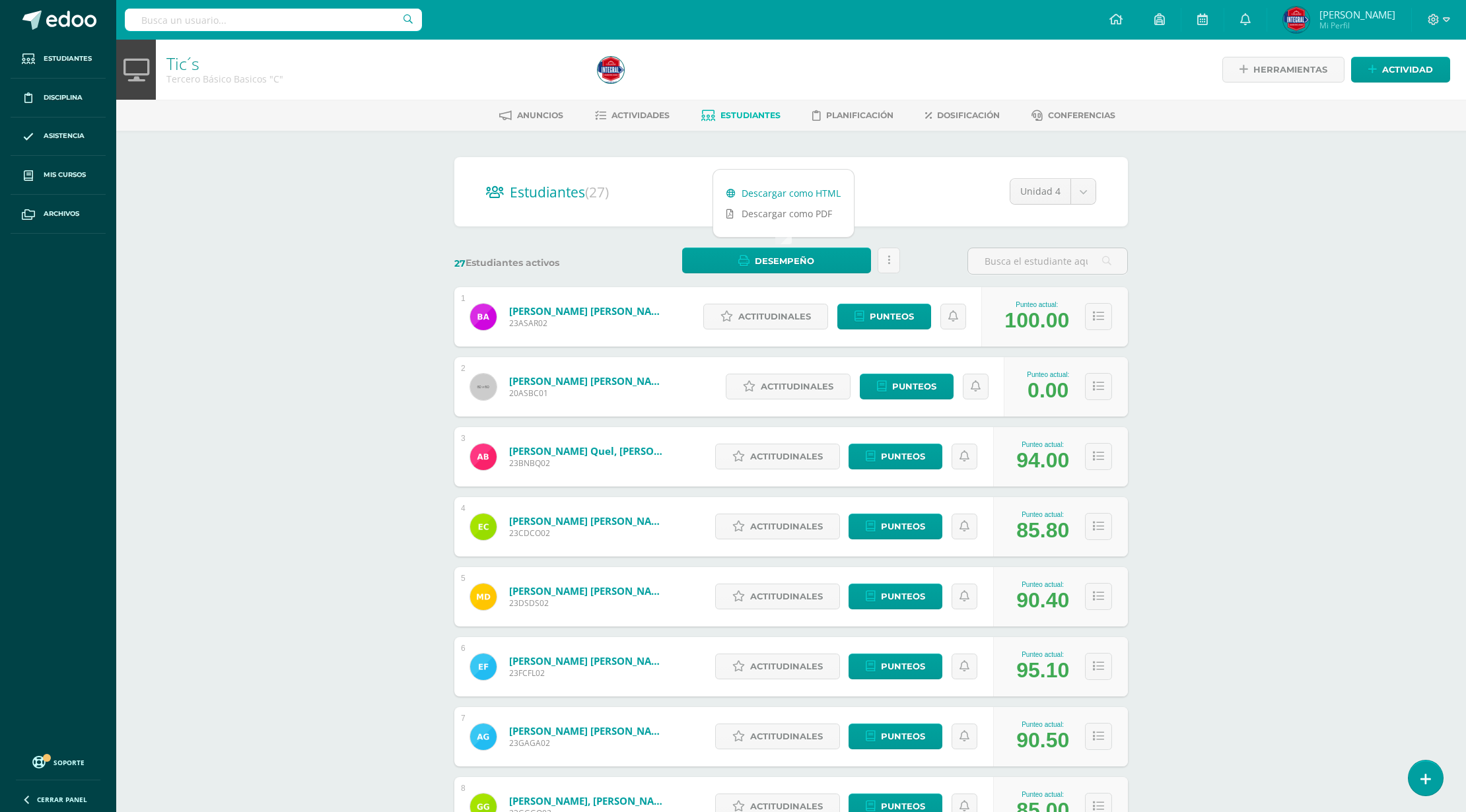
click at [818, 191] on link "Descargar como HTML" at bounding box center [783, 193] width 140 height 20
click at [1017, 69] on div at bounding box center [811, 69] width 437 height 60
click at [1037, 190] on body "Estudiantes Disciplina Asistencia Mis cursos Archivos Soporte Ayuda Reportar un…" at bounding box center [733, 529] width 1466 height 1059
select select "/dashboard/teacher/section/4656/students/?unit=168786"
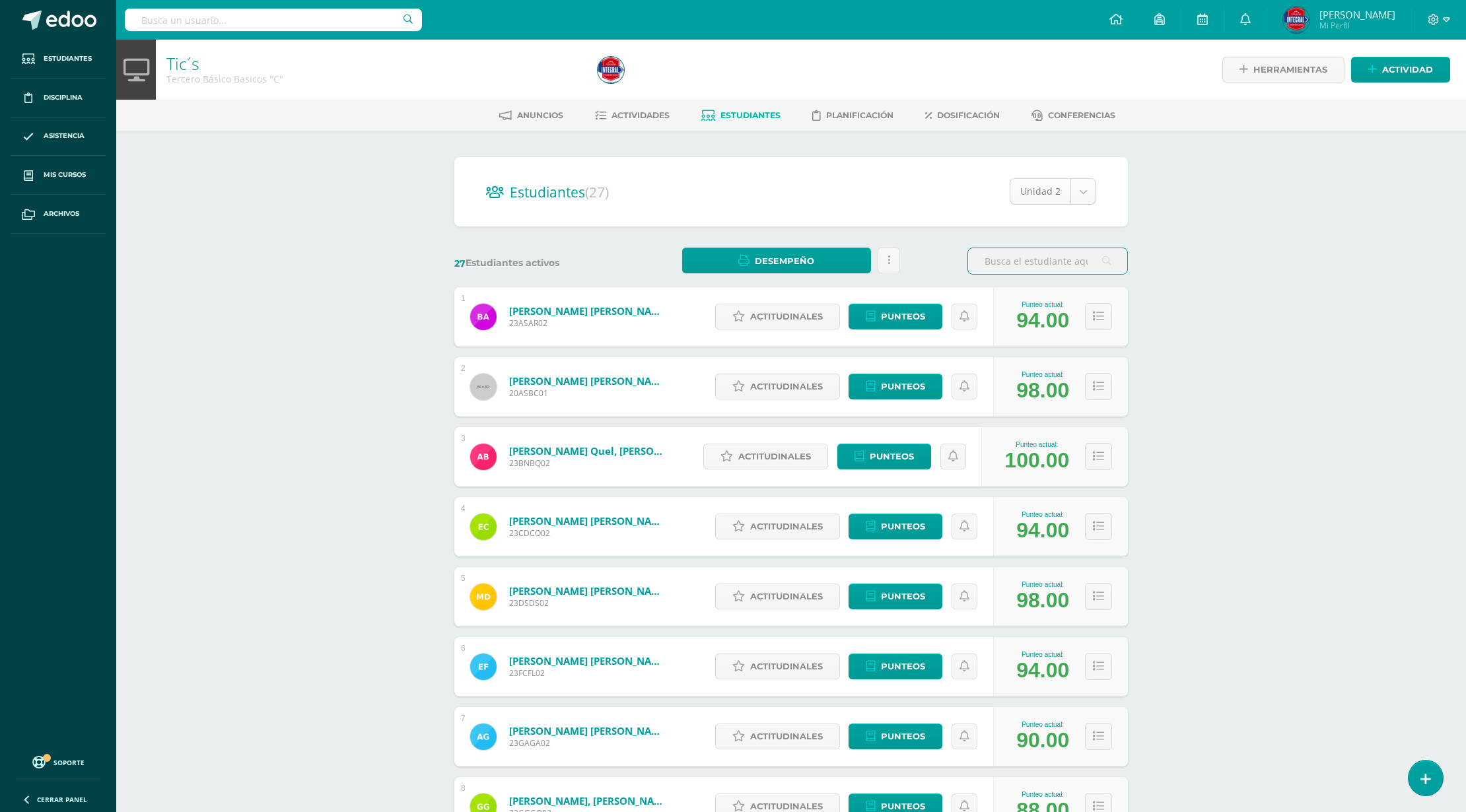
click at [1046, 312] on div "94.00" at bounding box center [1043, 321] width 53 height 24
click at [1046, 304] on div "Punteo actual:" at bounding box center [1043, 304] width 53 height 7
click at [1061, 176] on div "Estudiantes (27) Unidad 2 Unidad 4 Unidad 2 Unidad 1 Unidad 3" at bounding box center [791, 192] width 674 height 69
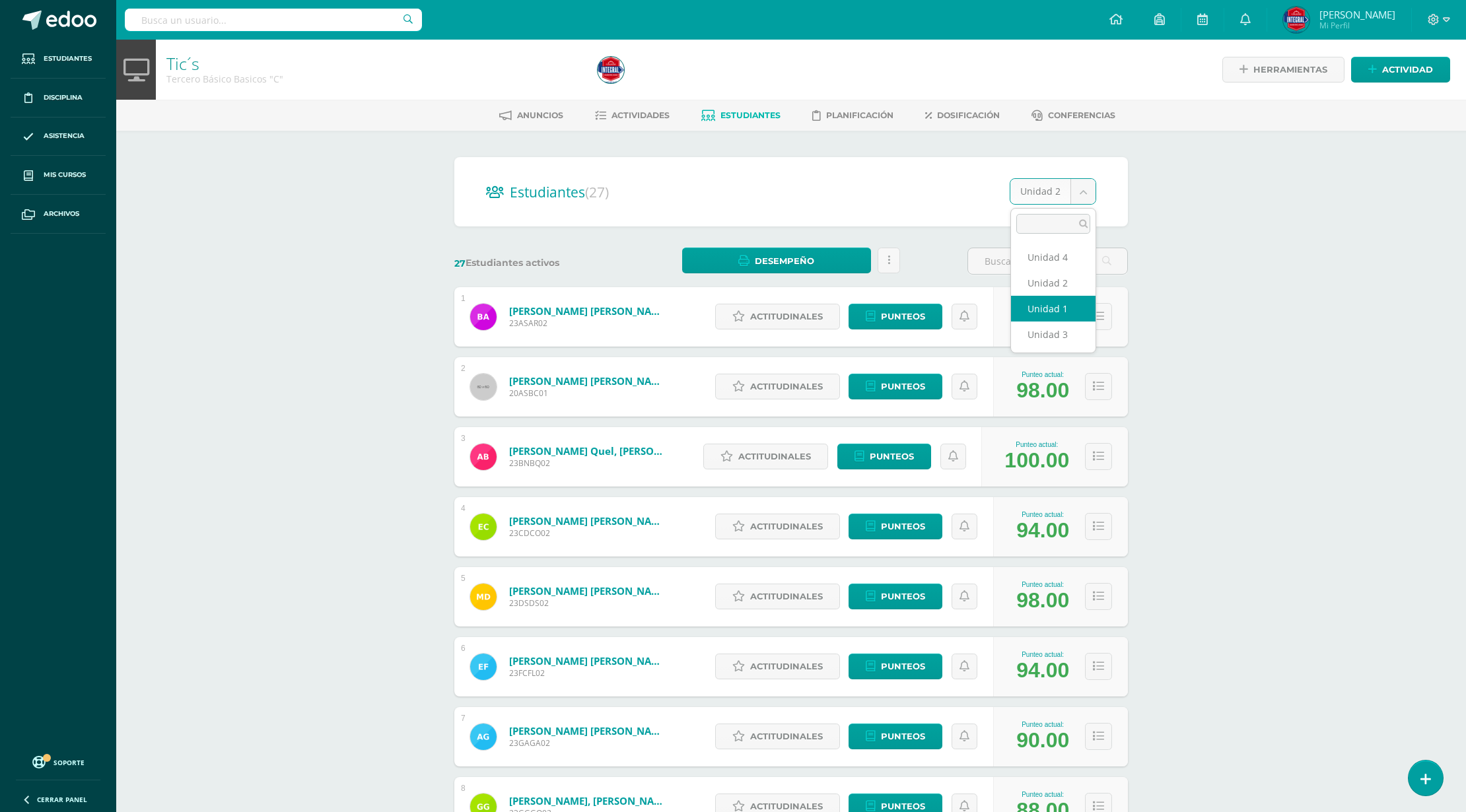
select select "/dashboard/teacher/section/4656/students/?unit=168783"
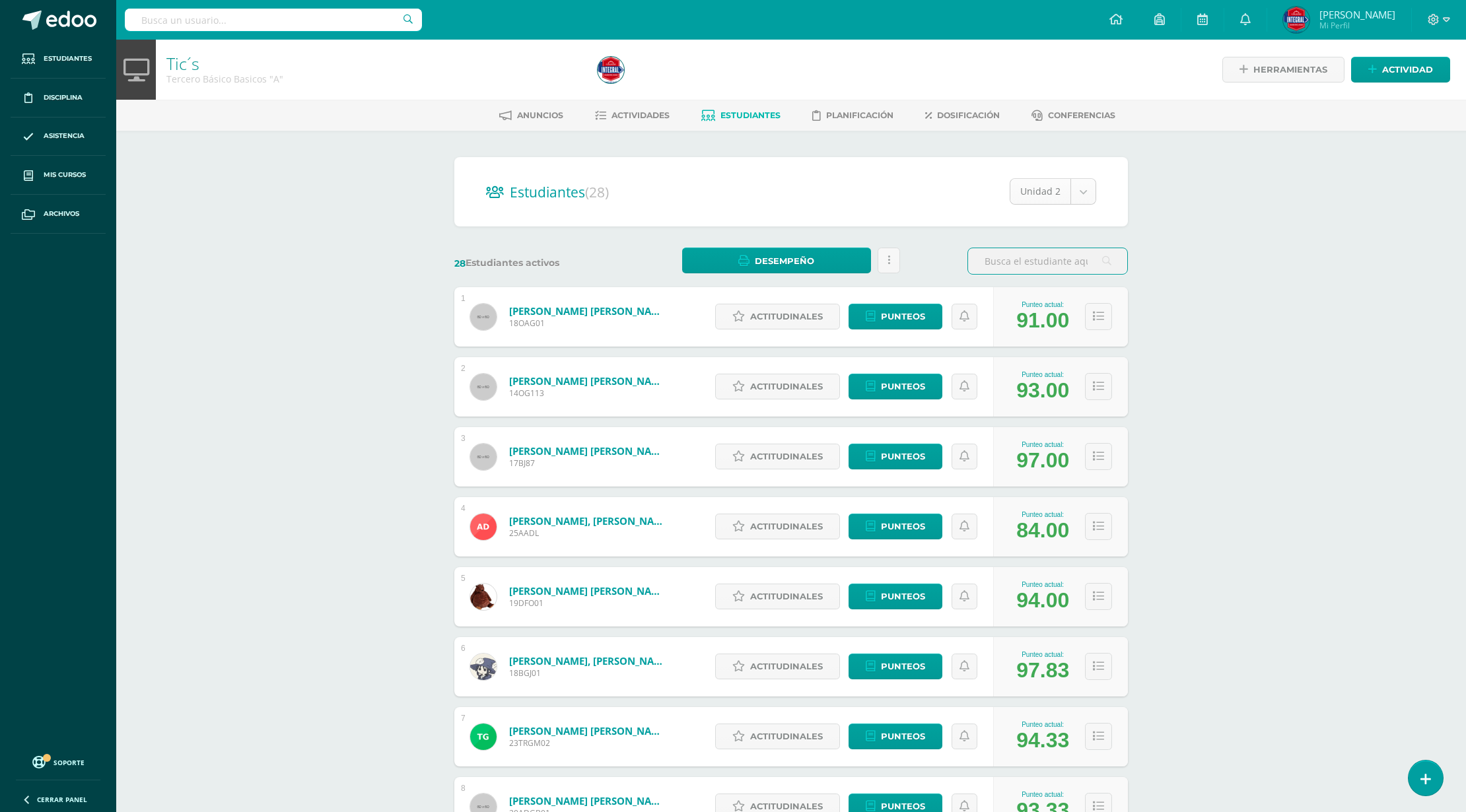
select select "/dashboard/teacher/section/4630/students/?unit=168605"
click at [1056, 192] on body "Estudiantes Disciplina Asistencia Mis cursos Archivos Soporte Ayuda Reportar un…" at bounding box center [733, 529] width 1466 height 1059
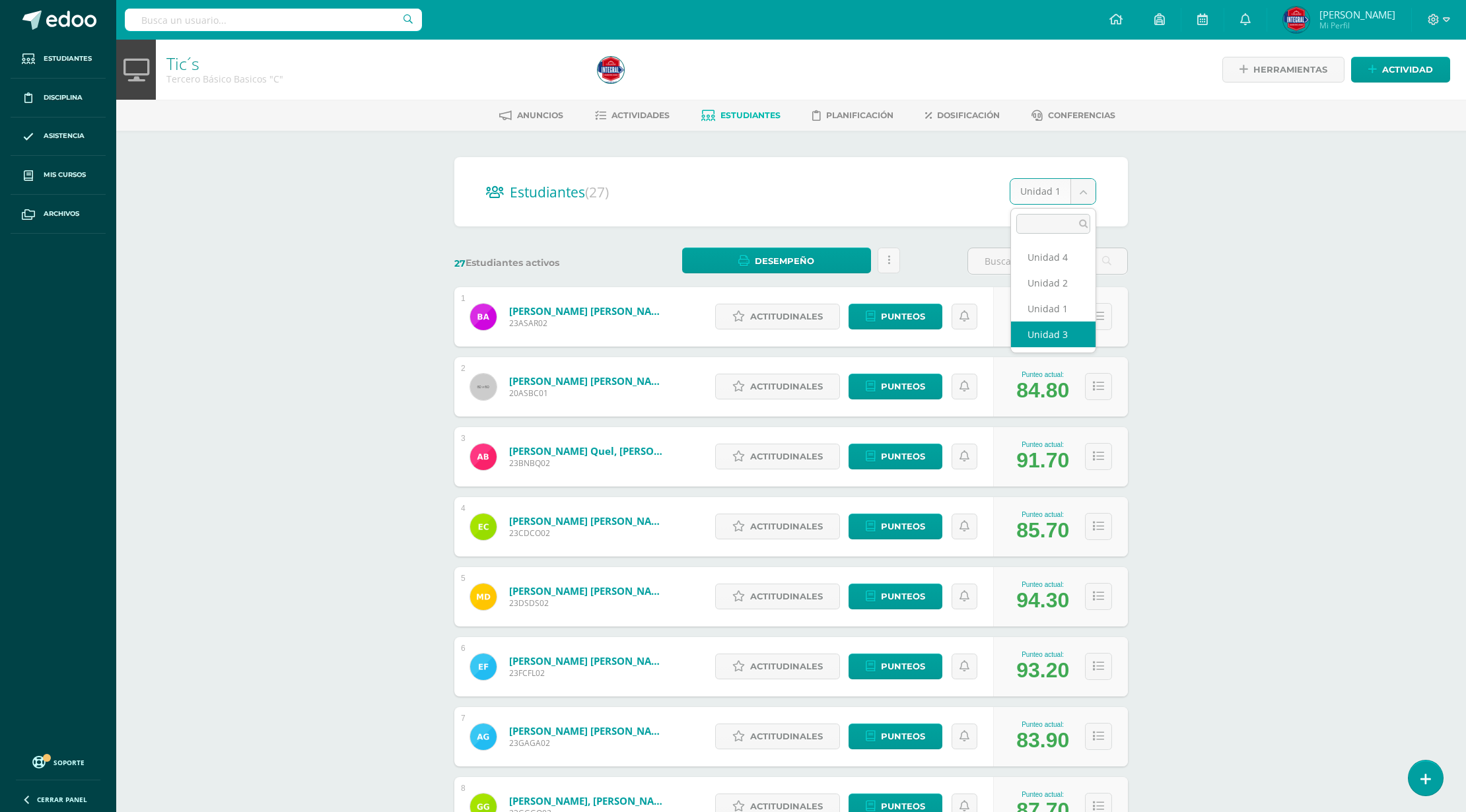
select select "/dashboard/teacher/section/4656/students/?unit=168787"
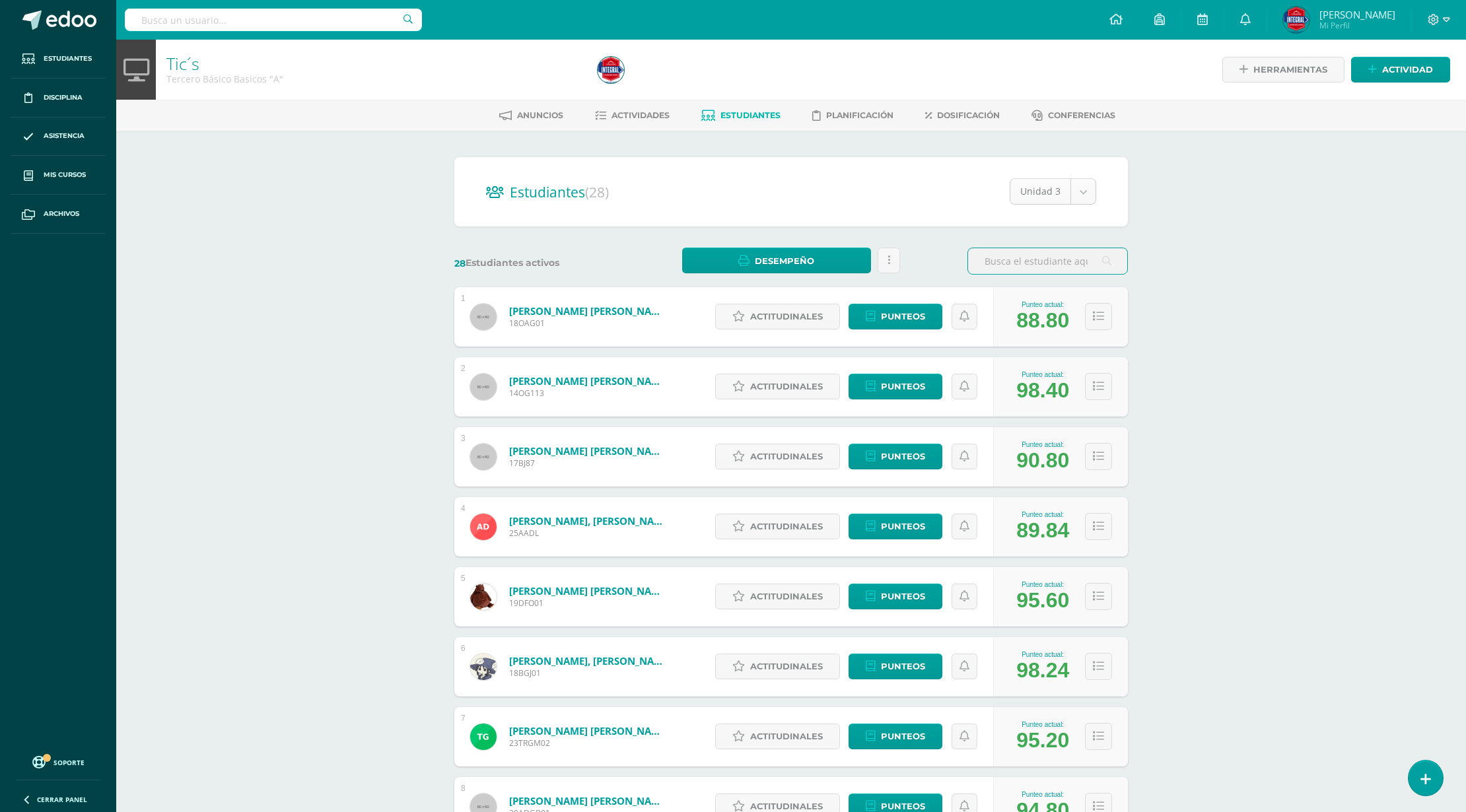
click at [1044, 190] on body "Estudiantes Disciplina Asistencia Mis cursos Archivos Soporte Ayuda Reportar un…" at bounding box center [733, 529] width 1466 height 1059
click at [1150, 263] on div "Estudiantes (28) Unidad 3 Unidad 4 Unidad 2 Unidad 3 Unidad 1 28 Estudiantes ac…" at bounding box center [791, 595] width 726 height 929
select select "/dashboard/teacher/section/4630/students/?unit=168601"
click at [1063, 188] on body "Estudiantes Disciplina Asistencia Mis cursos Archivos Soporte Ayuda Reportar un…" at bounding box center [733, 529] width 1466 height 1059
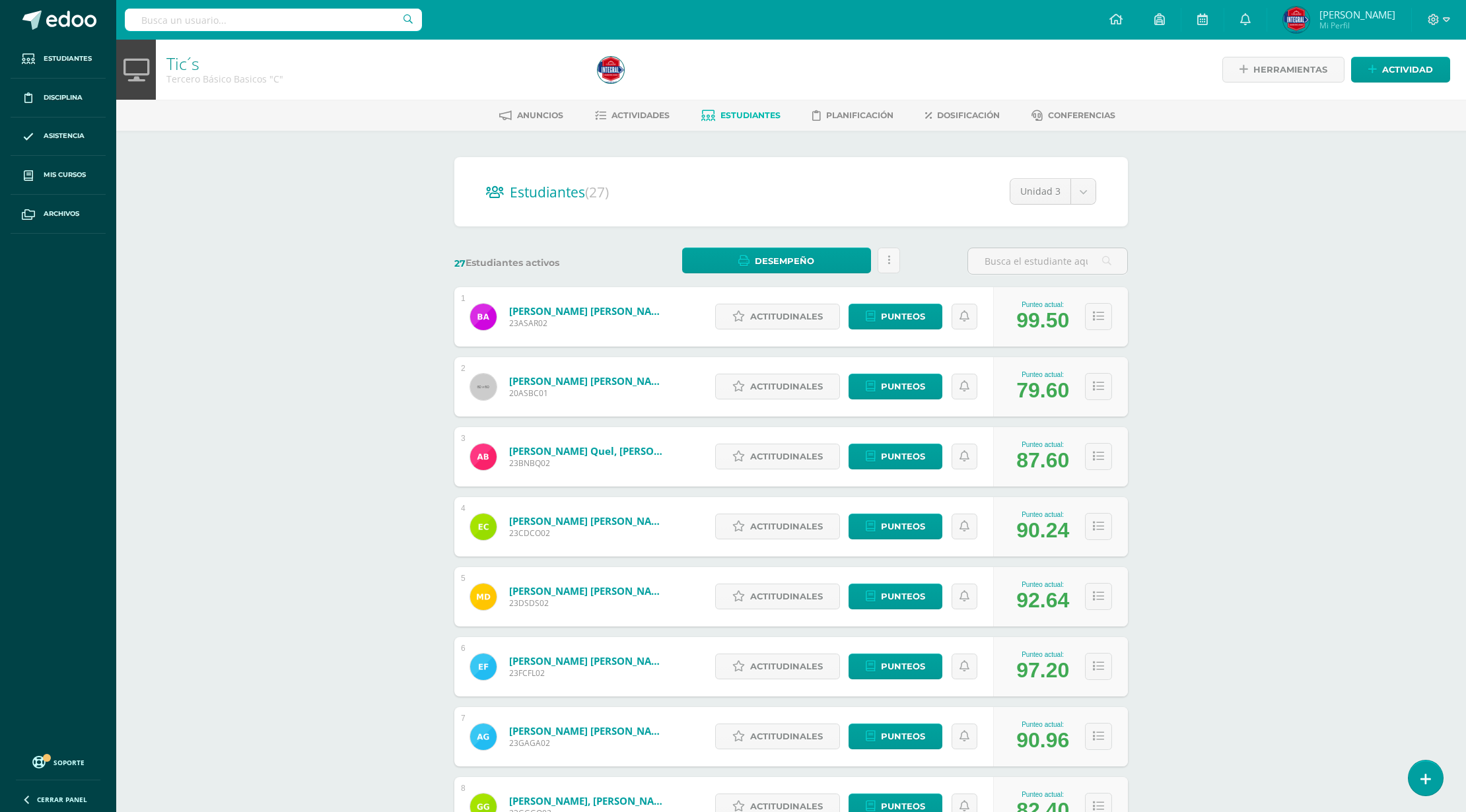
click at [1255, 289] on body "Estudiantes Disciplina Asistencia Mis cursos Archivos Soporte Ayuda Reportar un…" at bounding box center [733, 529] width 1466 height 1059
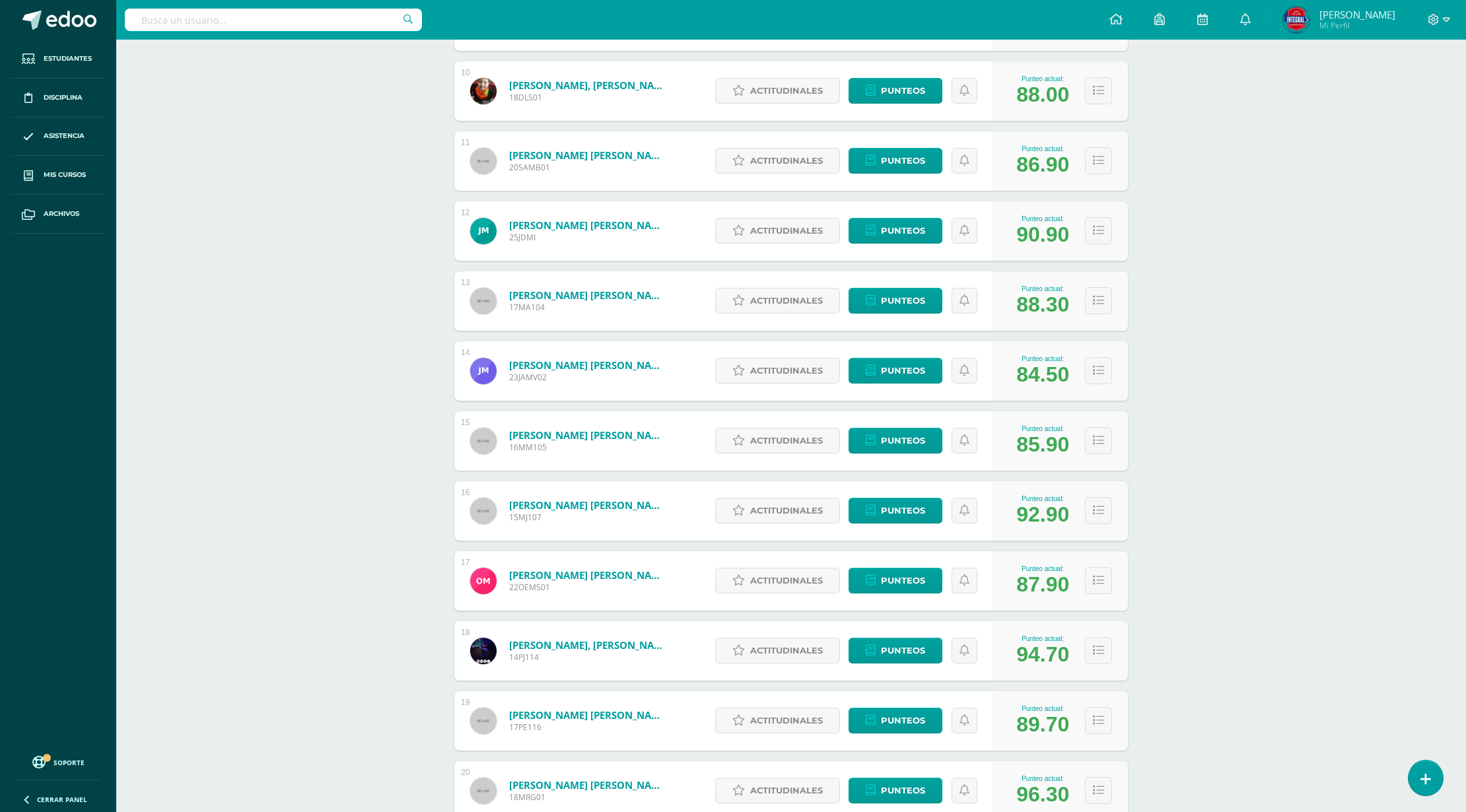
scroll to position [862, 0]
